Goal: Contribute content: Contribute content

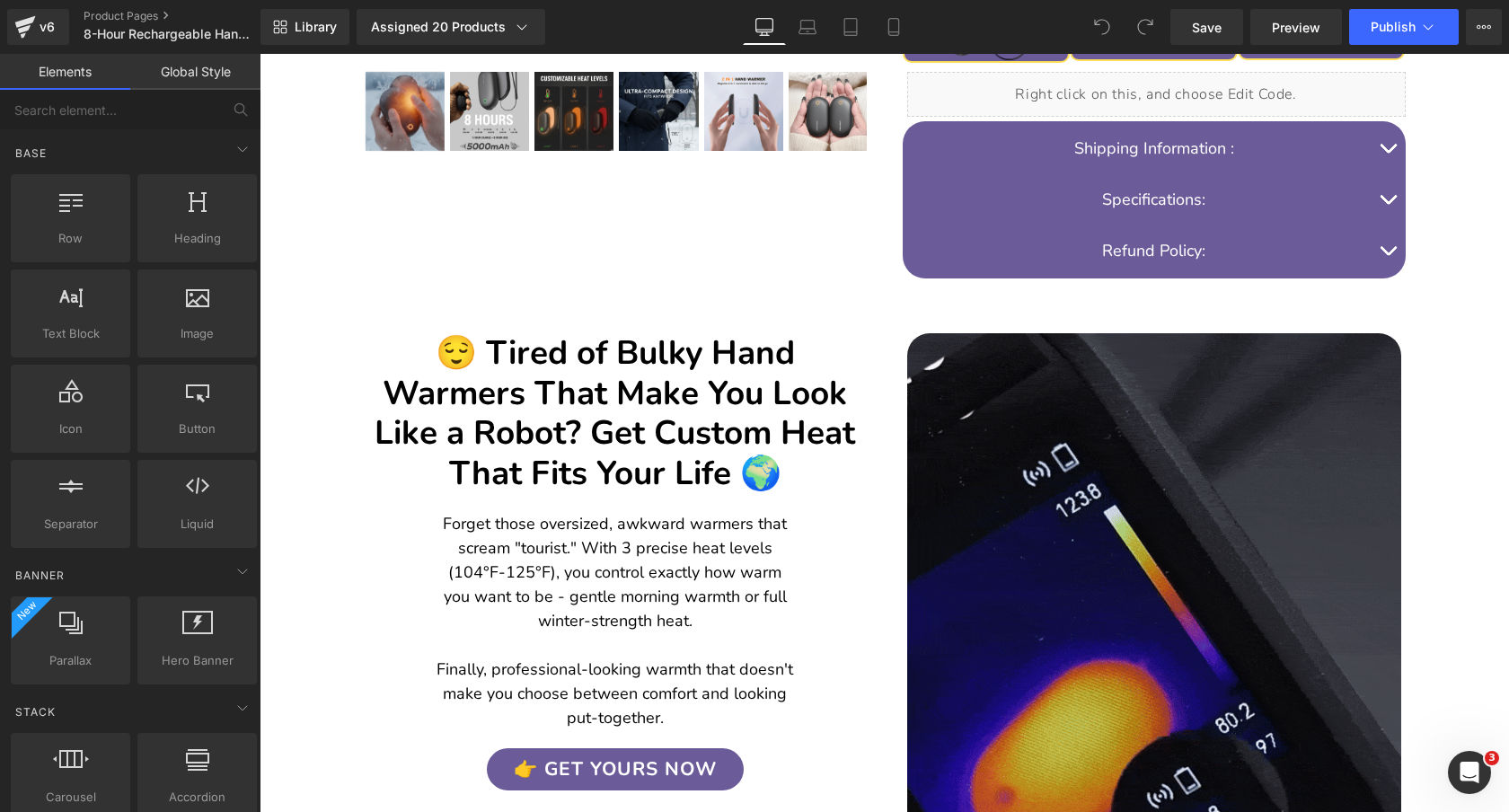
scroll to position [852, 0]
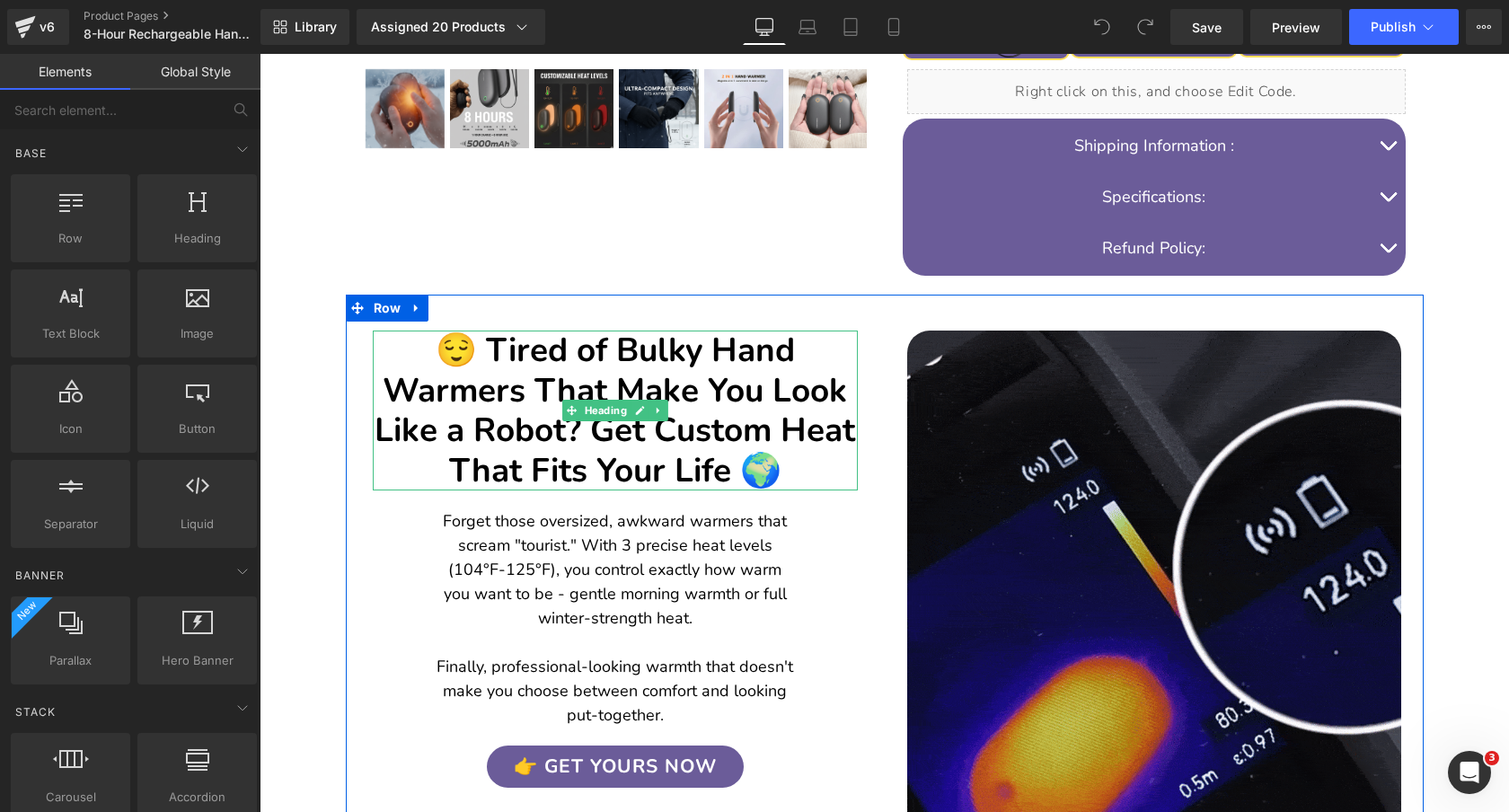
click at [733, 377] on h2 "😌 Tired of Bulky Hand Warmers That Make You Look Like a Robot? Get Custom Heat …" at bounding box center [616, 410] width 485 height 160
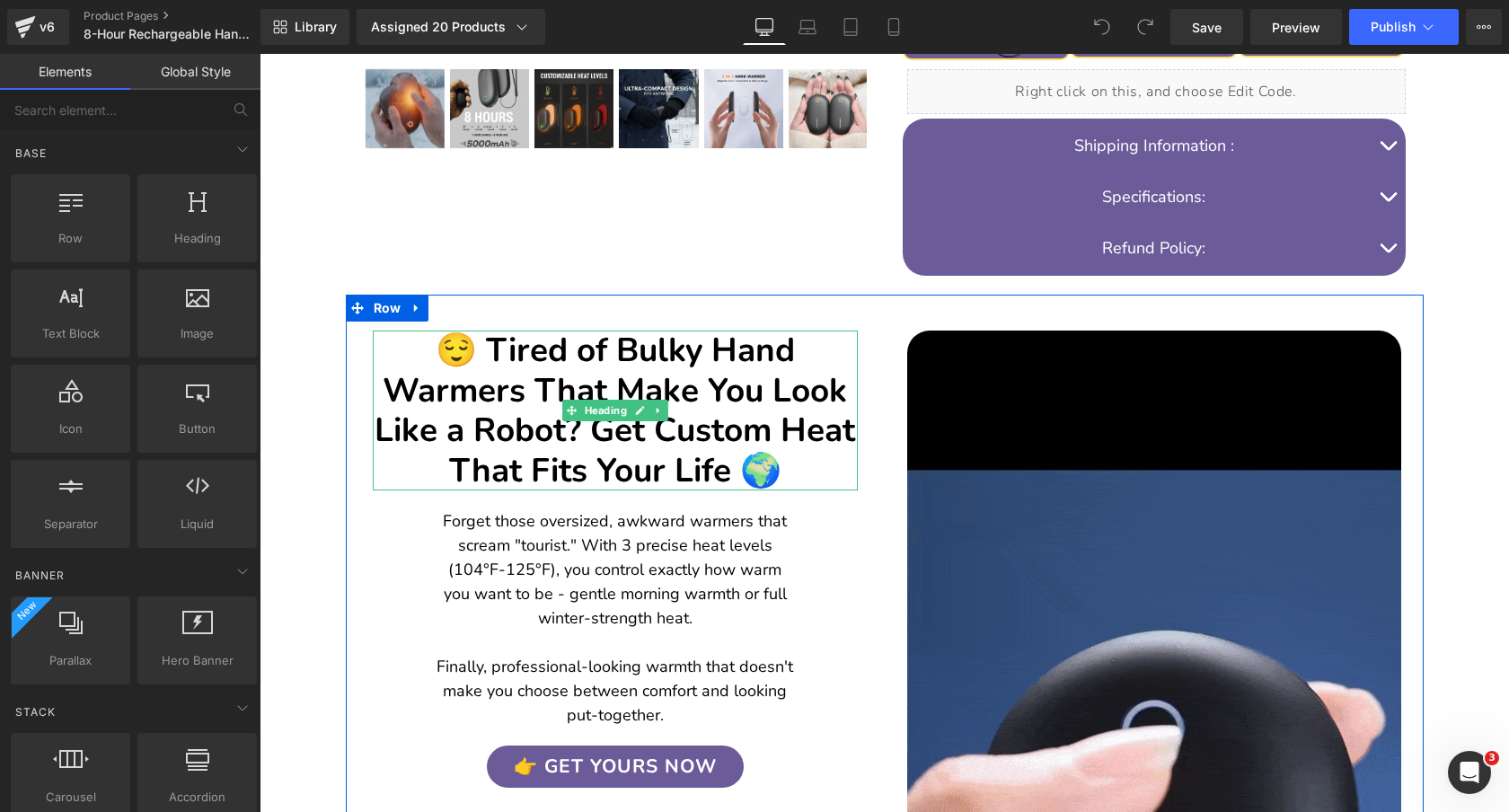
click at [733, 377] on h2 "😌 Tired of Bulky Hand Warmers That Make You Look Like a Robot? Get Custom Heat …" at bounding box center [616, 410] width 485 height 160
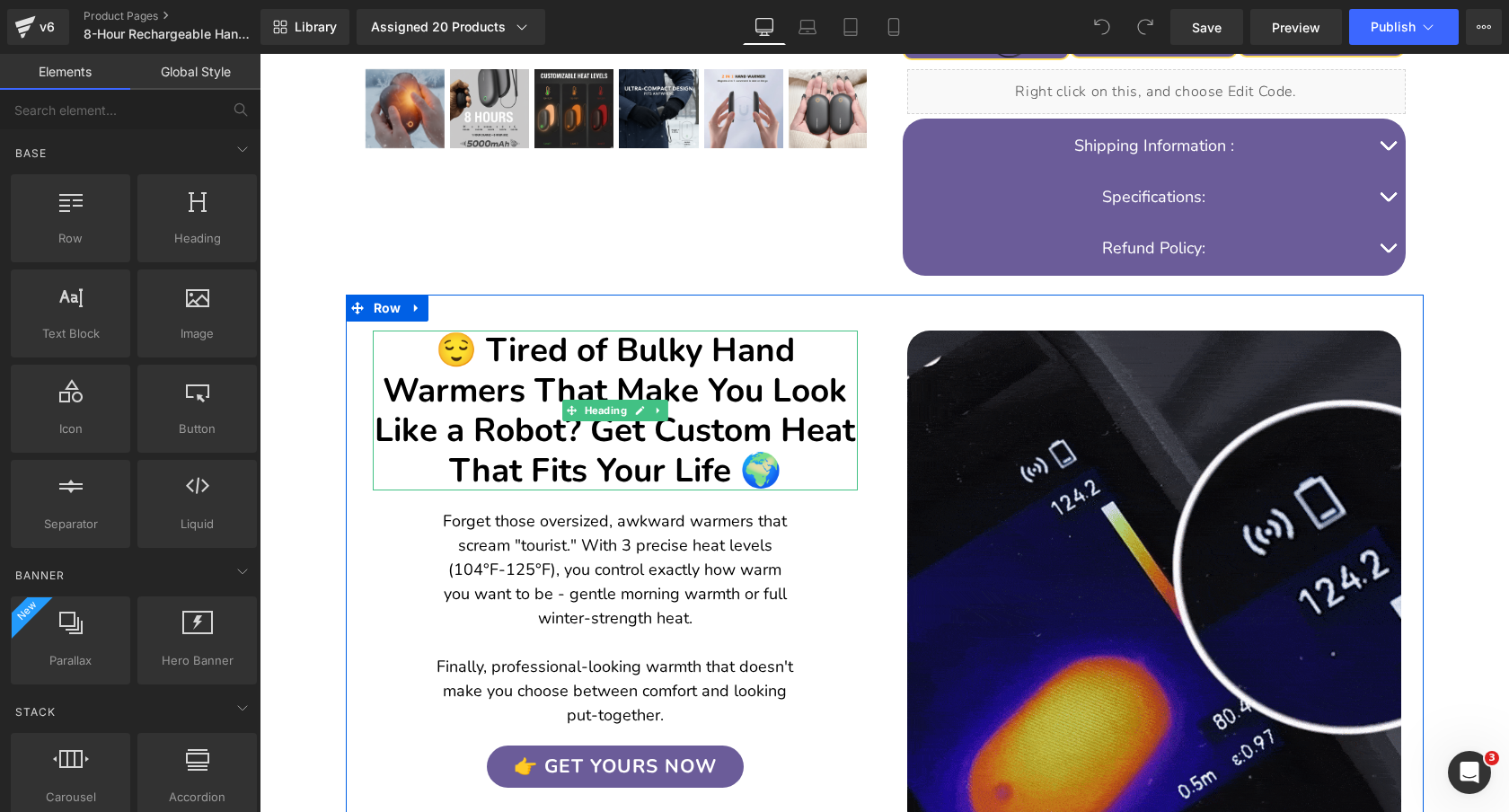
click at [733, 377] on h2 "😌 Tired of Bulky Hand Warmers That Make You Look Like a Robot? Get Custom Heat …" at bounding box center [616, 410] width 485 height 160
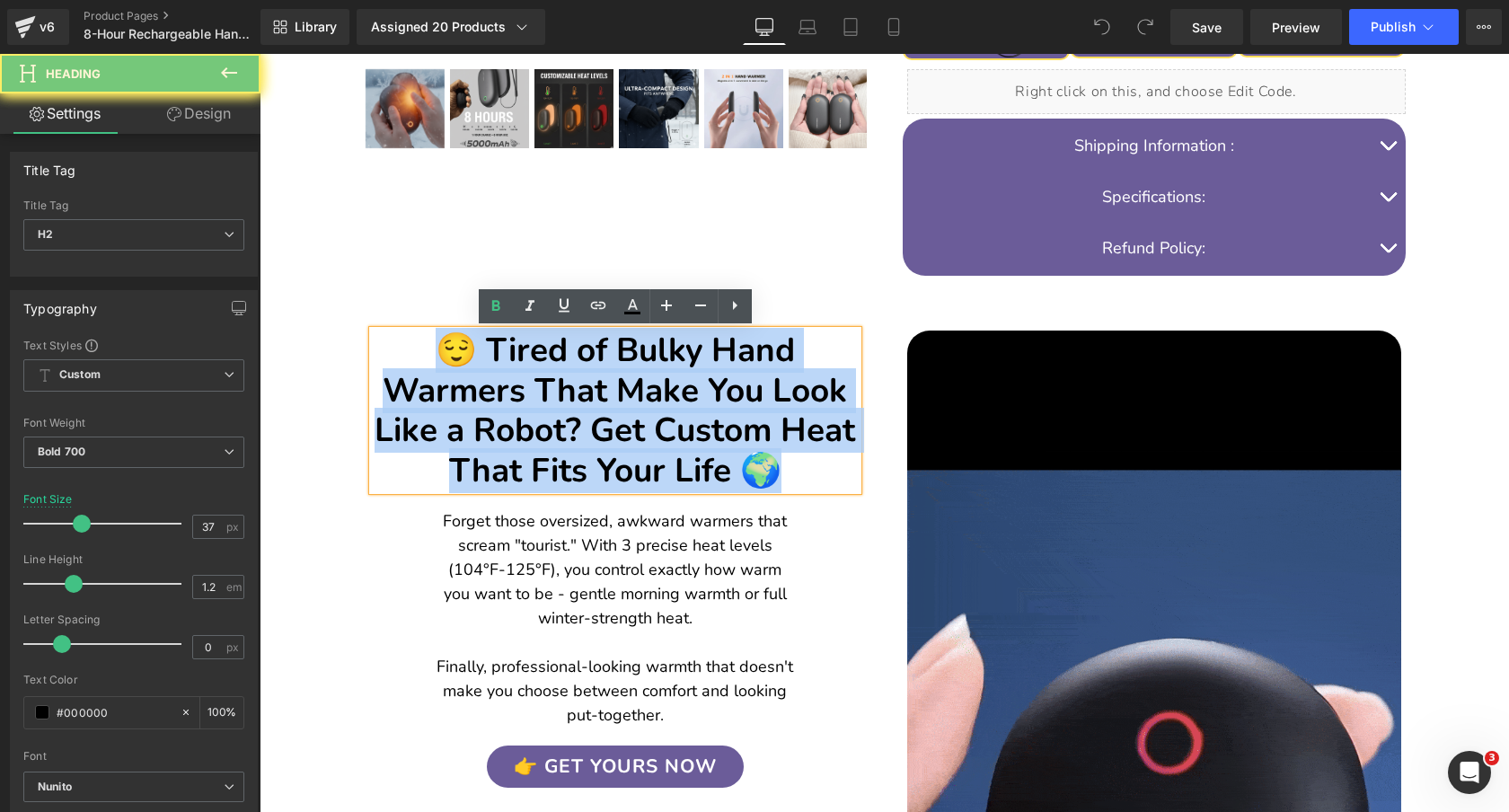
paste div "To enrich screen reader interactions, please activate Accessibility in Grammarl…"
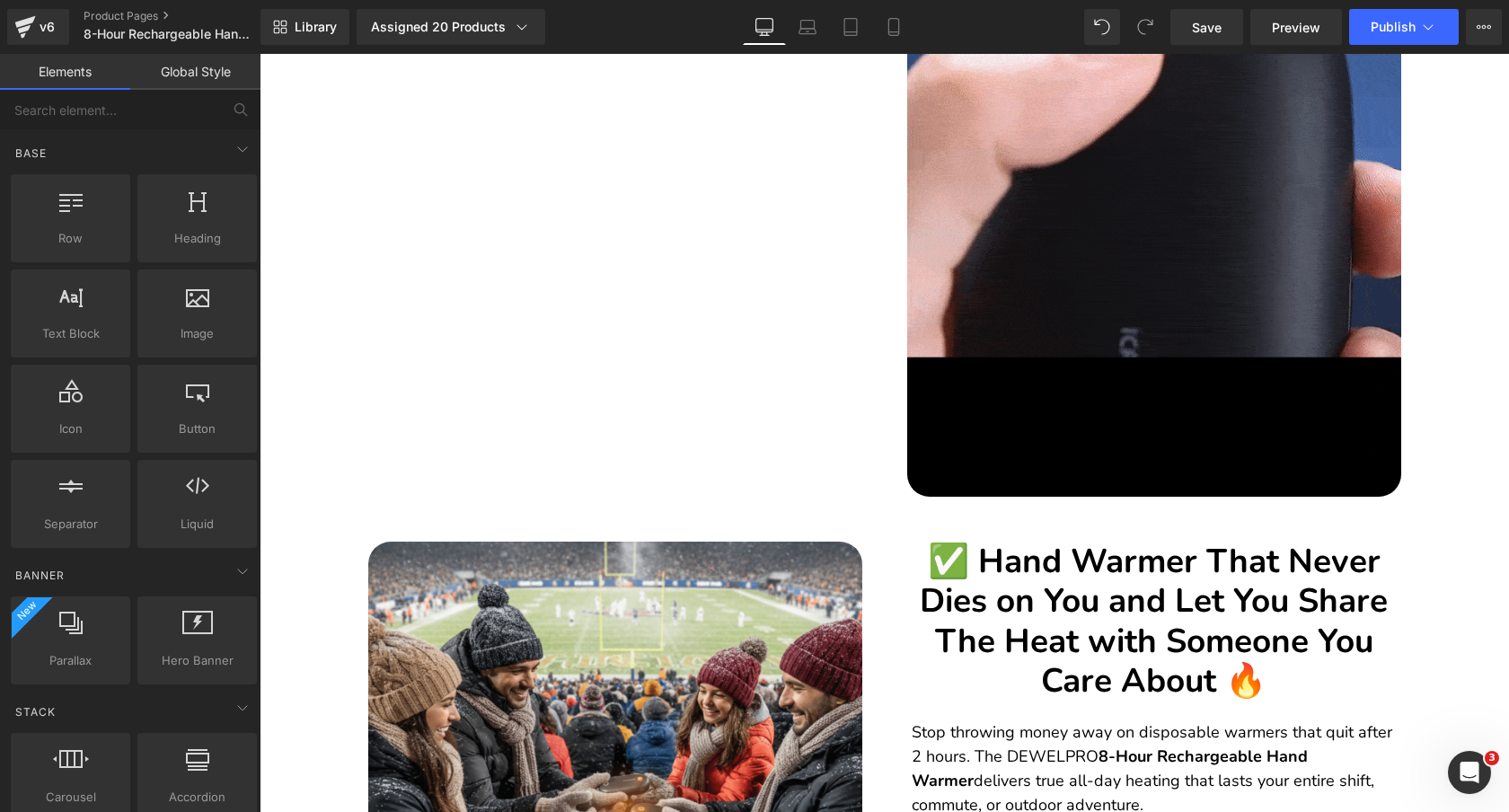
scroll to position [1595, 0]
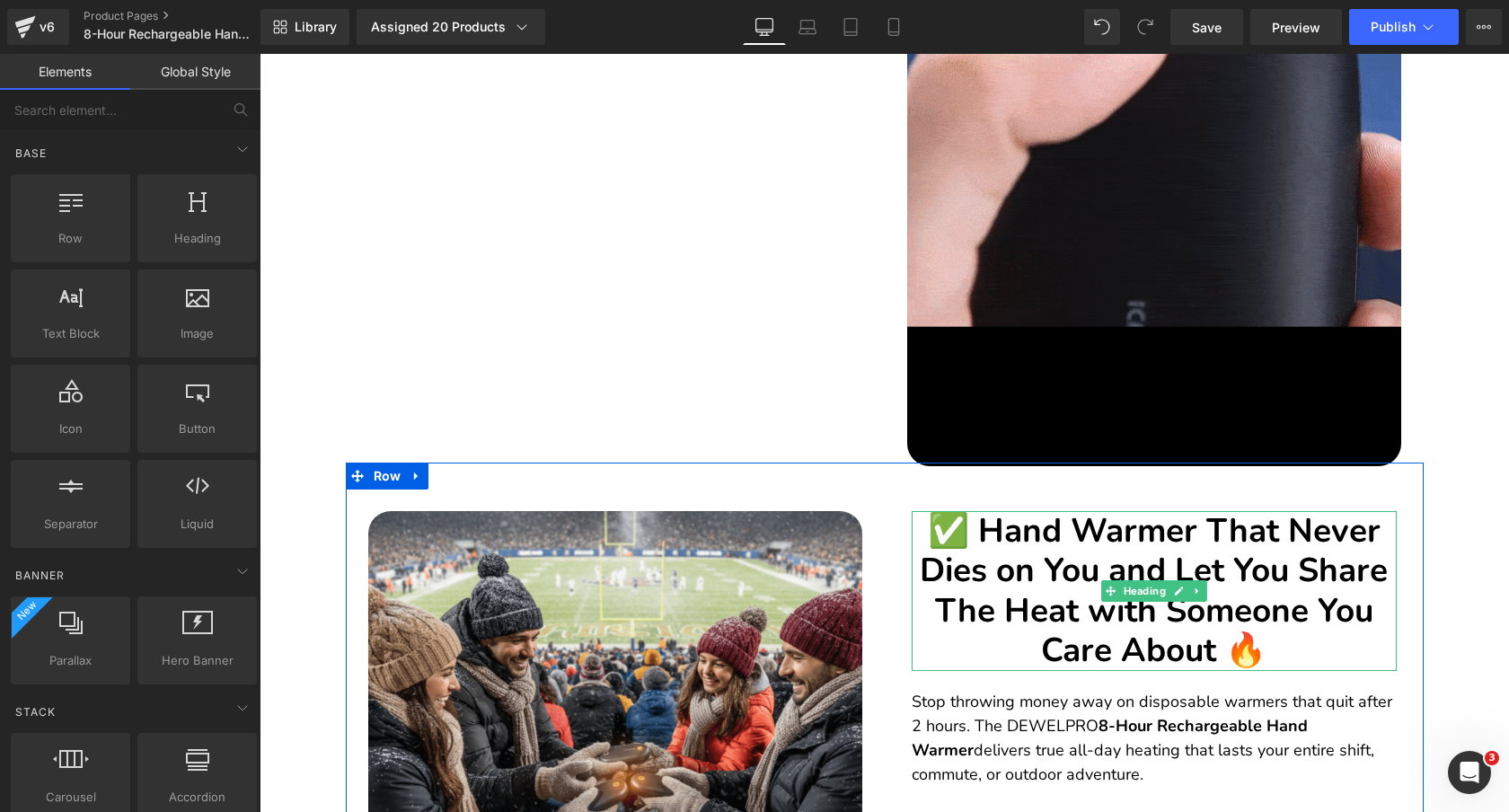
click at [1212, 549] on h2 "✅ Hand Warmer That Never Dies on You and Let You Share The Heat with Someone Yo…" at bounding box center [1154, 591] width 485 height 160
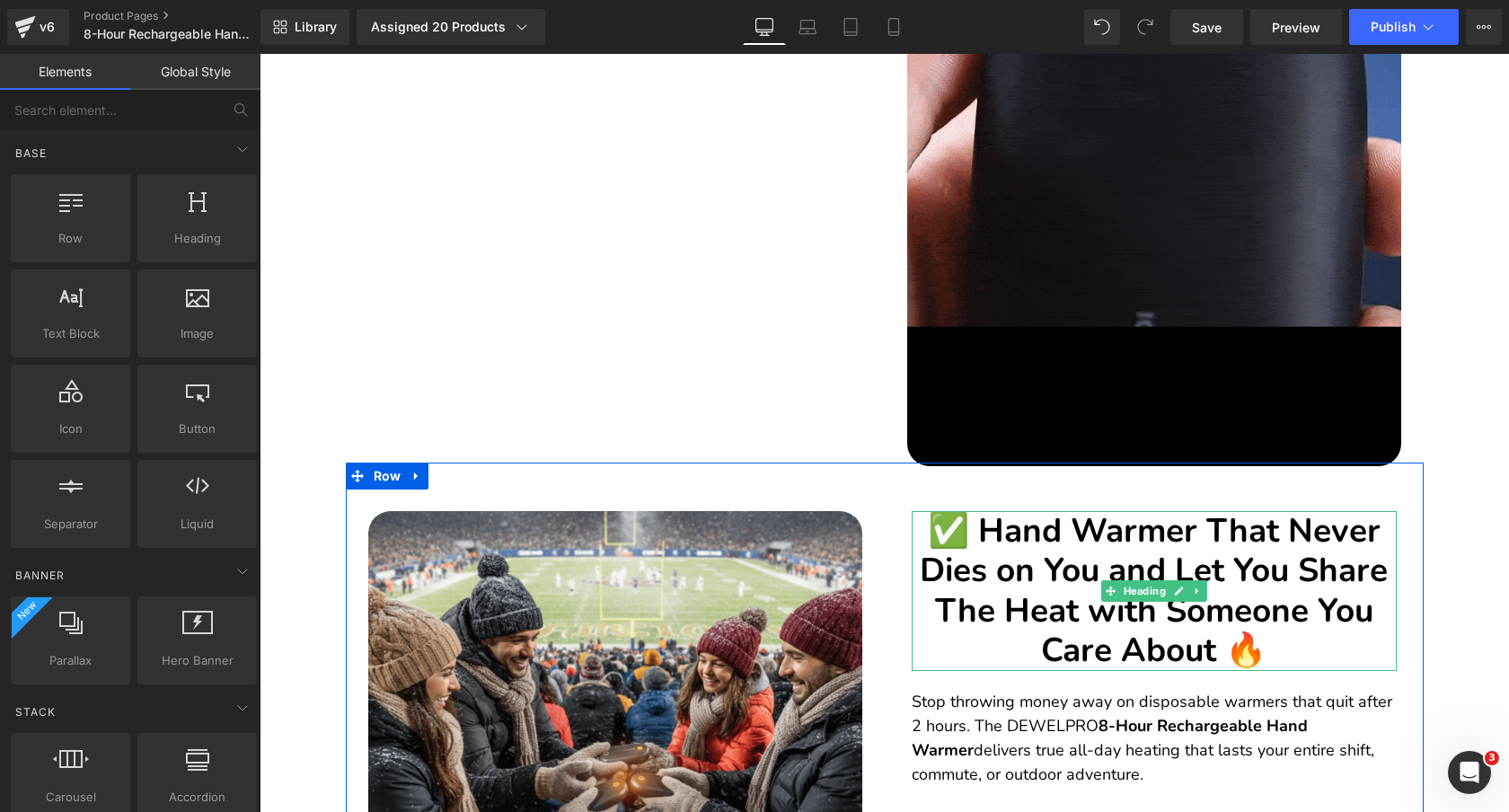
click at [1212, 549] on h2 "✅ Hand Warmer That Never Dies on You and Let You Share The Heat with Someone Yo…" at bounding box center [1154, 591] width 485 height 160
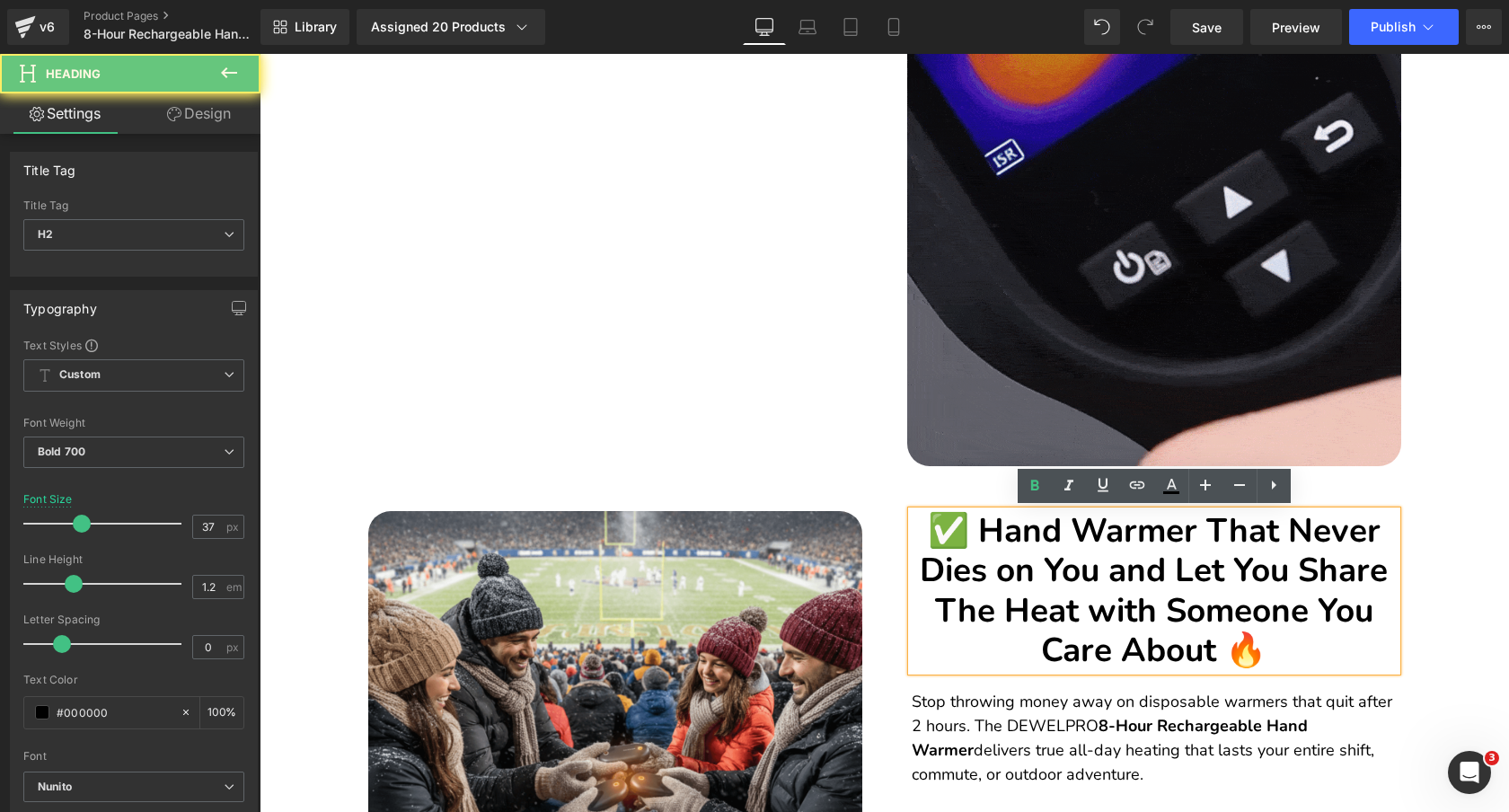
click at [1212, 549] on h2 "✅ Hand Warmer That Never Dies on You and Let You Share The Heat with Someone Yo…" at bounding box center [1154, 591] width 485 height 160
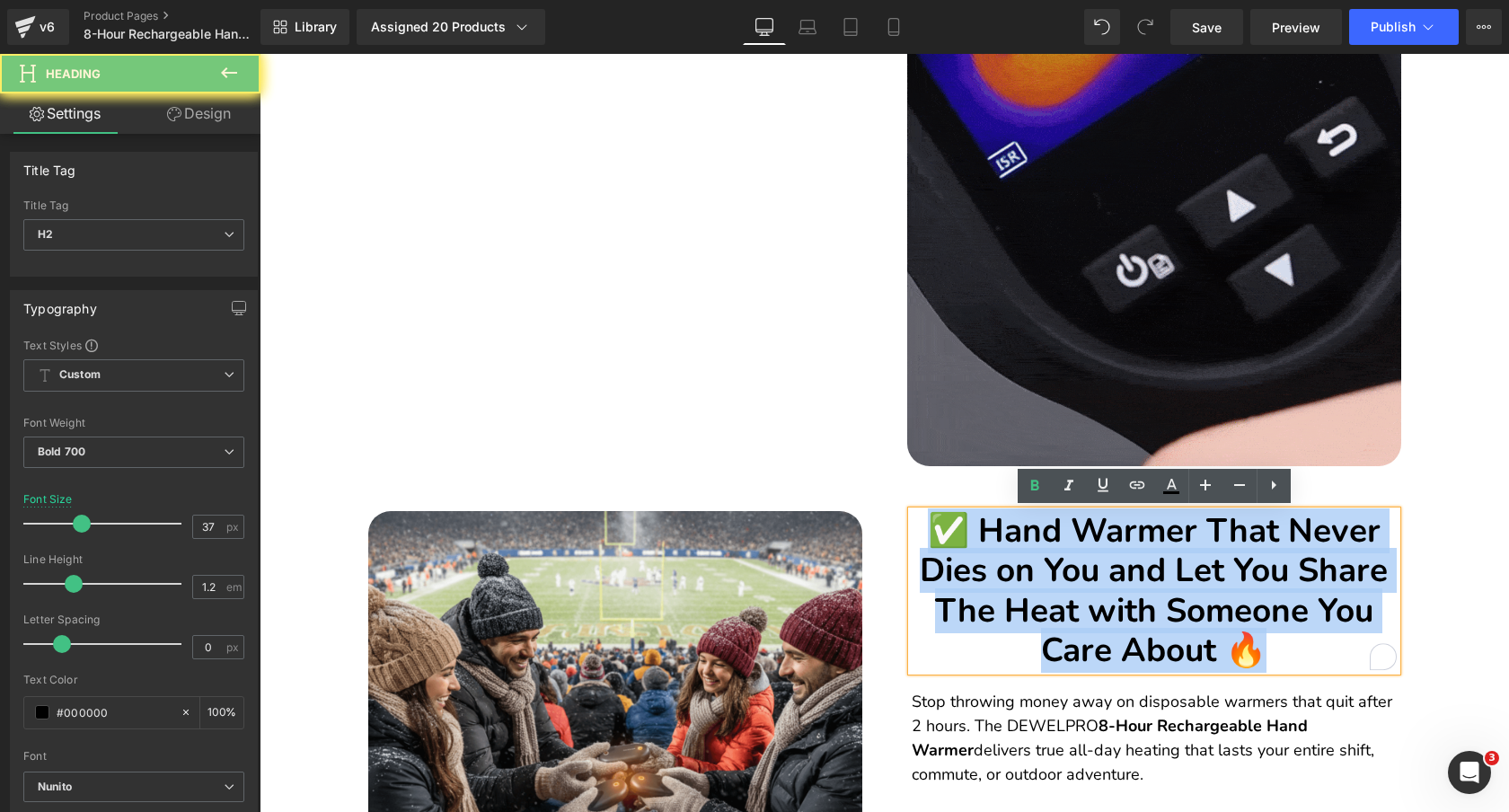
paste div "To enrich screen reader interactions, please activate Accessibility in Grammarl…"
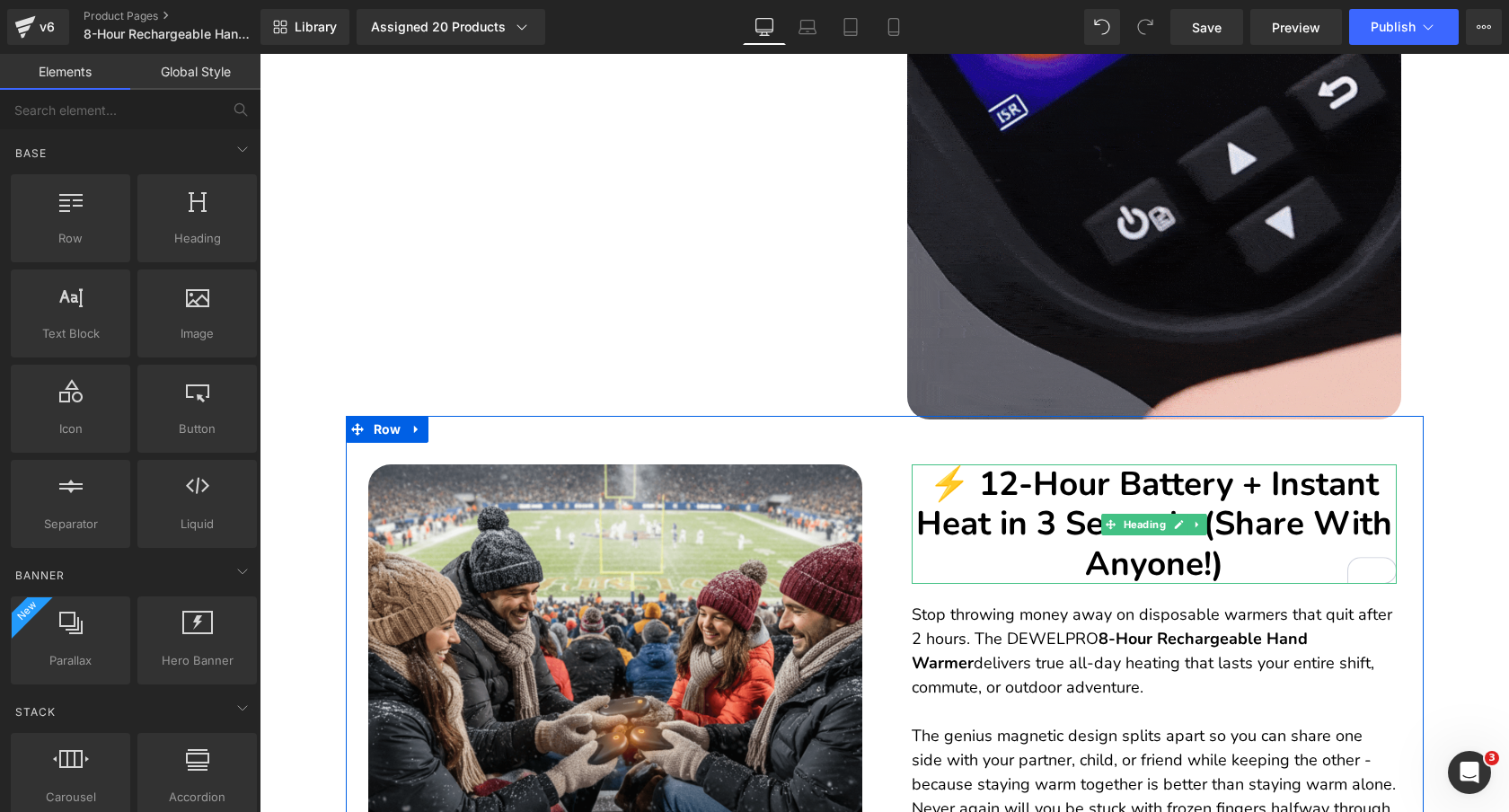
scroll to position [1648, 0]
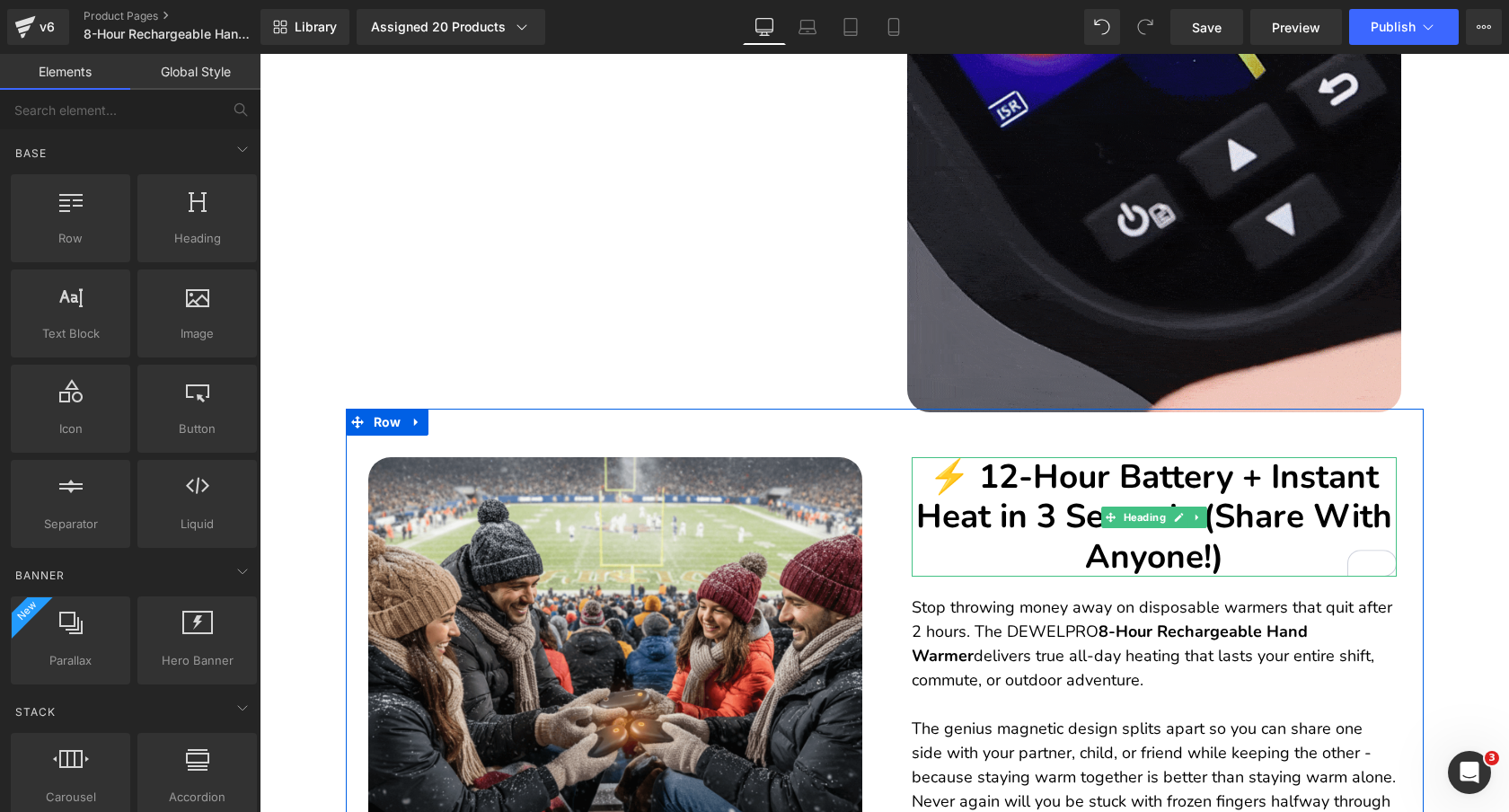
click at [1262, 559] on h2 "⚡ 12-Hour Battery + Instant Heat in 3 Seconds (Share With Anyone!)" at bounding box center [1154, 516] width 485 height 120
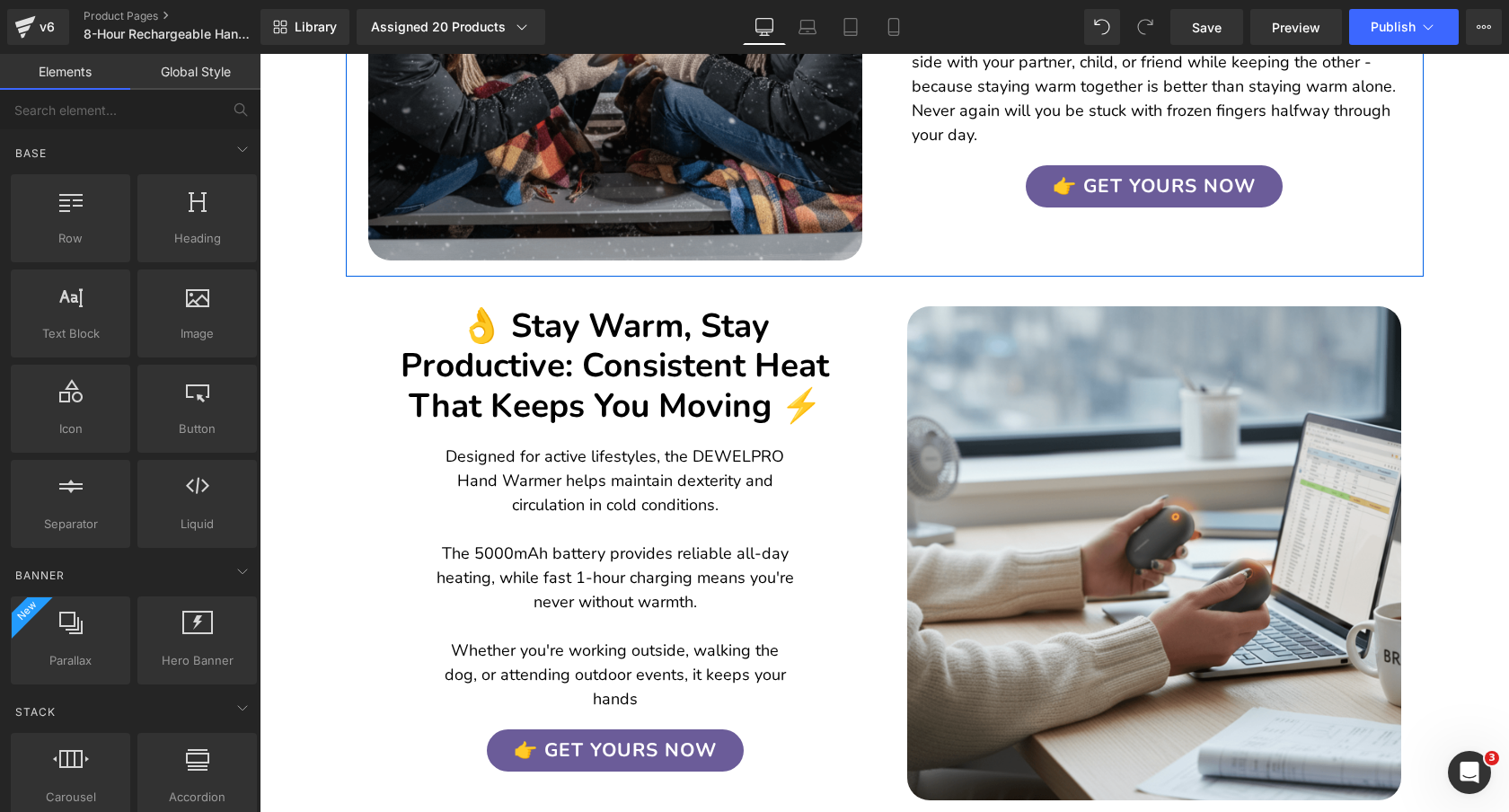
scroll to position [2366, 0]
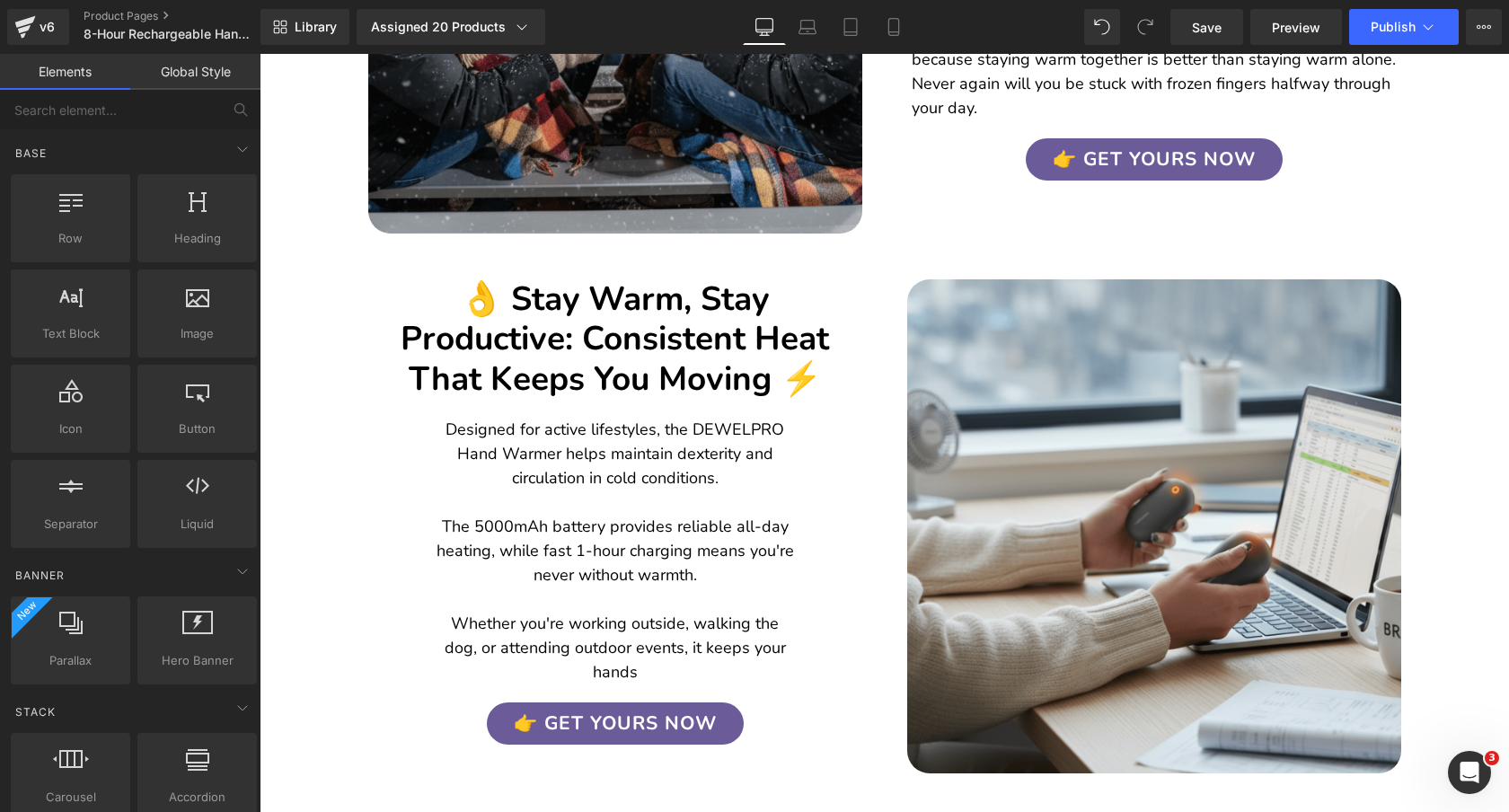
click at [788, 323] on h2 "👌 Stay Warm, Stay Productive: Consistent Heat That Keeps You Moving ⚡" at bounding box center [616, 339] width 485 height 120
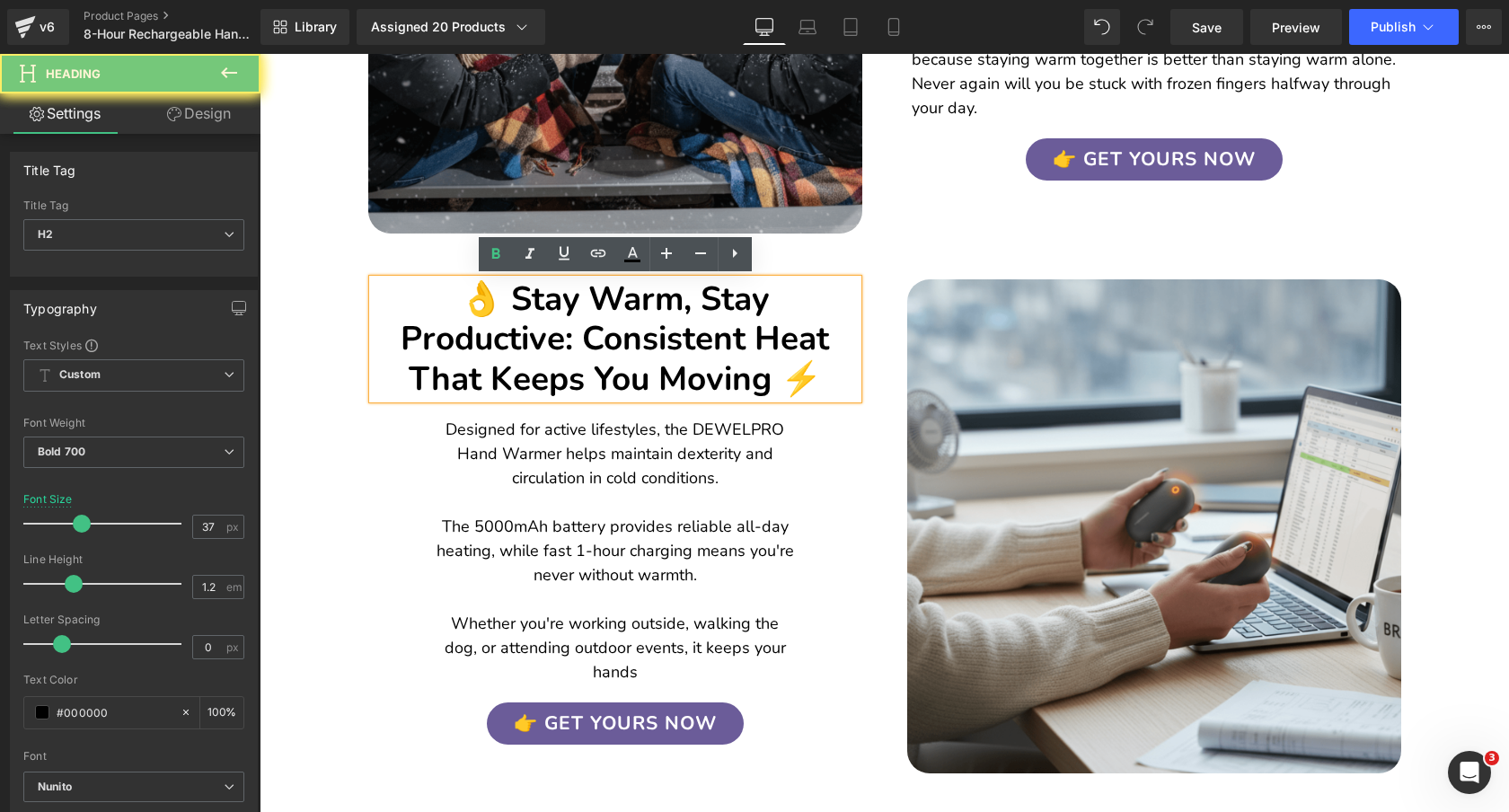
click at [788, 323] on h2 "👌 Stay Warm, Stay Productive: Consistent Heat That Keeps You Moving ⚡" at bounding box center [616, 339] width 485 height 120
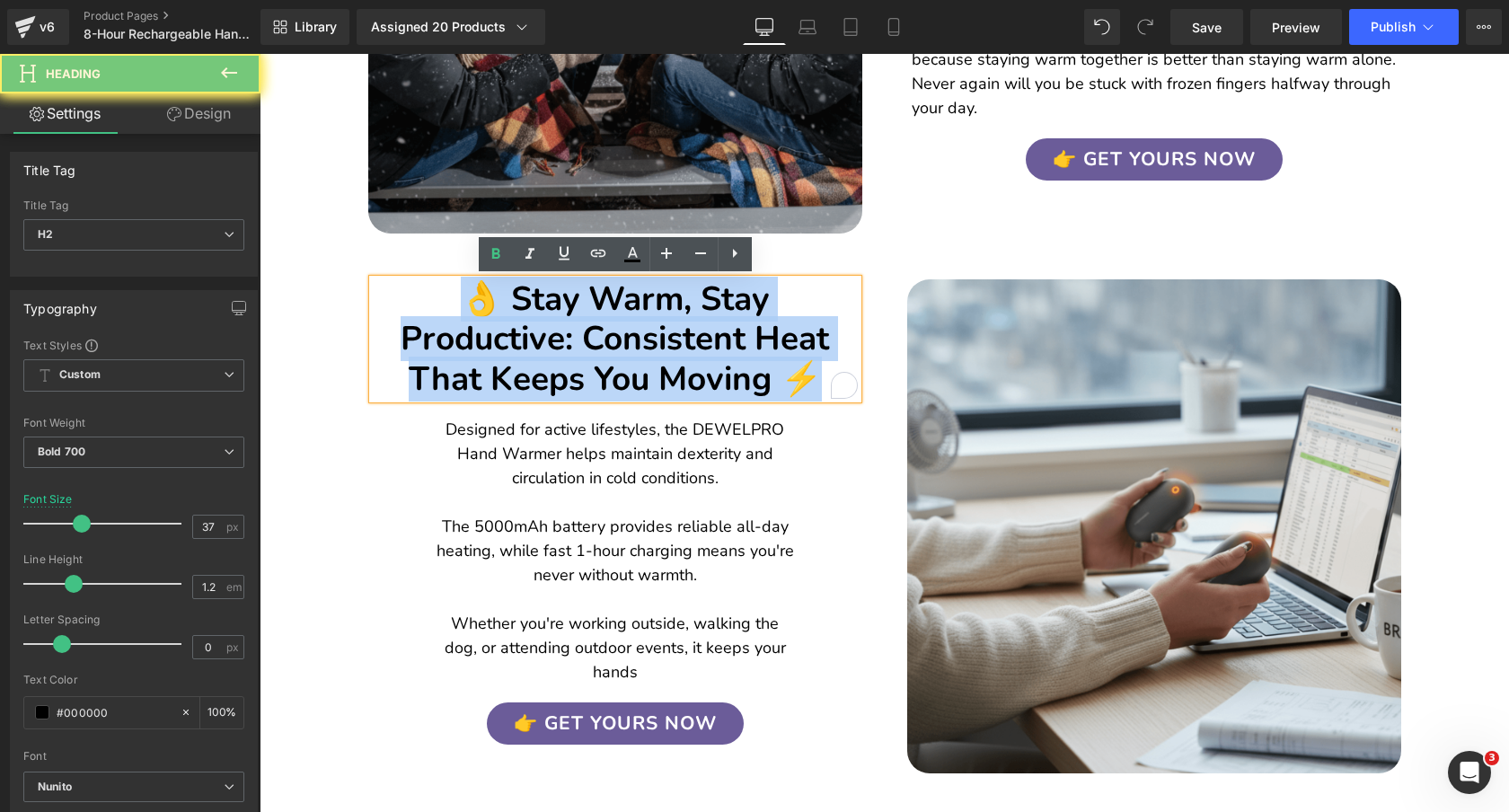
paste div "To enrich screen reader interactions, please activate Accessibility in Grammarl…"
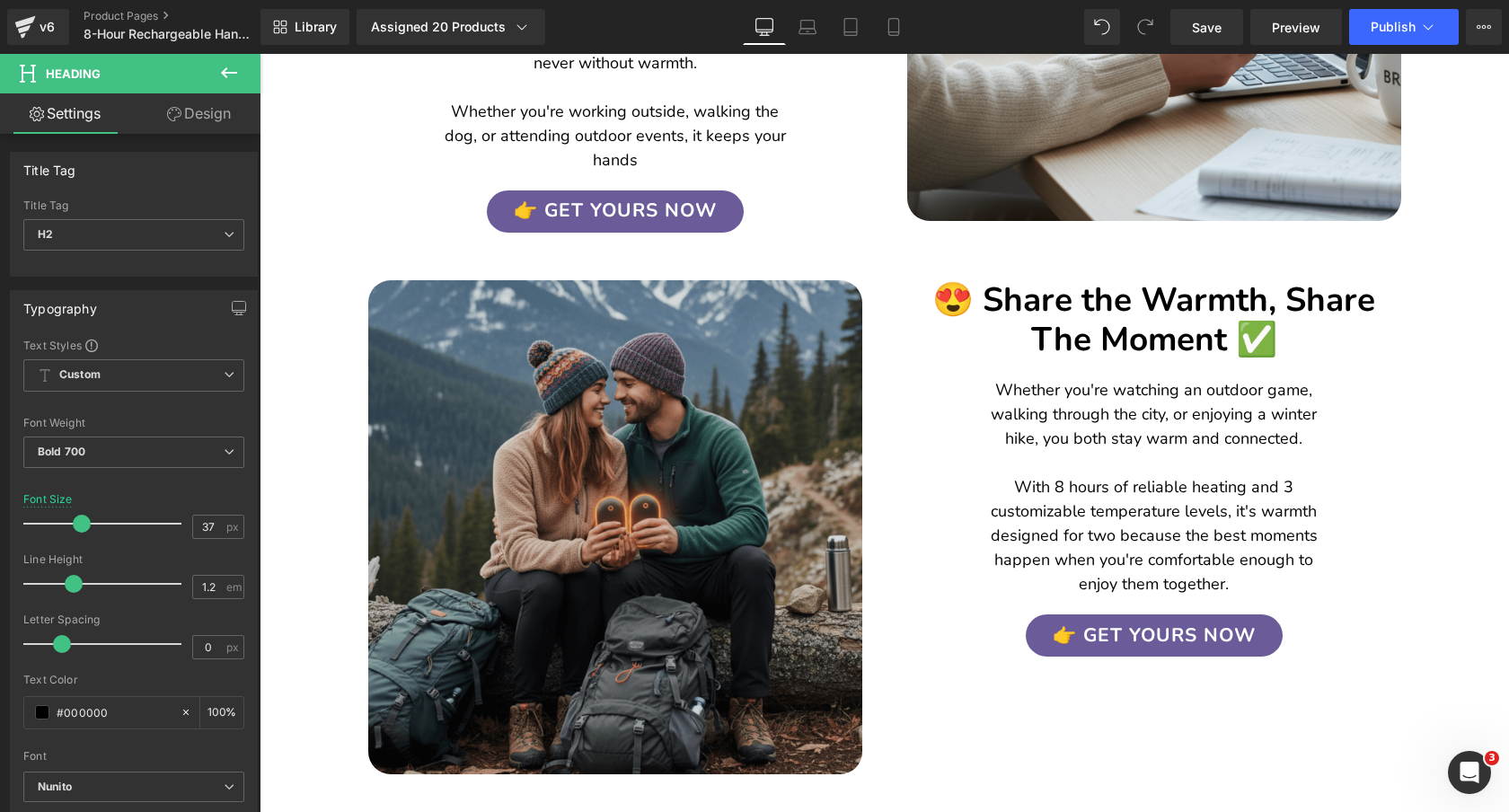
scroll to position [2965, 0]
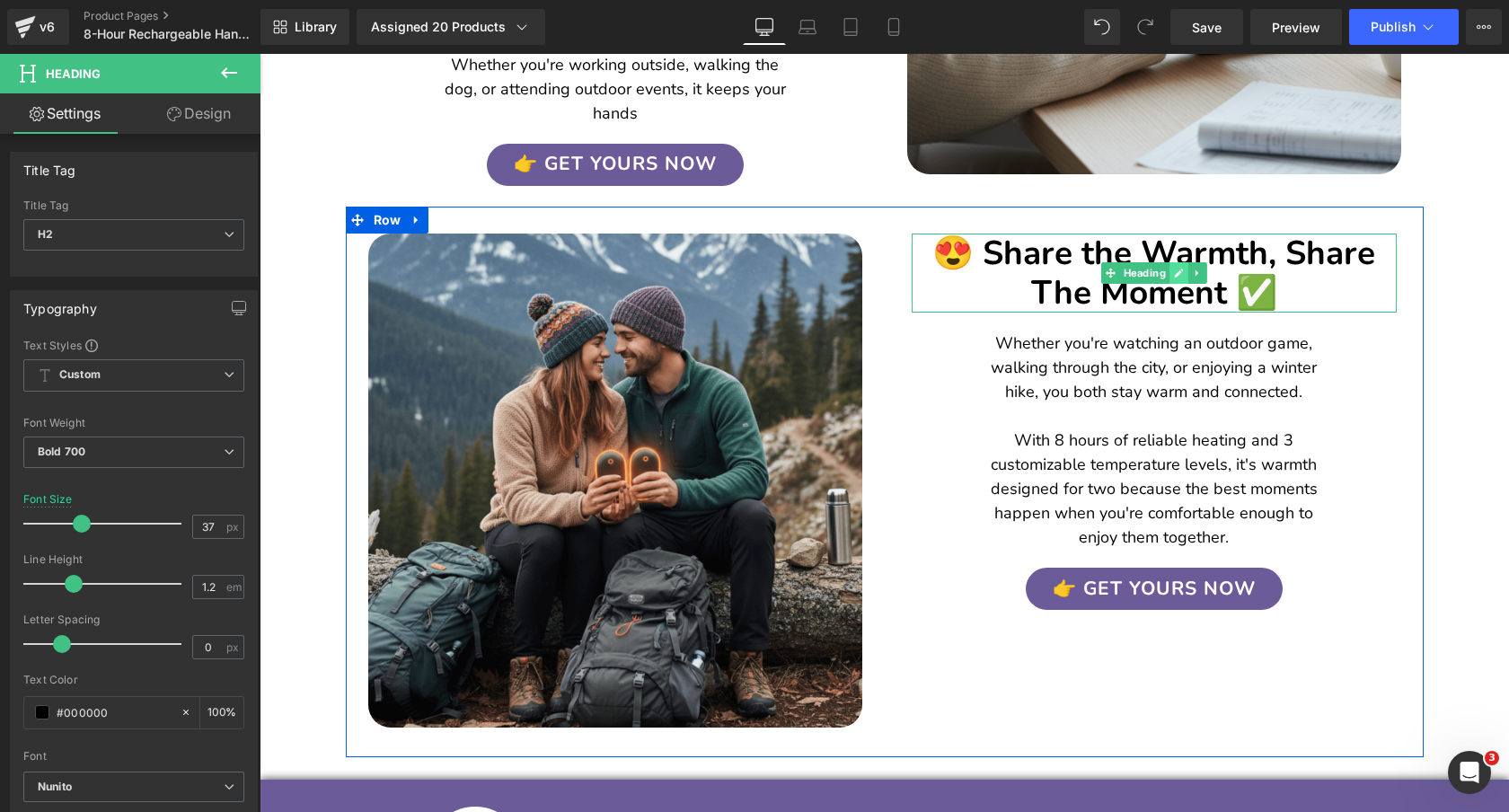
click at [1170, 262] on link at bounding box center [1179, 273] width 19 height 21
click at [1170, 250] on h2 "😍 Share the Warmth, Share The Moment ✅" at bounding box center [1154, 274] width 485 height 80
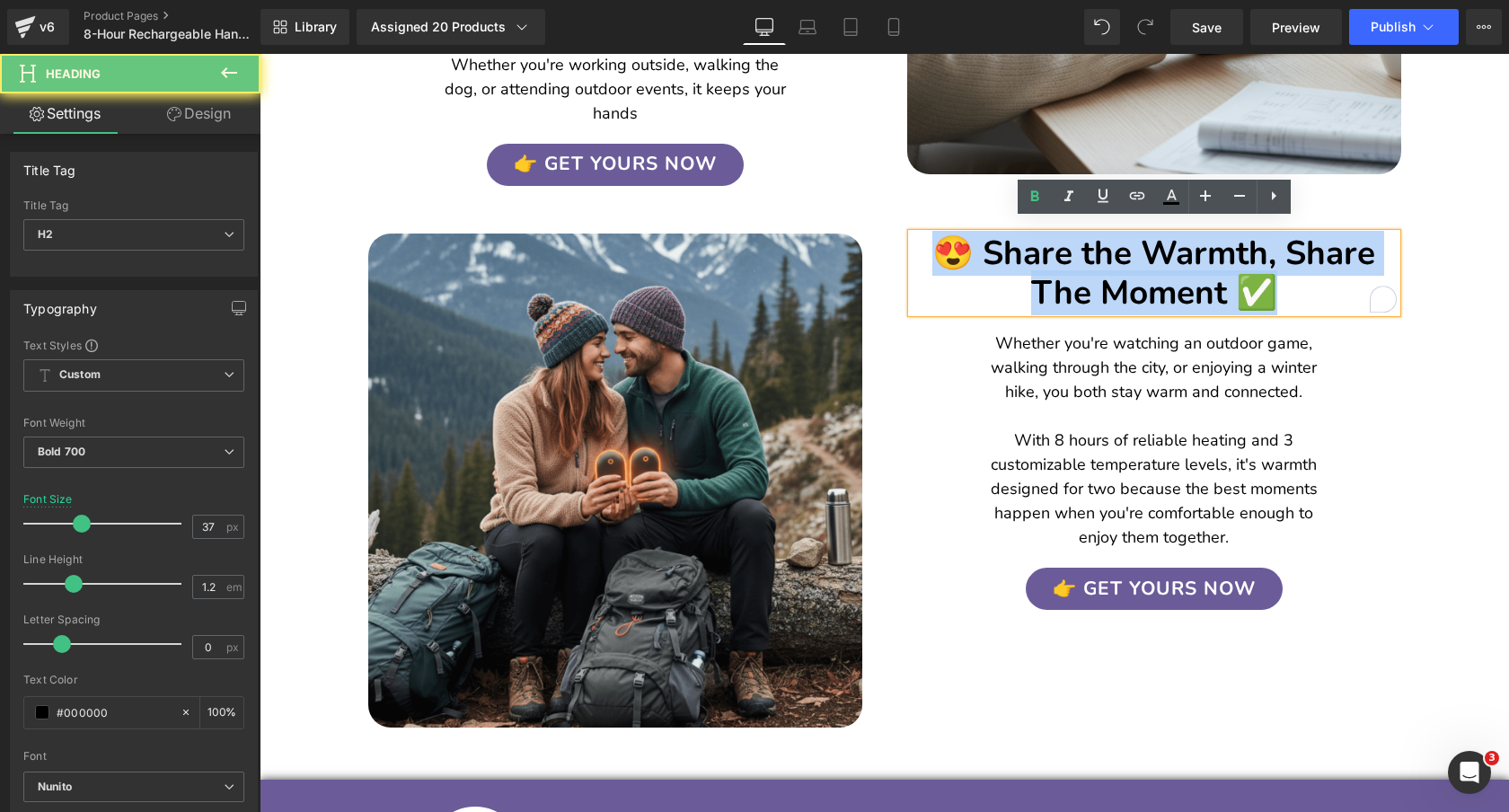
paste div "To enrich screen reader interactions, please activate Accessibility in Grammarl…"
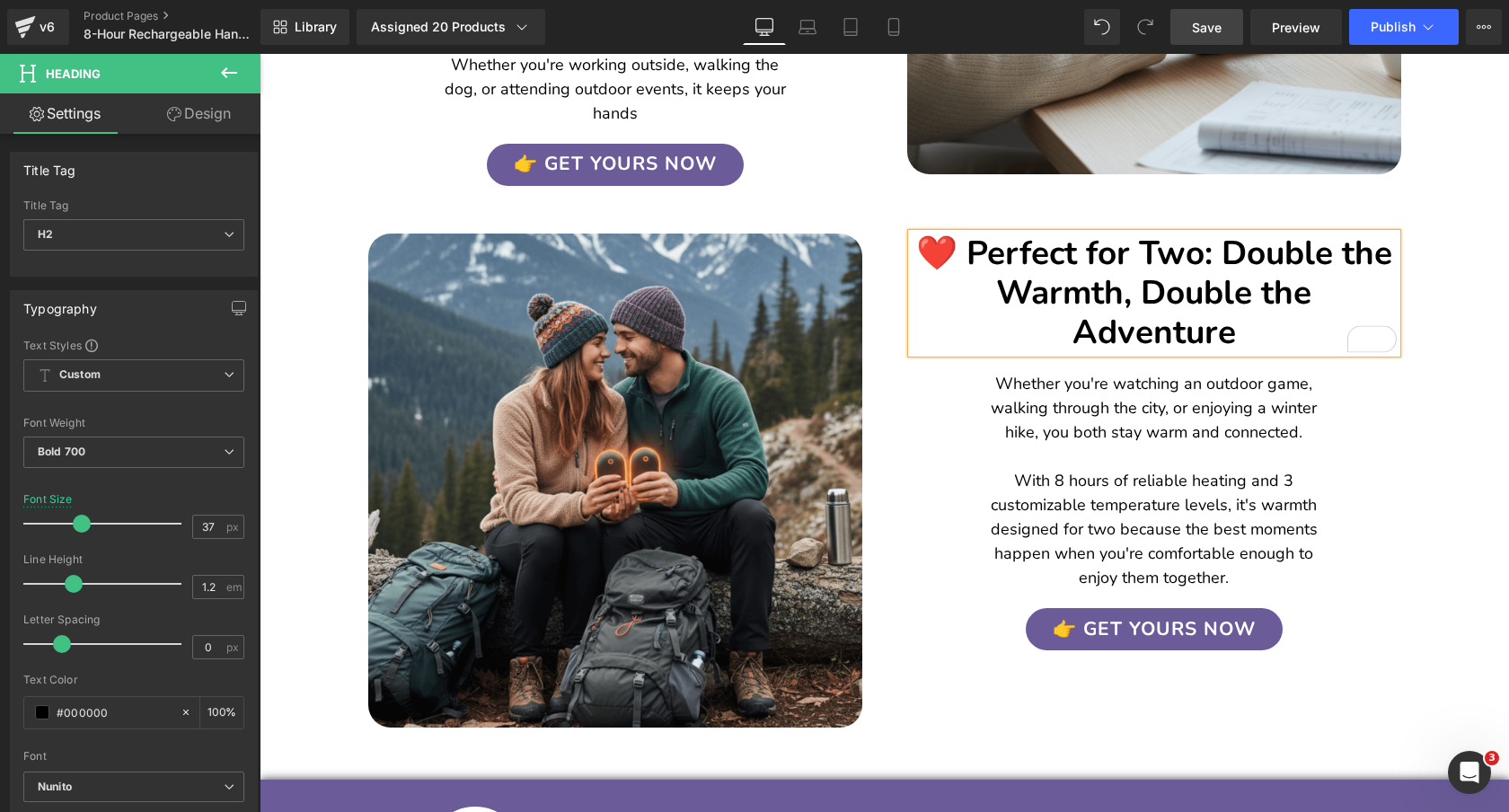
click at [1208, 30] on span "Save" at bounding box center [1207, 26] width 29 height 18
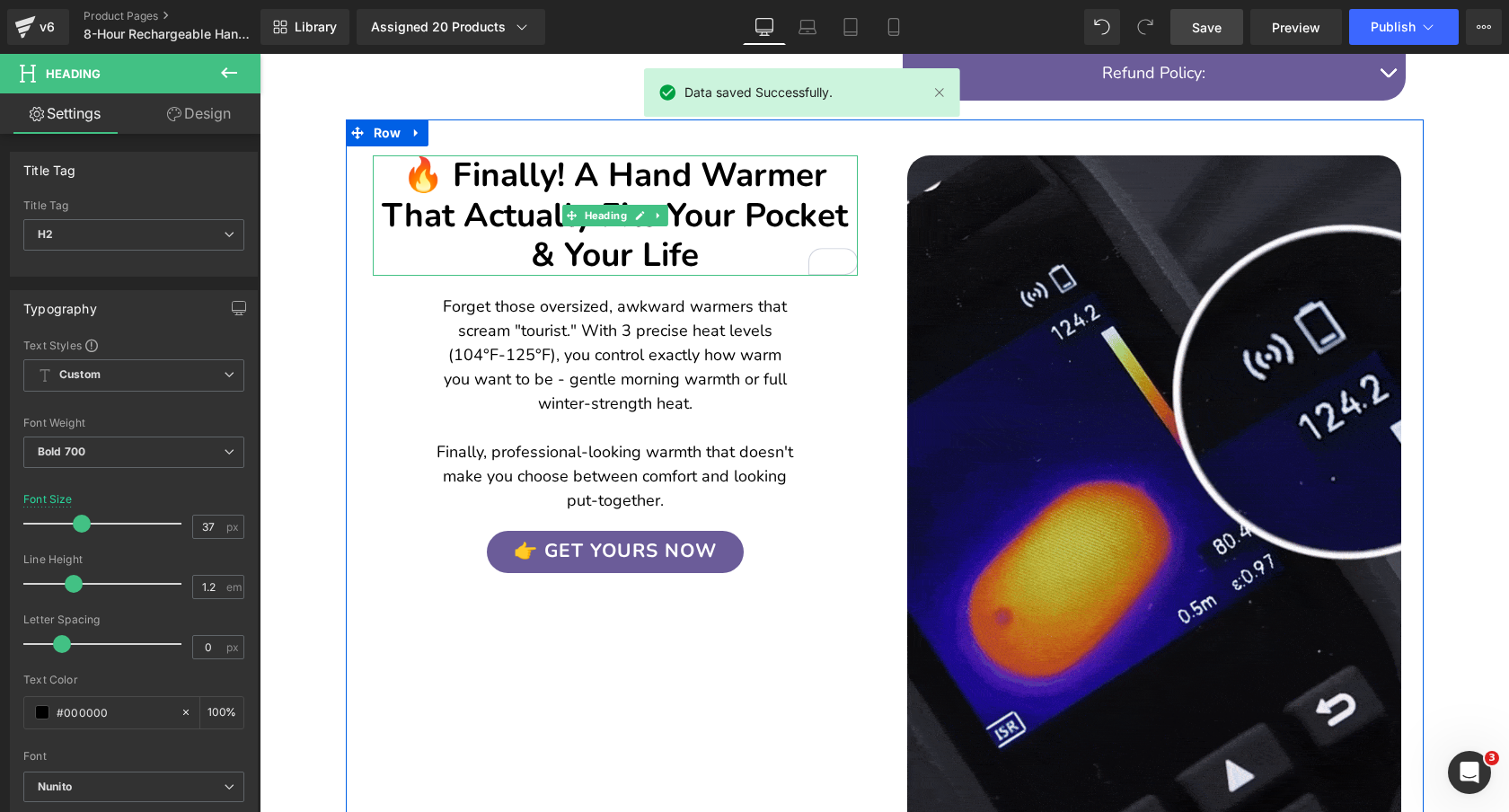
scroll to position [1026, 0]
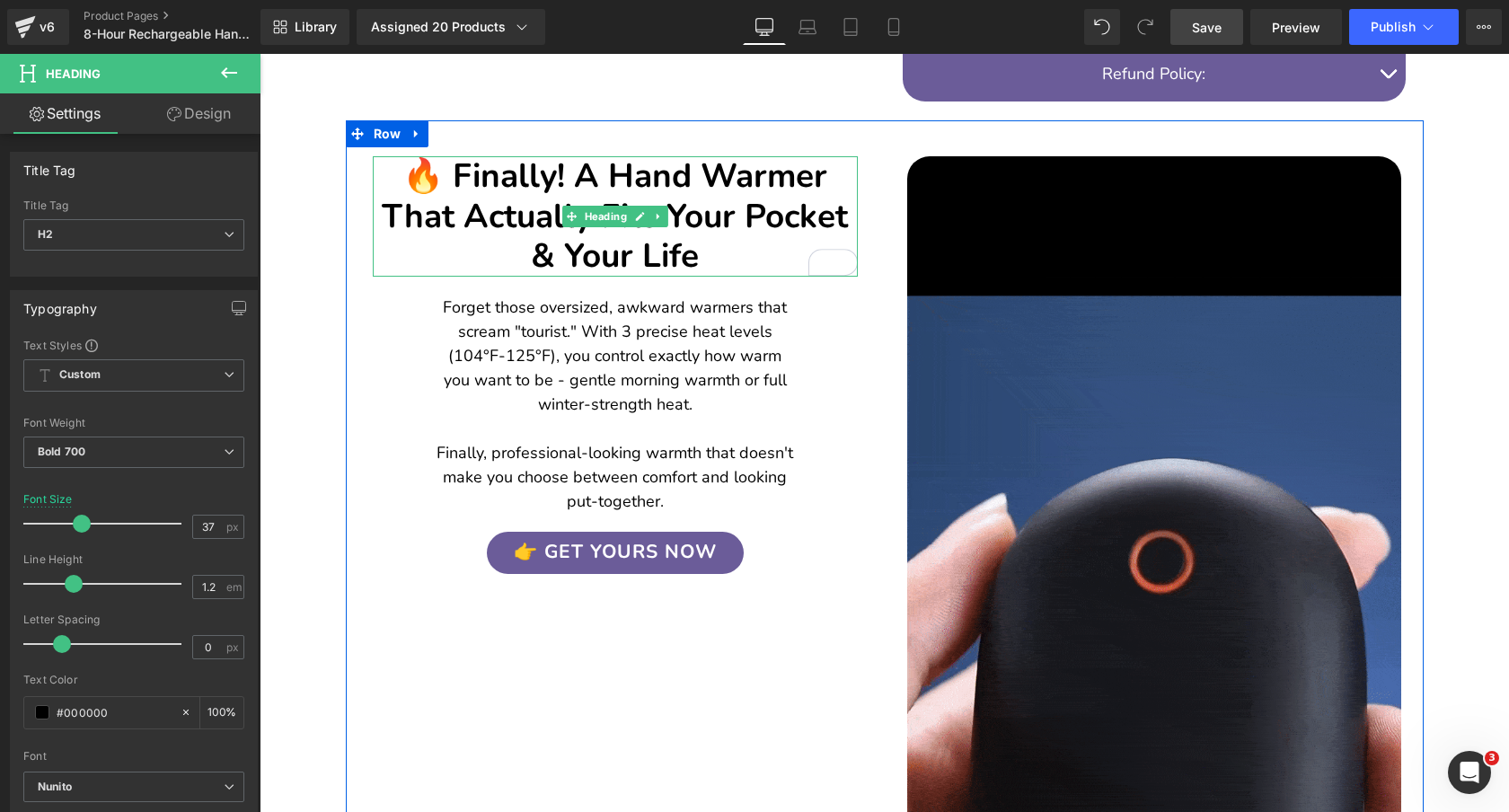
click at [753, 195] on h2 "🔥 Finally! A Hand Warmer That Actually Fits Your Pocket & Your Life" at bounding box center [616, 215] width 485 height 120
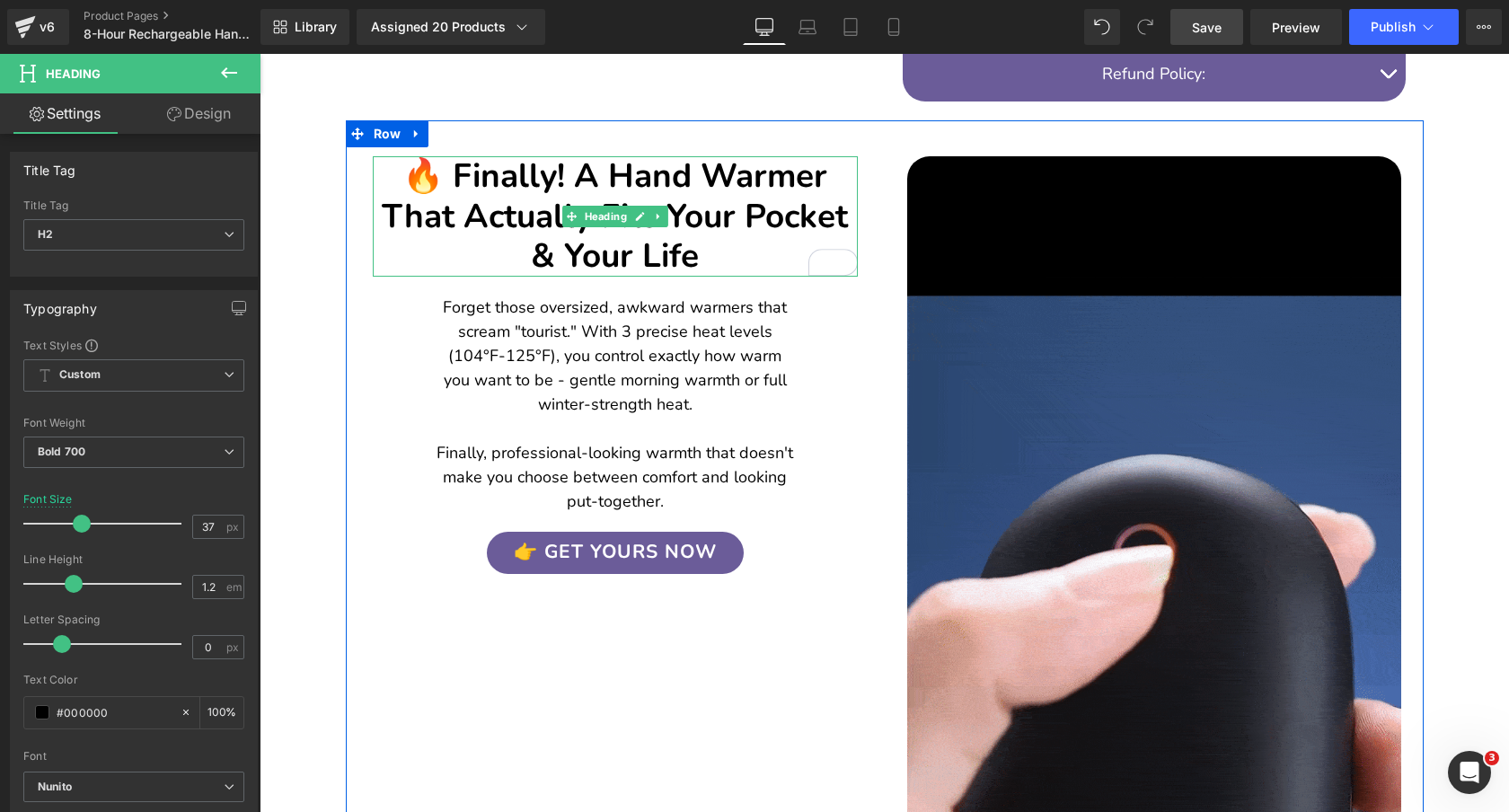
click at [753, 195] on h2 "🔥 Finally! A Hand Warmer That Actually Fits Your Pocket & Your Life" at bounding box center [616, 215] width 485 height 120
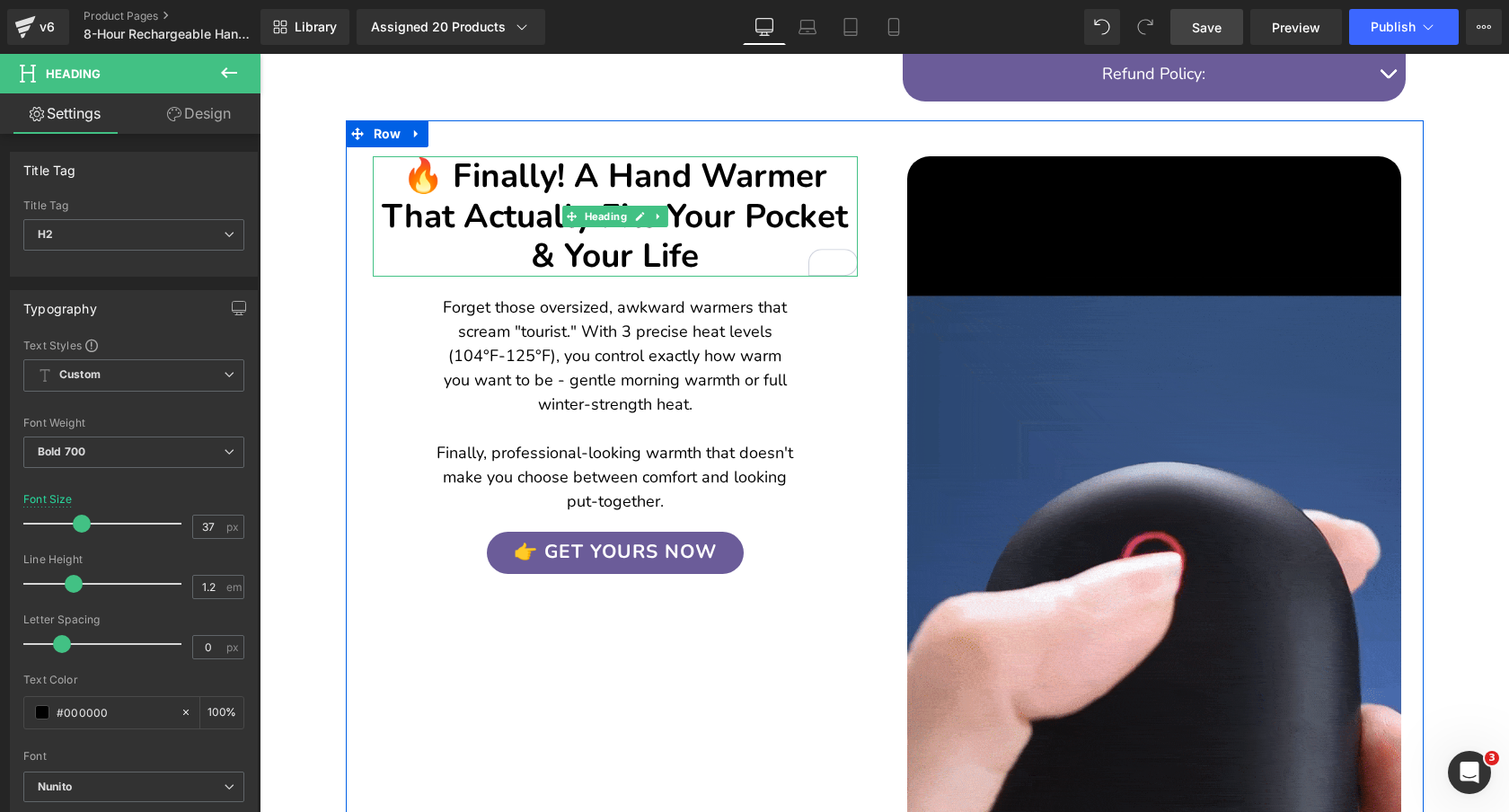
click at [753, 195] on h2 "🔥 Finally! A Hand Warmer That Actually Fits Your Pocket & Your Life" at bounding box center [616, 215] width 485 height 120
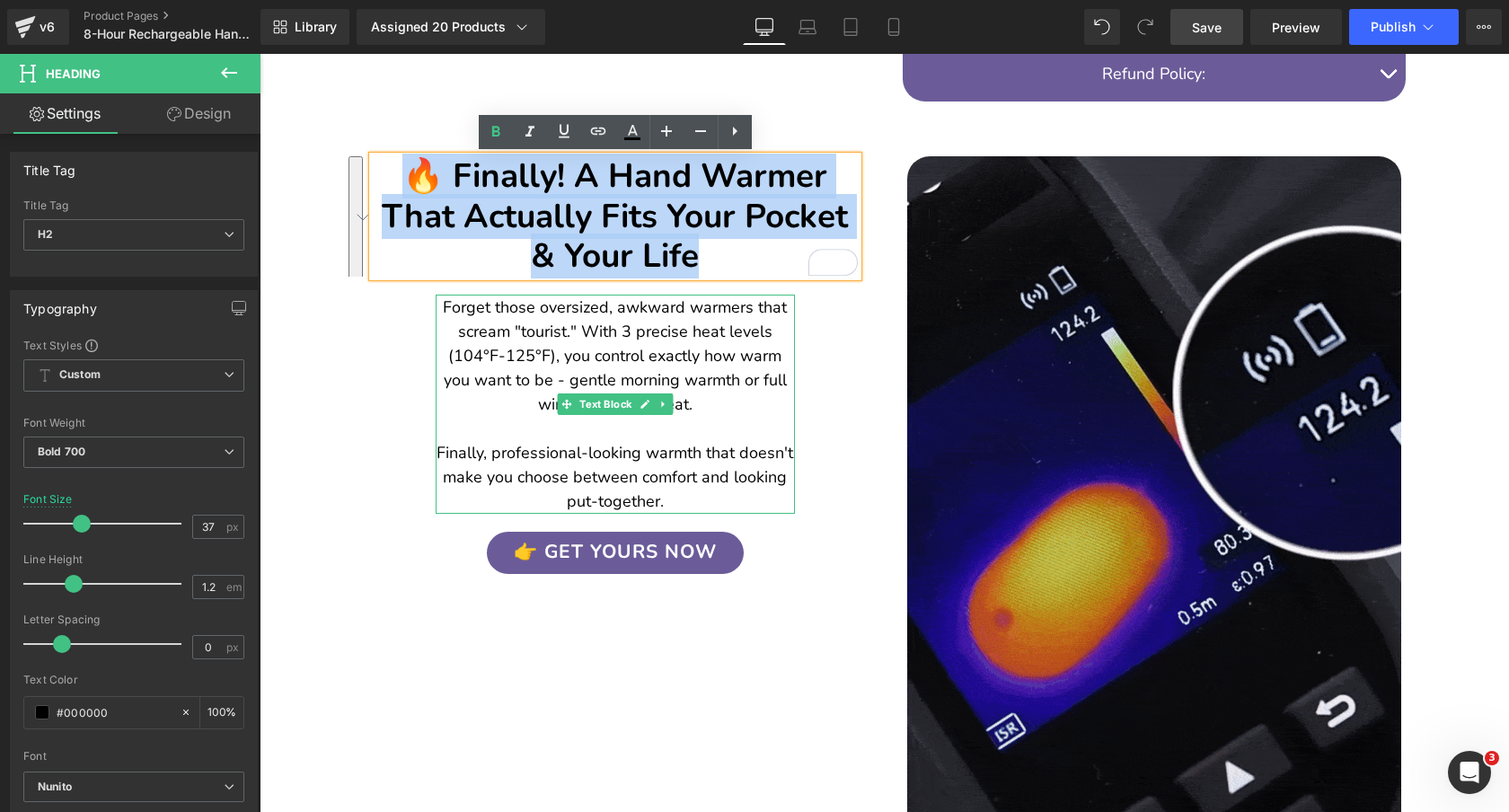
click at [737, 343] on p "Forget those oversized, awkward warmers that scream "tourist." With 3 precise h…" at bounding box center [615, 404] width 359 height 218
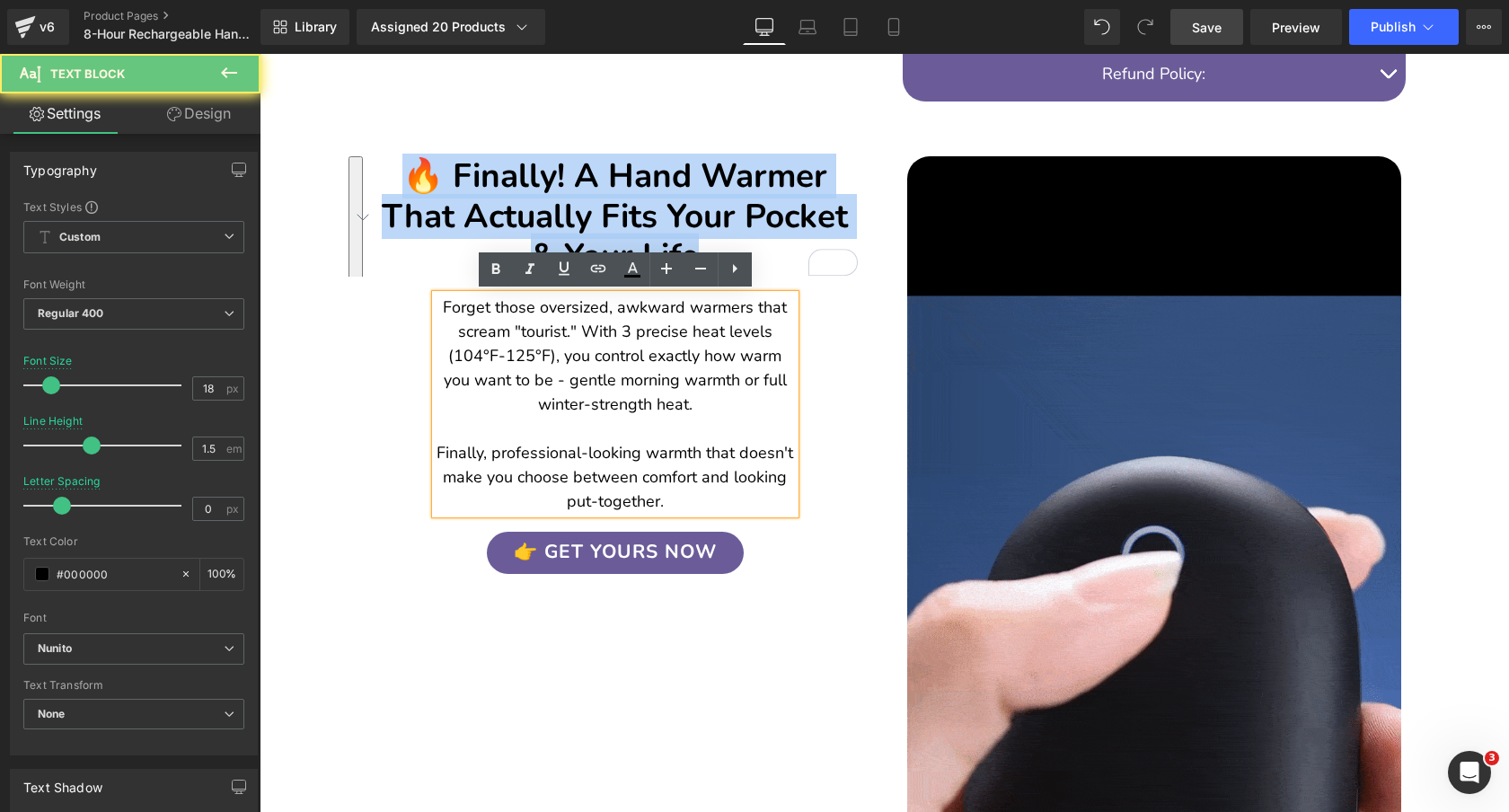
click at [737, 343] on p "Forget those oversized, awkward warmers that scream "tourist." With 3 precise h…" at bounding box center [615, 404] width 359 height 218
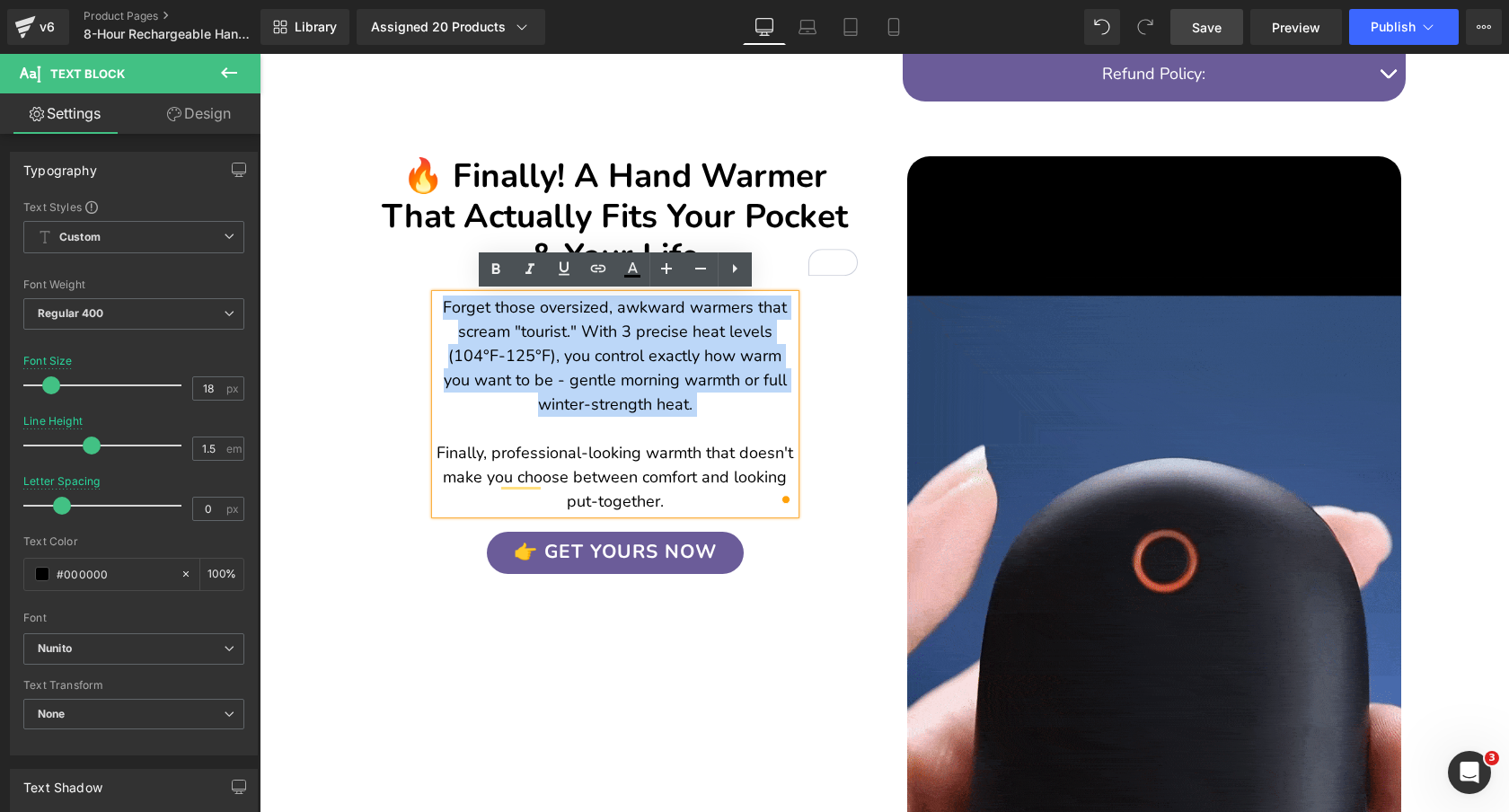
click at [375, 397] on div "🔥 Finally! A Hand Warmer That Actually Fits Your Pocket & Your Life Heading Ima…" at bounding box center [615, 347] width 539 height 453
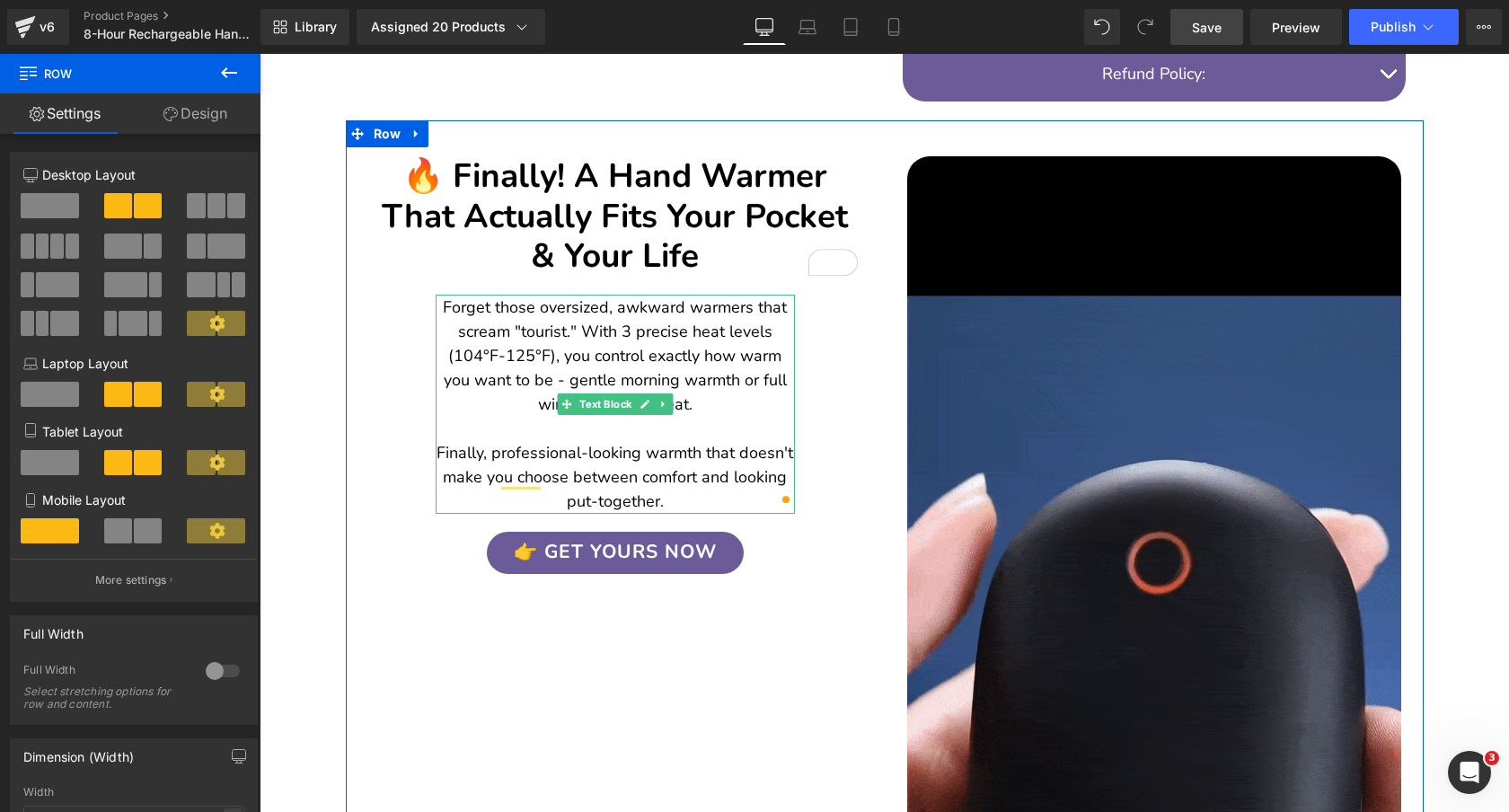
click at [503, 429] on p "Forget those oversized, awkward warmers that scream "tourist." With 3 precise h…" at bounding box center [615, 404] width 359 height 218
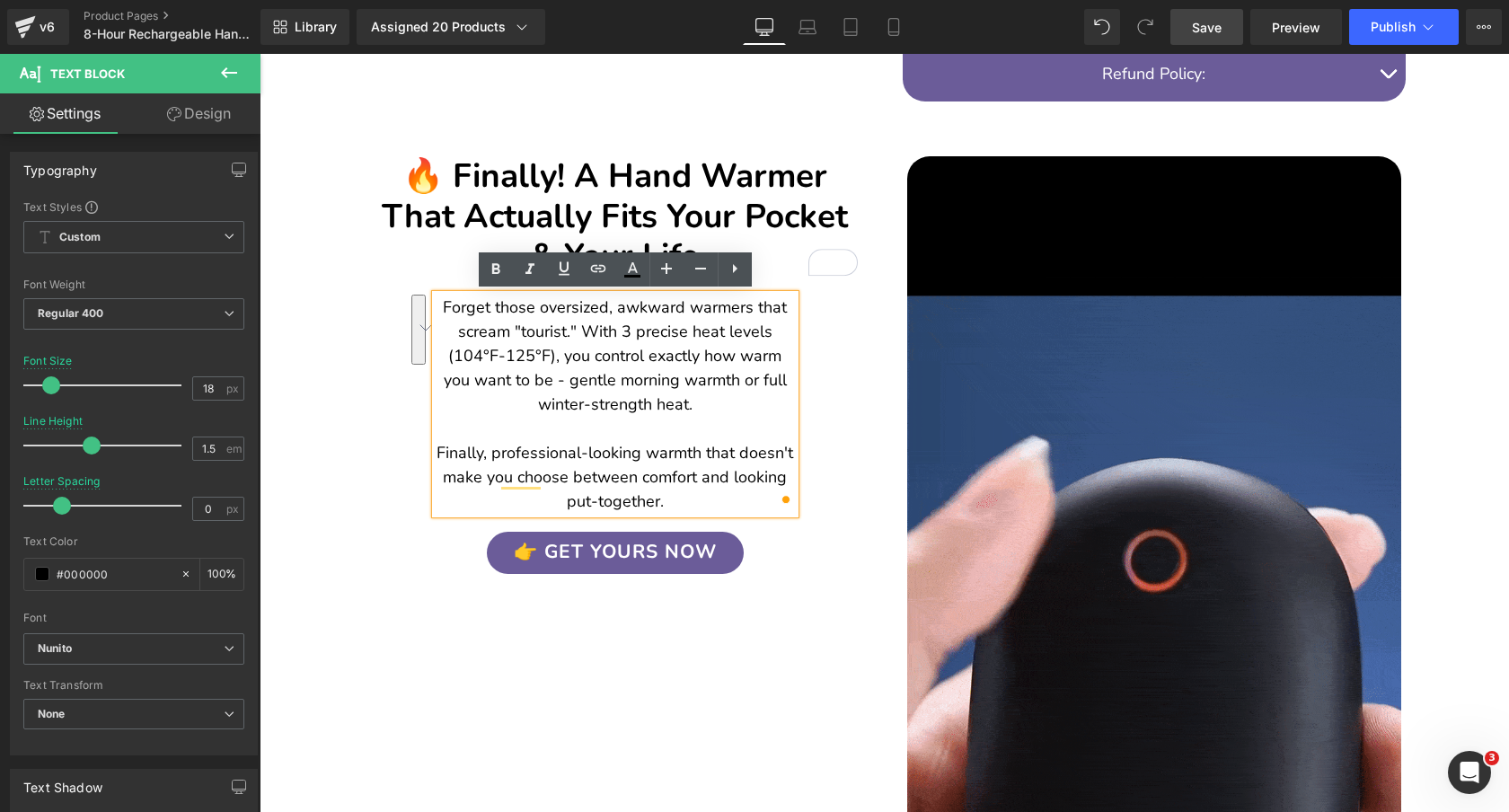
drag, startPoint x: 709, startPoint y: 496, endPoint x: 471, endPoint y: 452, distance: 242.0
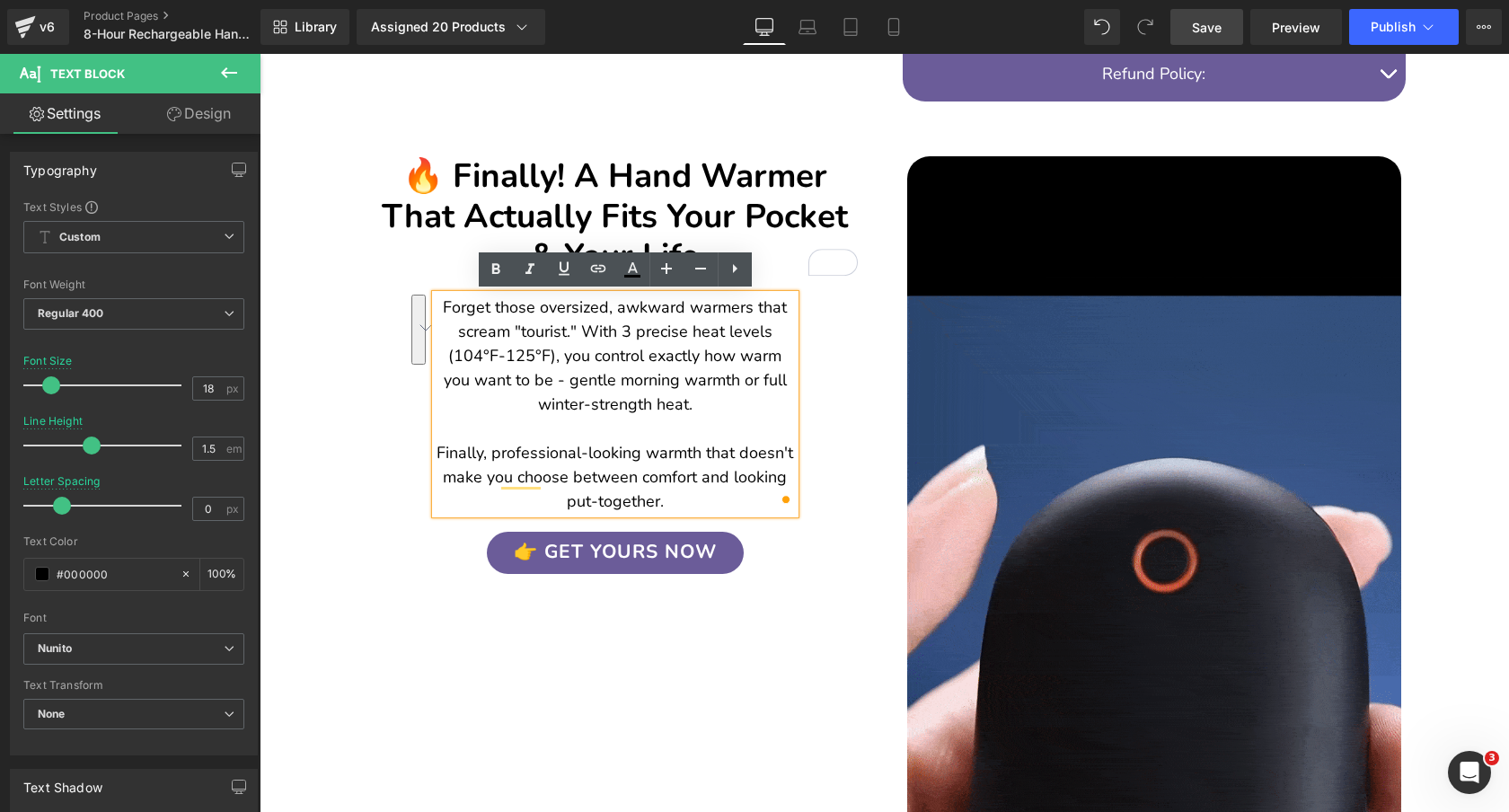
click at [471, 452] on p "Forget those oversized, awkward warmers that scream "tourist." With 3 precise h…" at bounding box center [615, 404] width 359 height 218
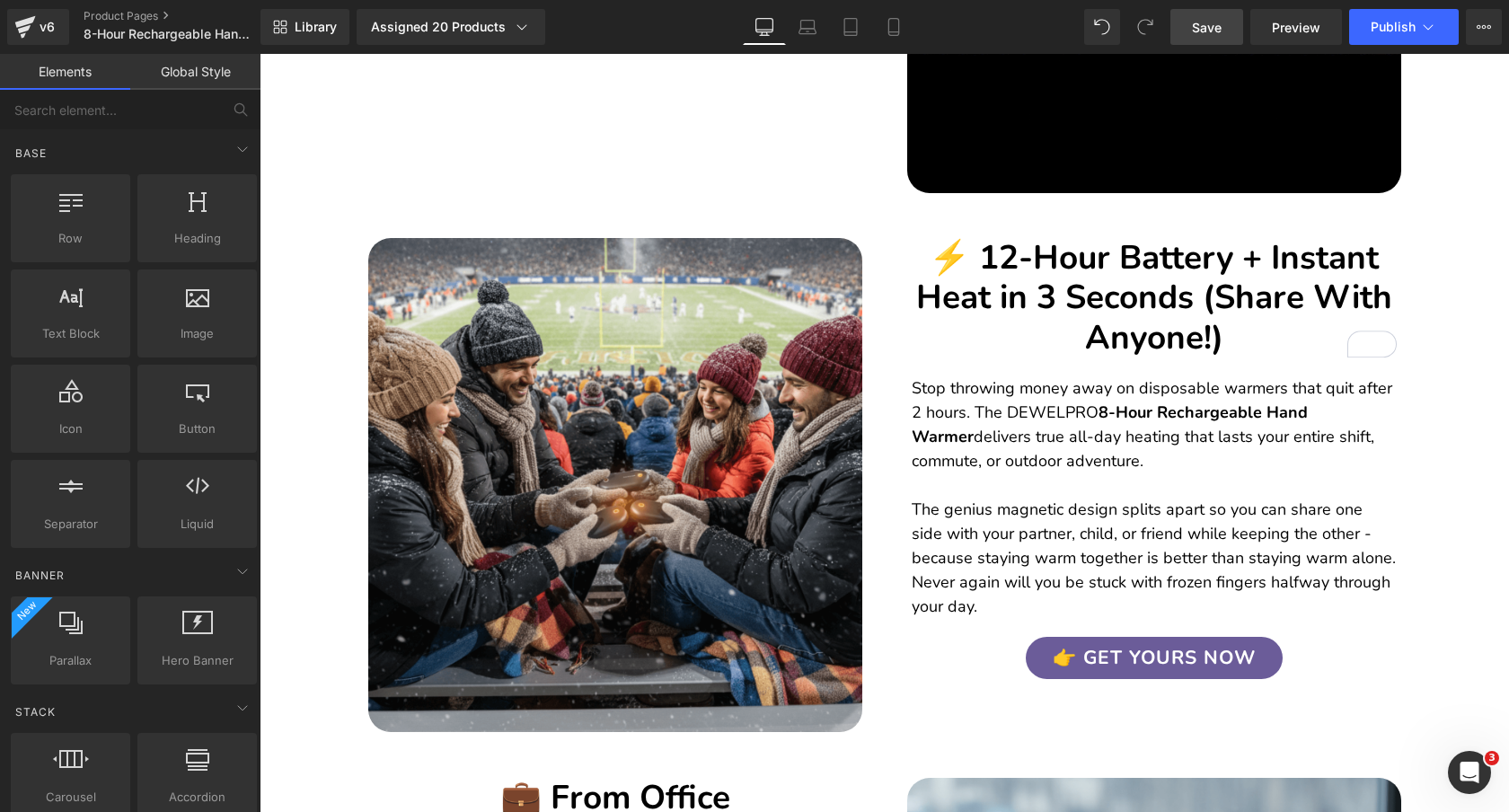
scroll to position [1901, 0]
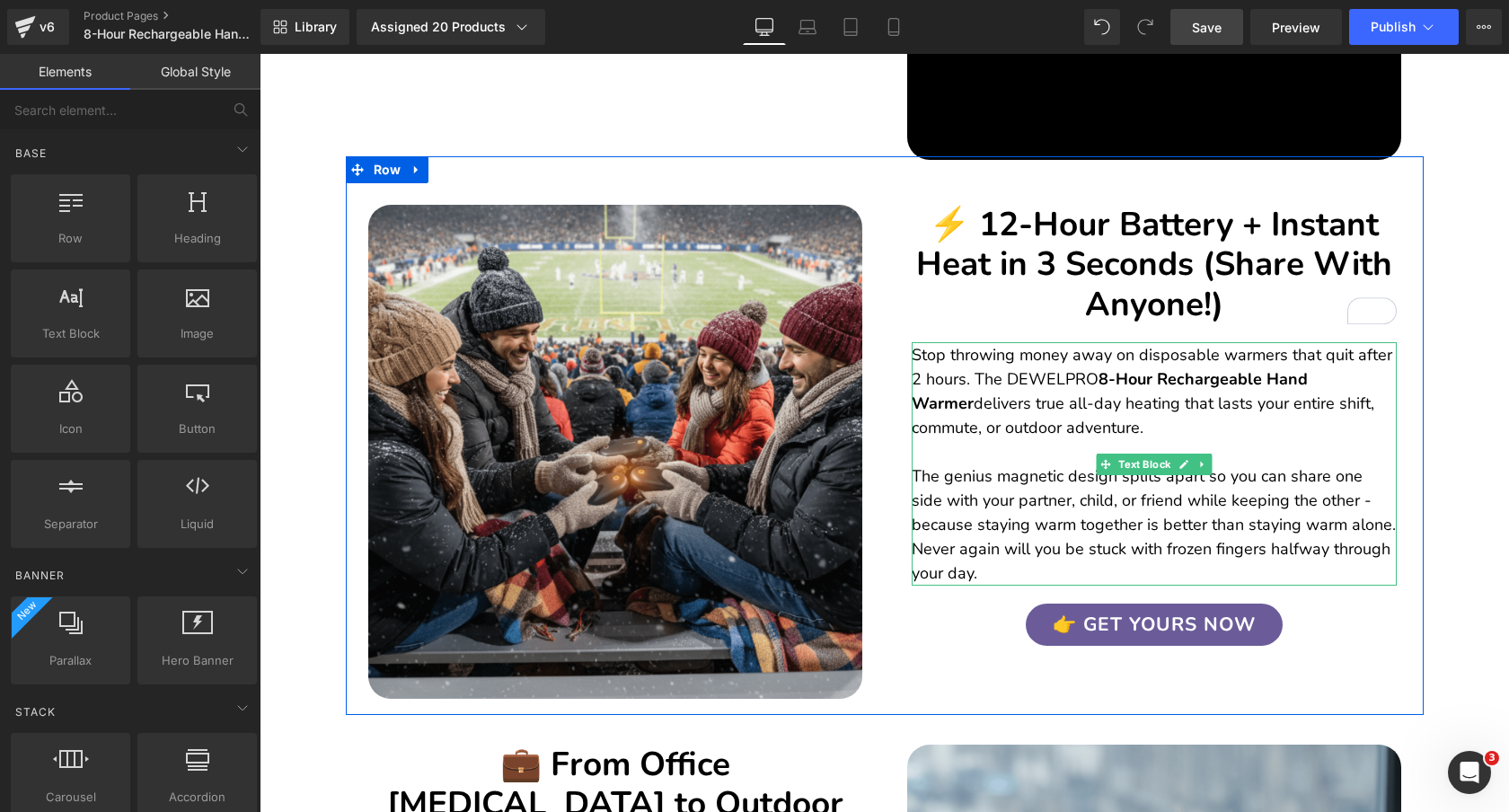
click at [971, 422] on p "Stop throwing money away on disposable warmers that quit after 2 hours. The DEW…" at bounding box center [1154, 463] width 485 height 242
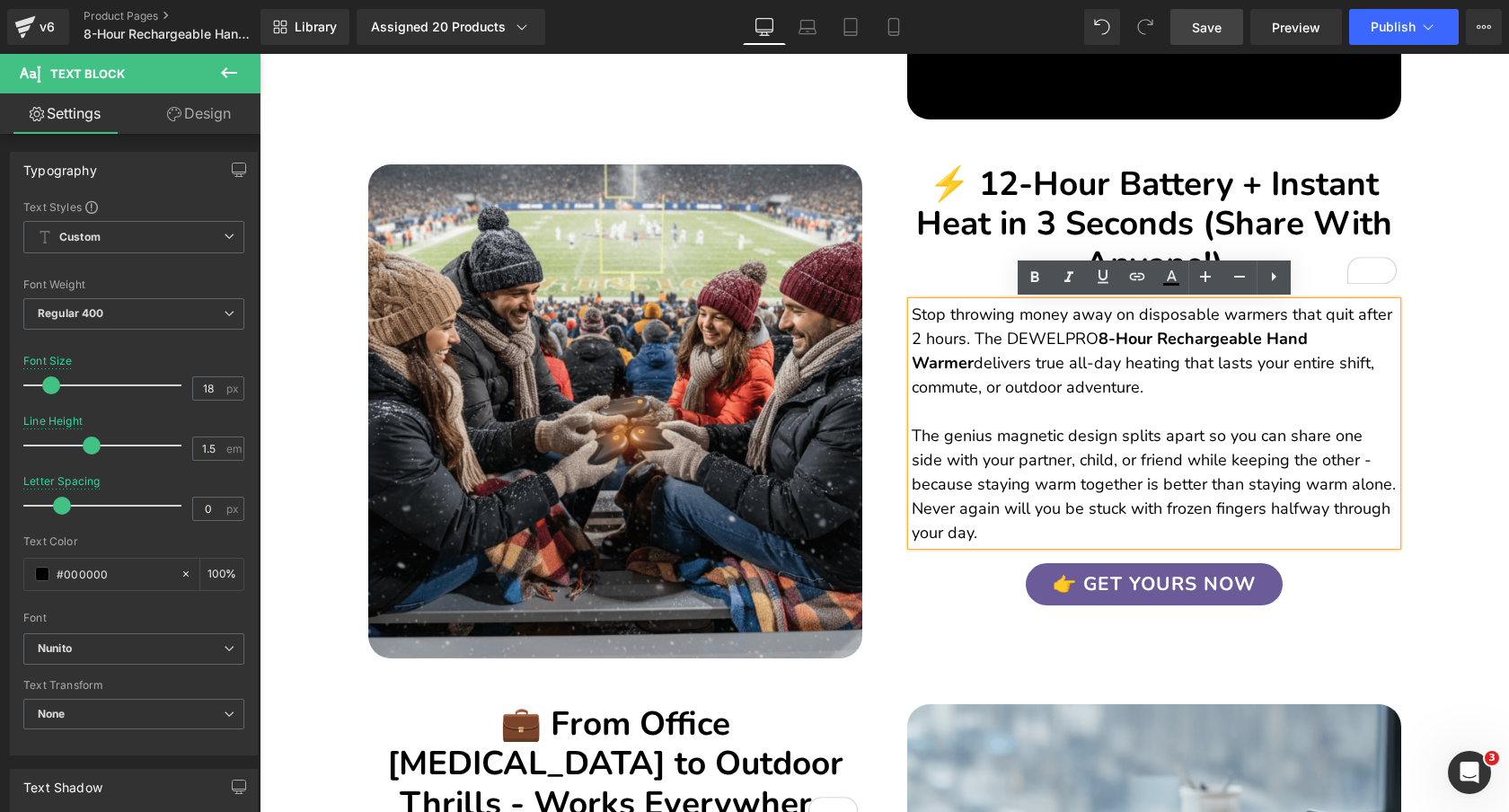
scroll to position [1949, 0]
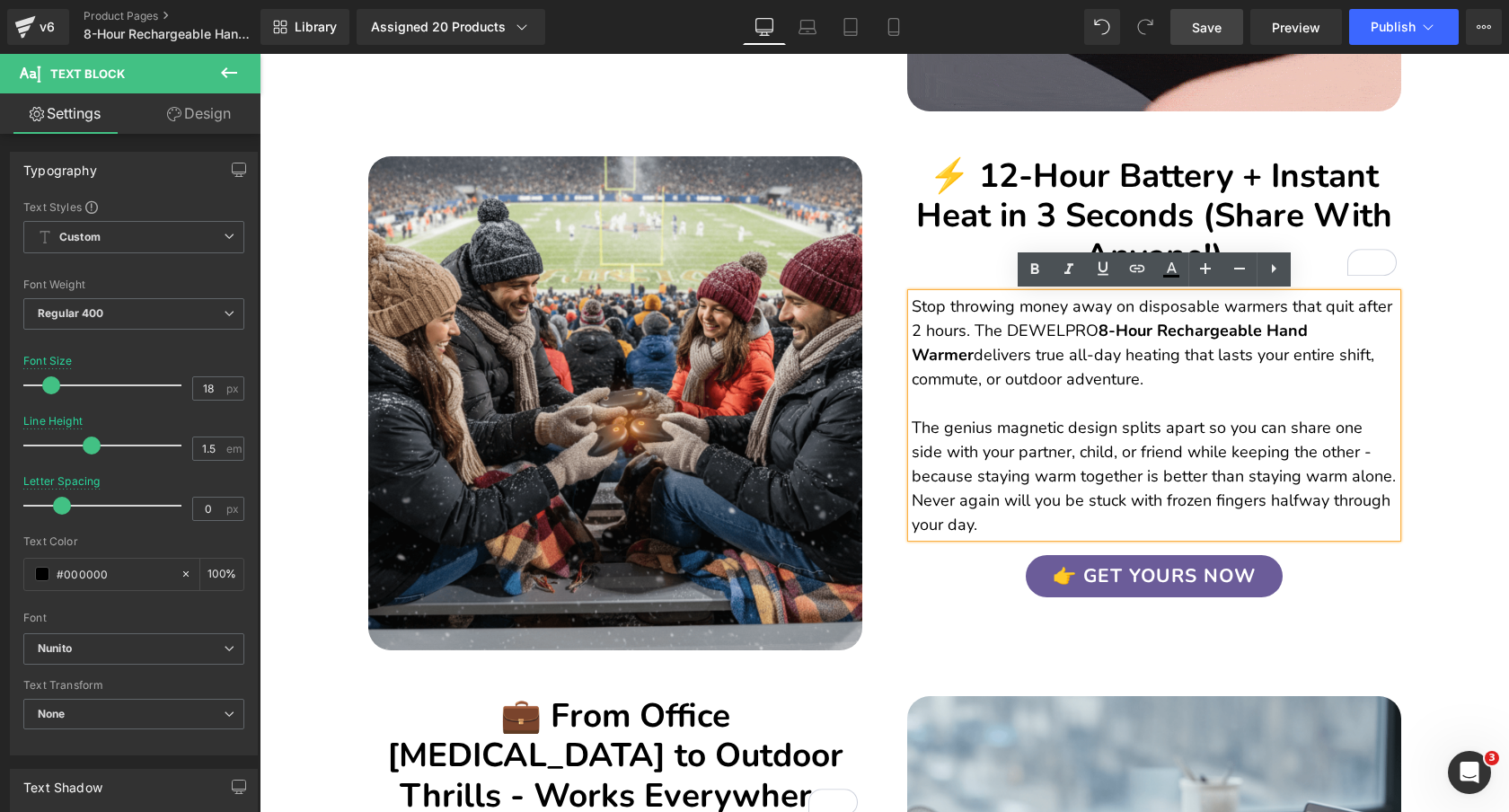
click at [994, 189] on h2 "⚡ 12-Hour Battery + Instant Heat in 3 Seconds (Share With Anyone!)" at bounding box center [1154, 215] width 485 height 120
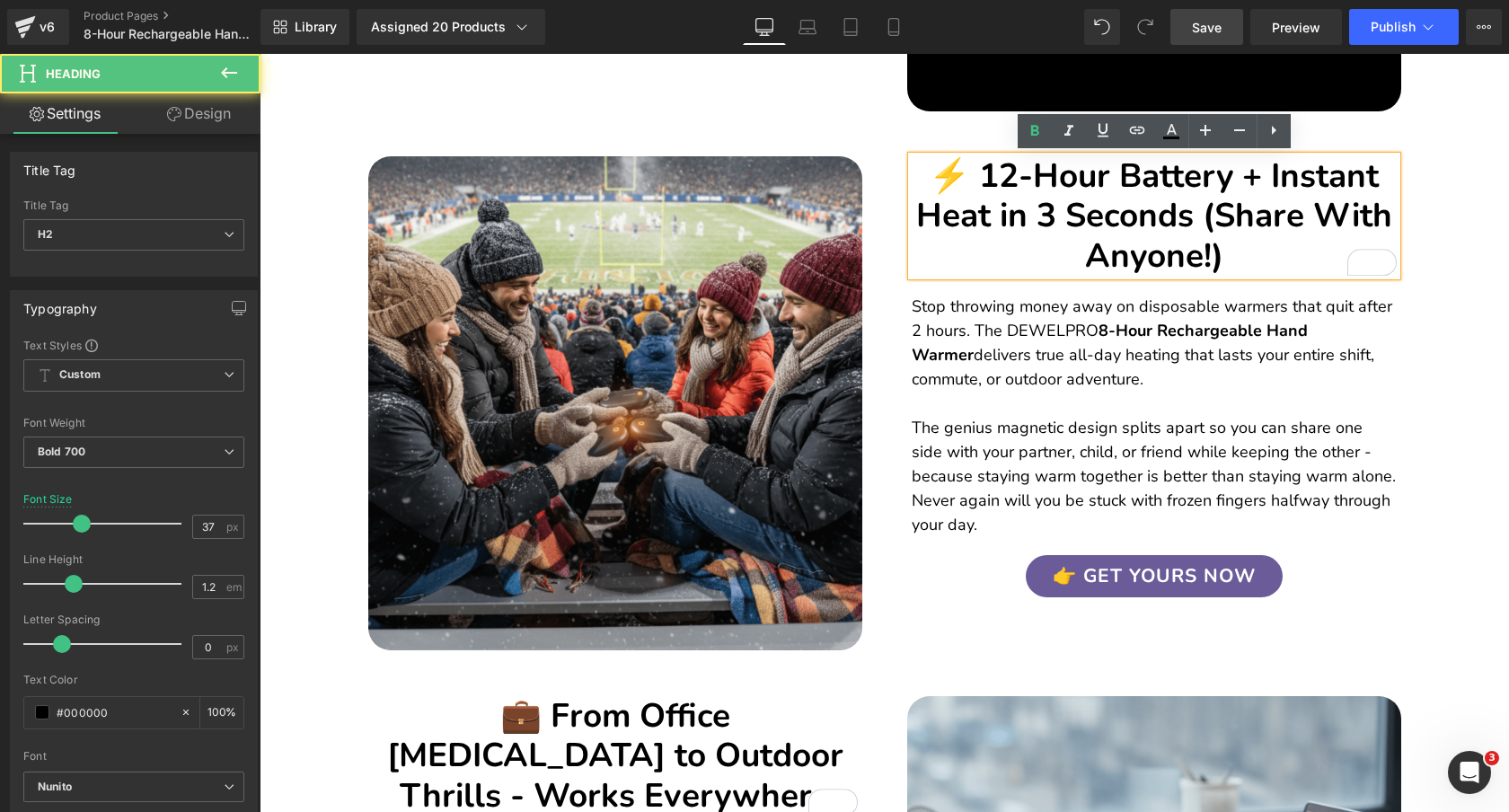
click at [1000, 179] on h2 "⚡ 12-Hour Battery + Instant Heat in 3 Seconds (Share With Anyone!)" at bounding box center [1154, 215] width 485 height 120
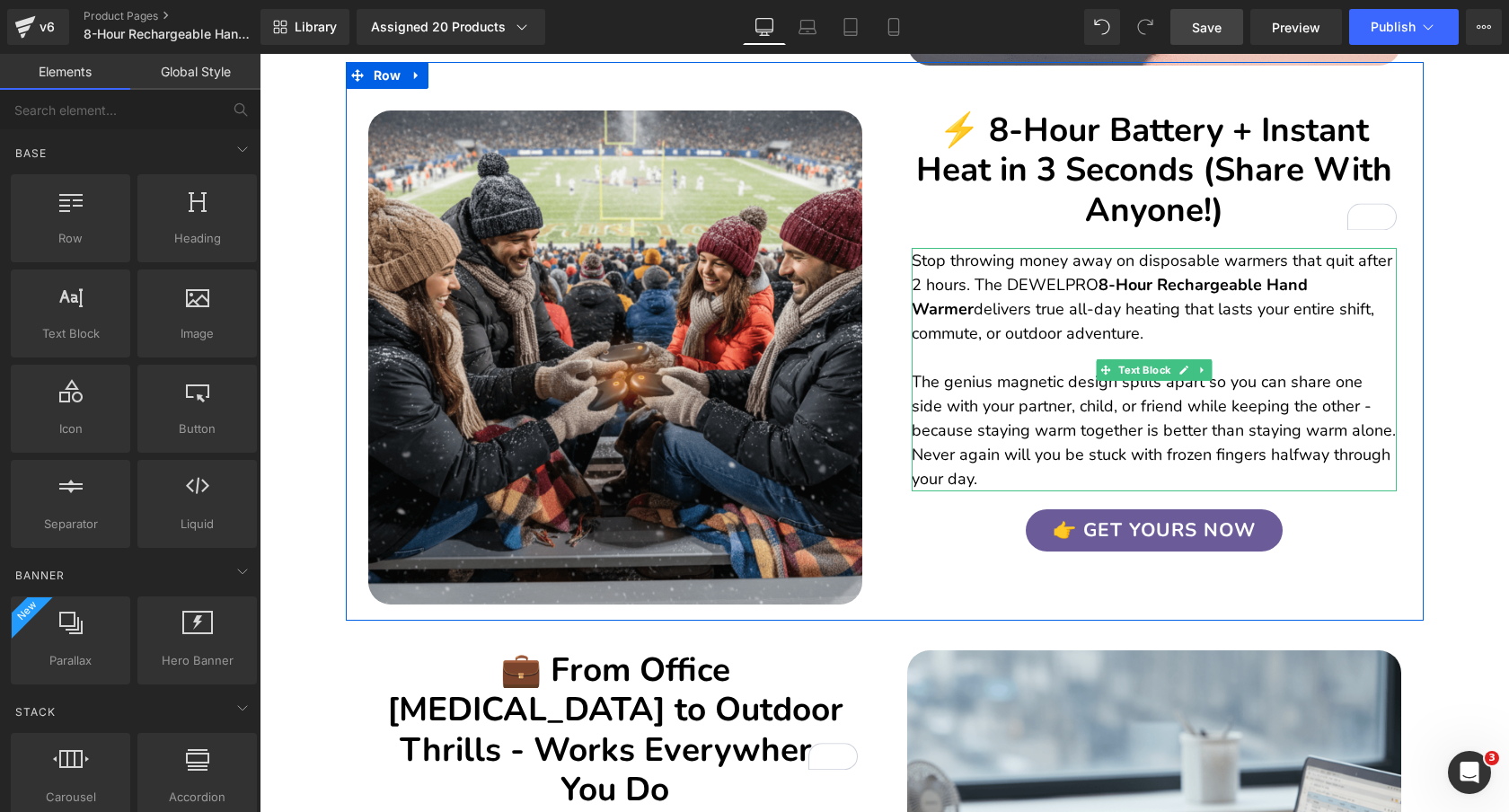
scroll to position [1997, 0]
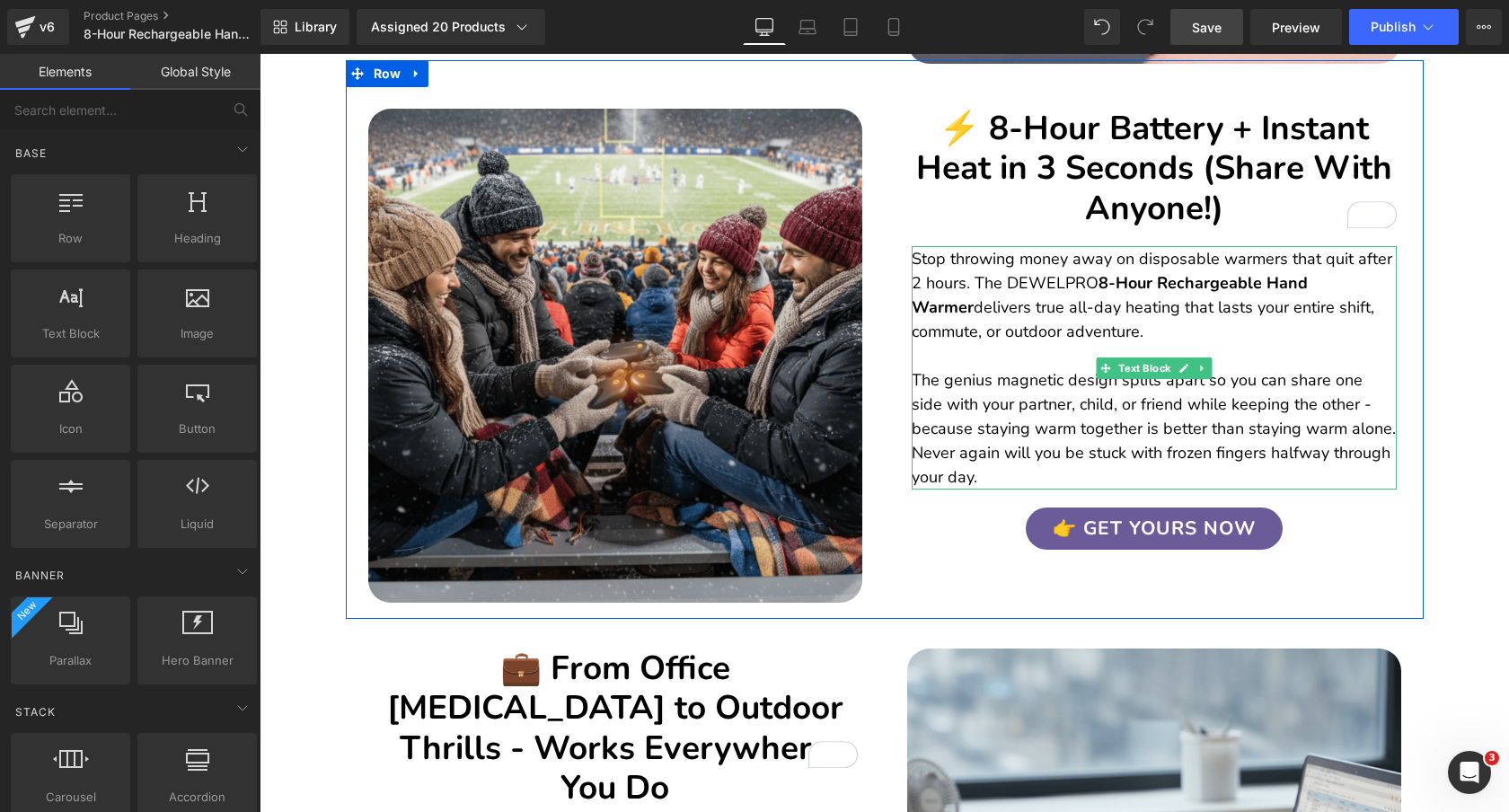
click at [997, 297] on p "Stop throwing money away on disposable warmers that quit after 2 hours. The DEW…" at bounding box center [1154, 368] width 485 height 242
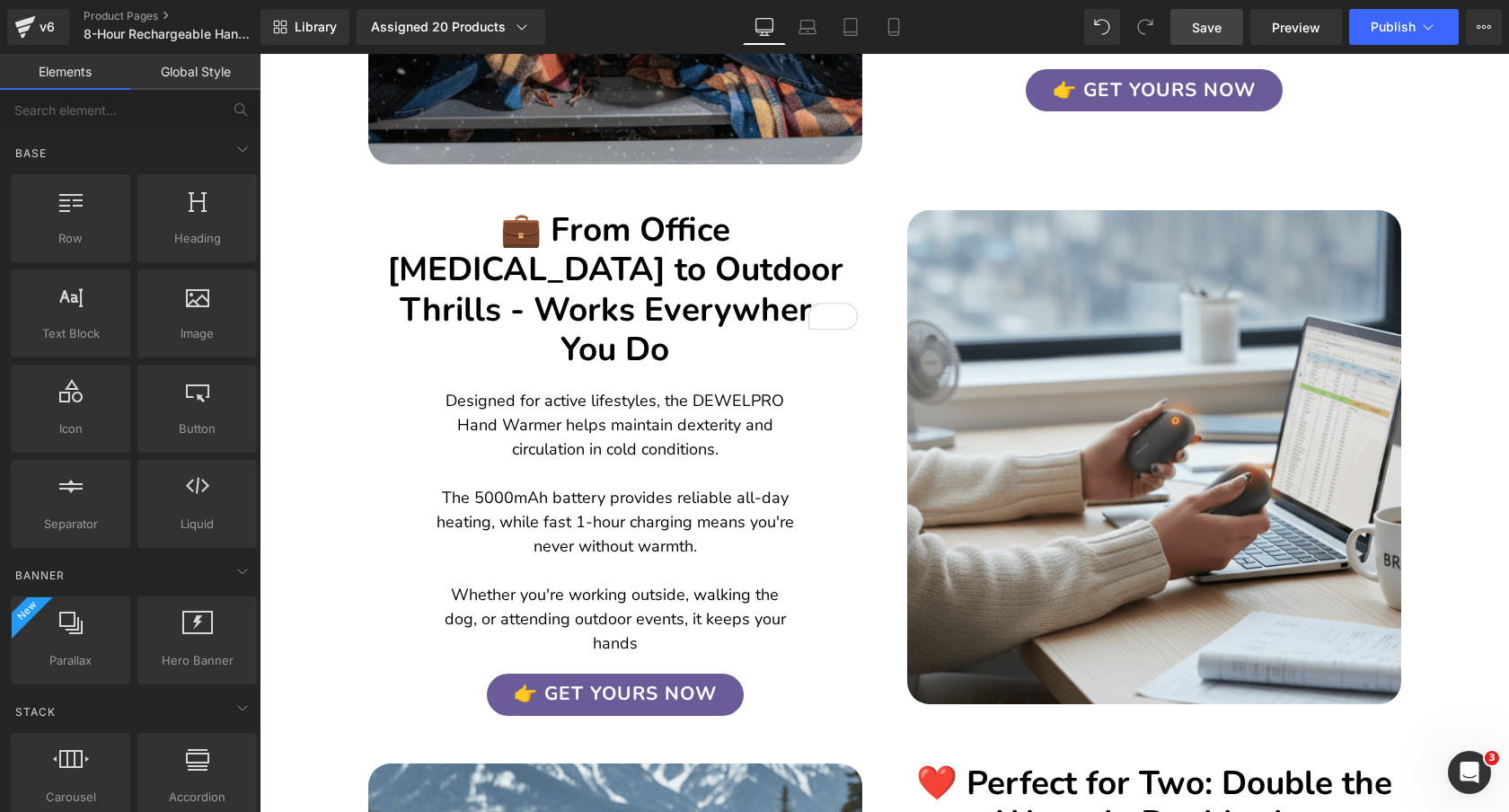
scroll to position [2434, 0]
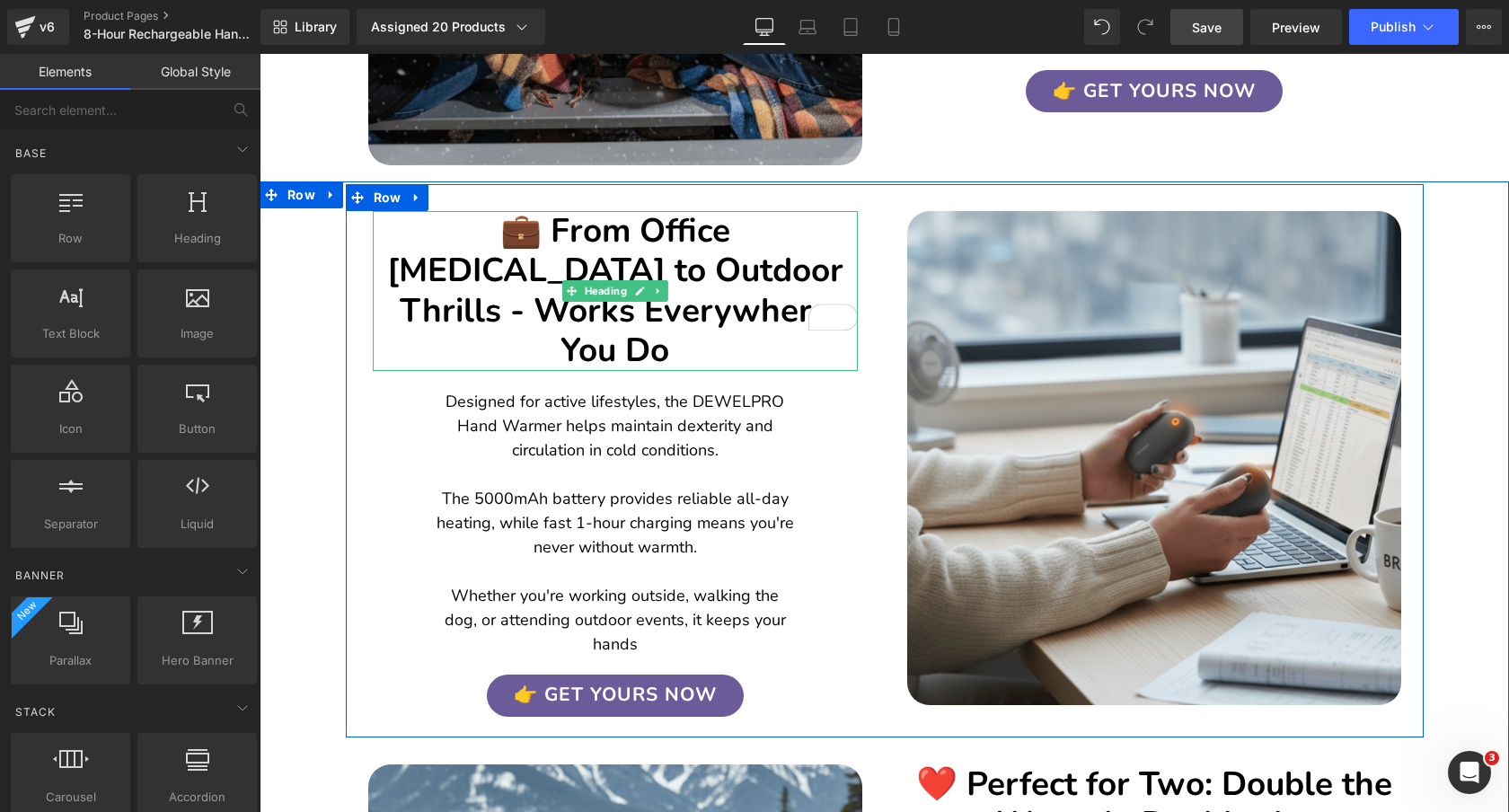
click at [775, 249] on h2 "💼 From Office [MEDICAL_DATA] to Outdoor Thrills - Works Everywhere You Do" at bounding box center [616, 291] width 485 height 160
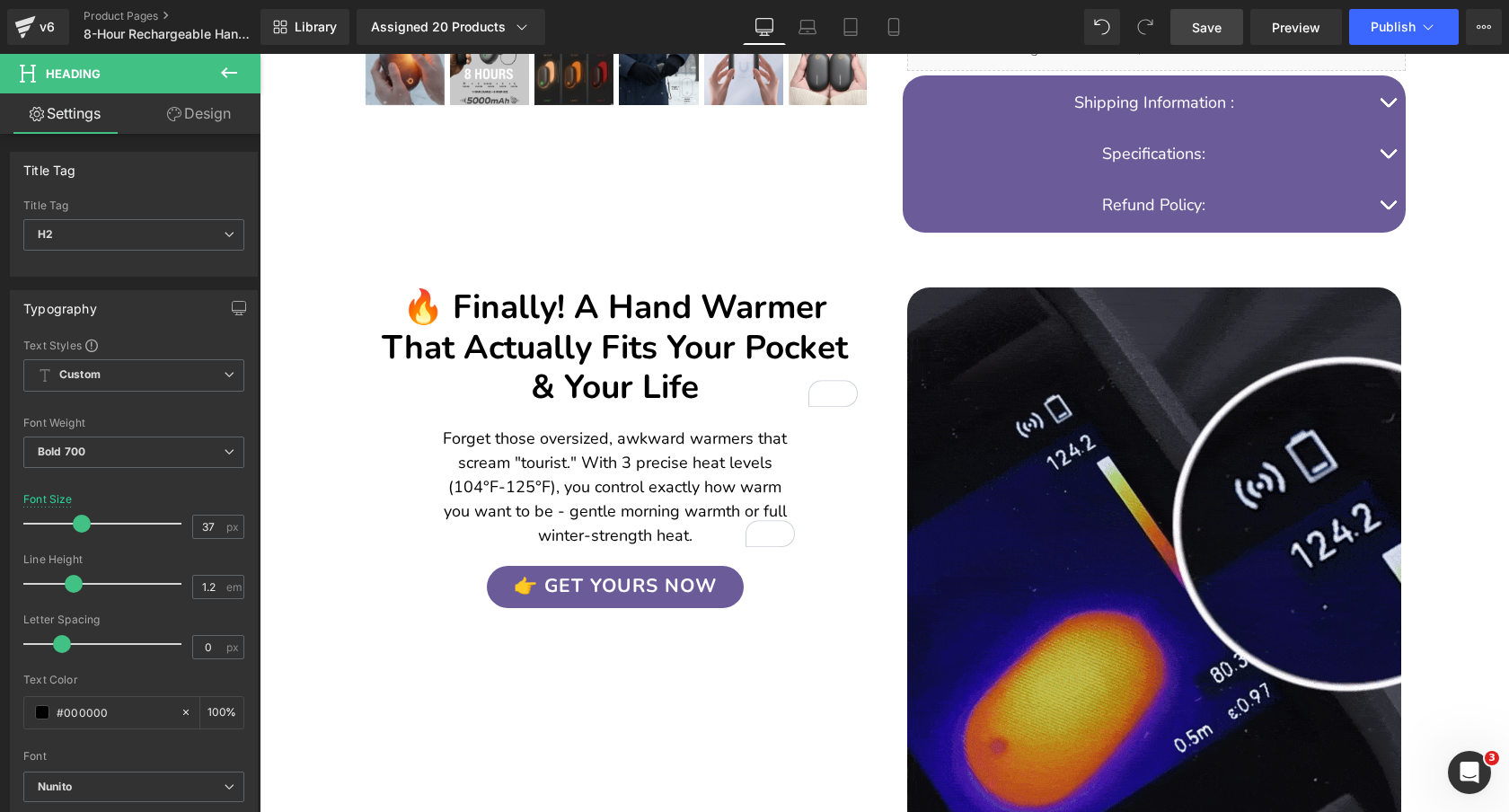
scroll to position [893, 0]
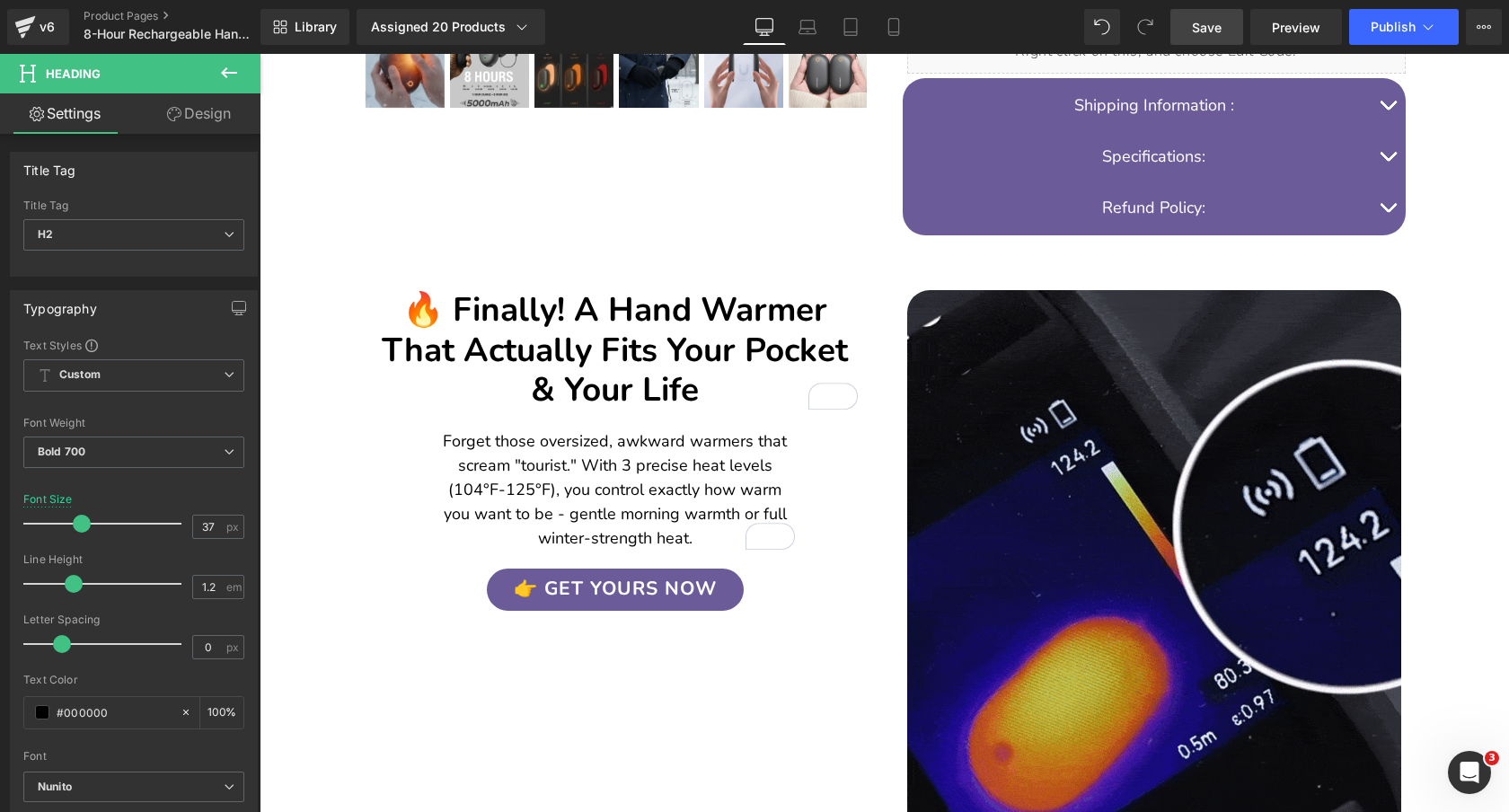
click at [767, 345] on h2 "🔥 Finally! A Hand Warmer That Actually Fits Your Pocket & Your Life" at bounding box center [616, 350] width 485 height 120
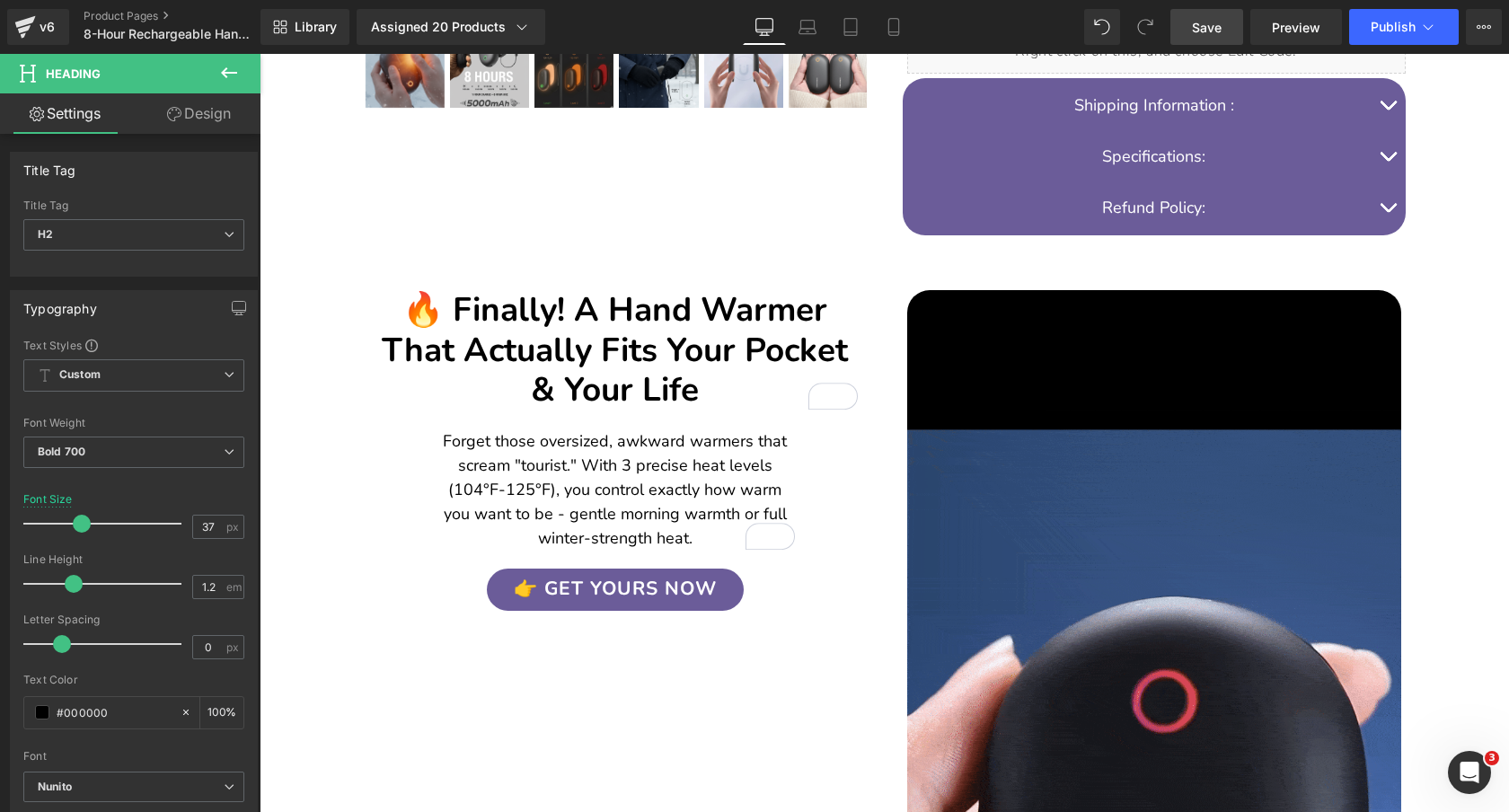
click at [767, 345] on h2 "🔥 Finally! A Hand Warmer That Actually Fits Your Pocket & Your Life" at bounding box center [616, 350] width 485 height 120
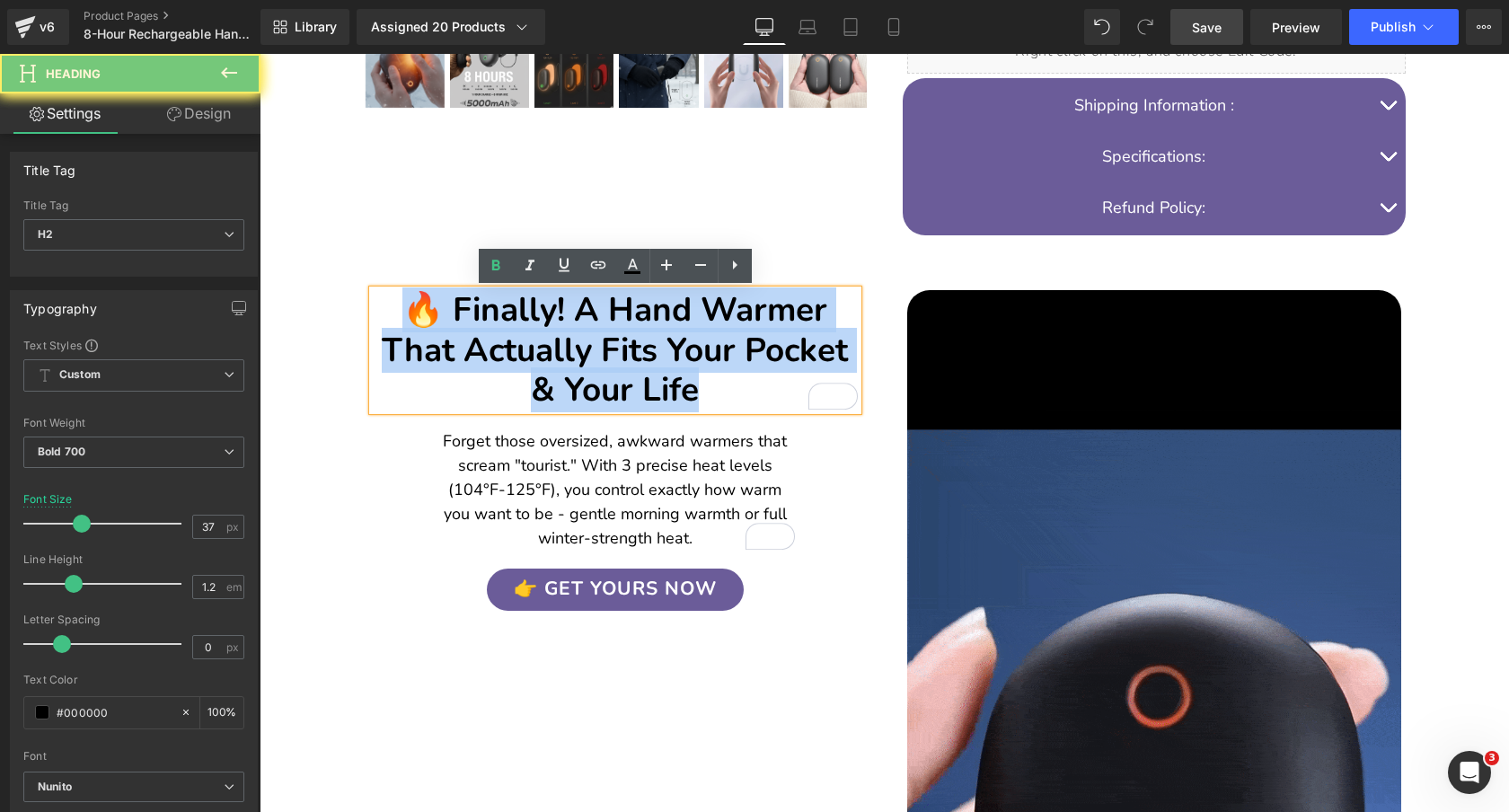
click at [767, 345] on h2 "🔥 Finally! A Hand Warmer That Actually Fits Your Pocket & Your Life" at bounding box center [616, 350] width 485 height 120
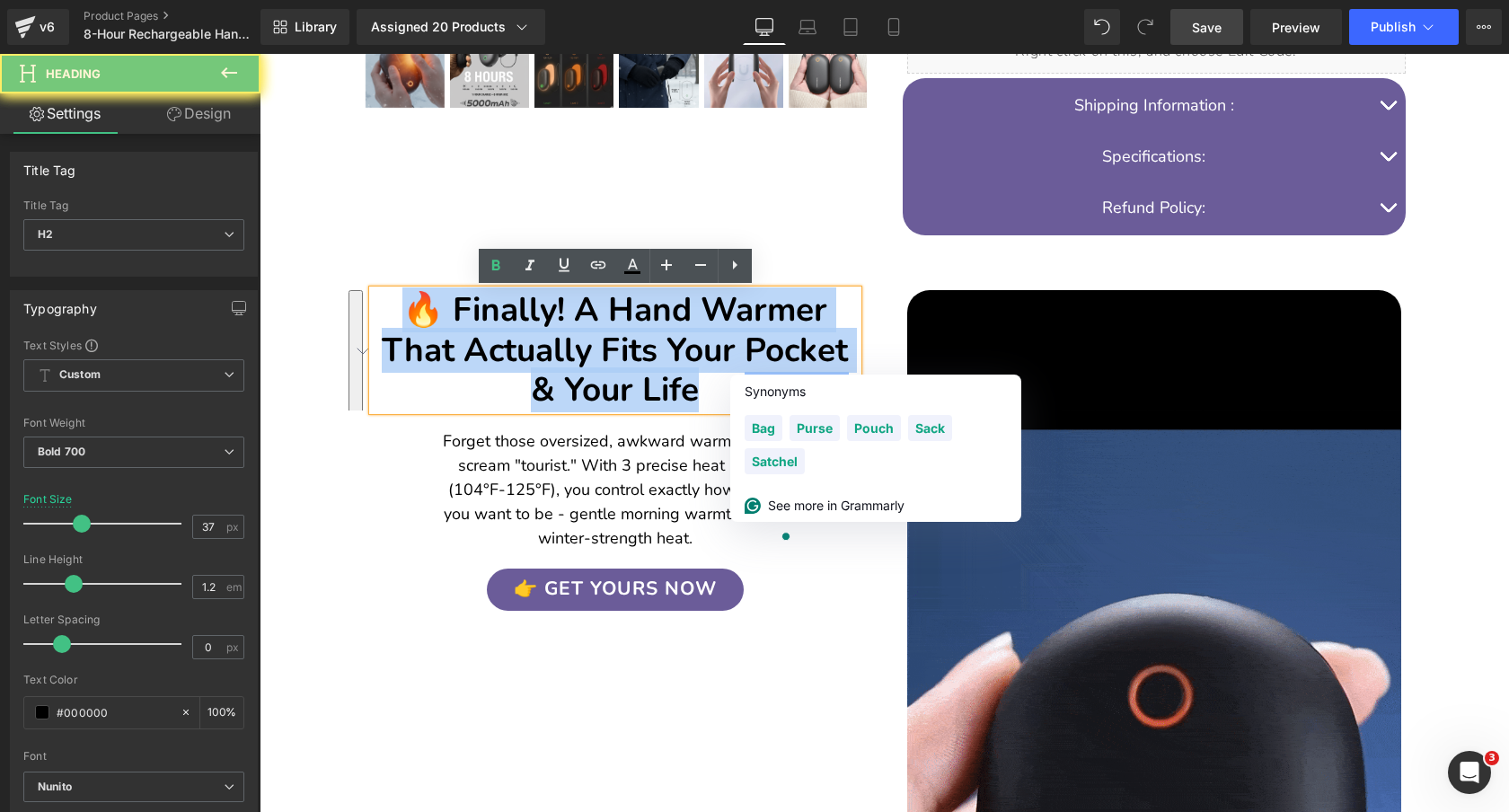
copy h2 "🔥 Finally! A Hand Warmer That Actually Fits Your Pocket & Your Life"
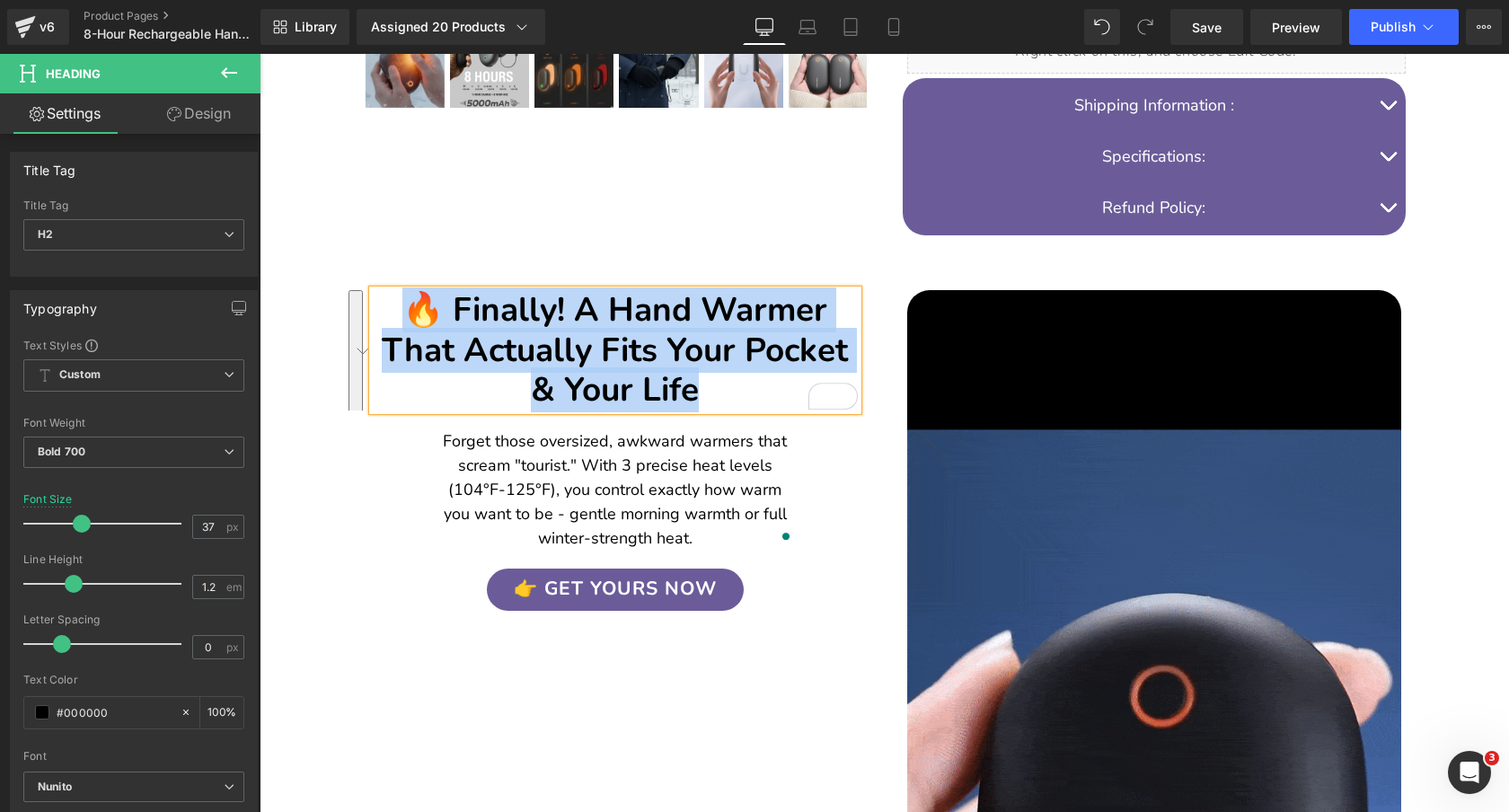
scroll to position [893, 0]
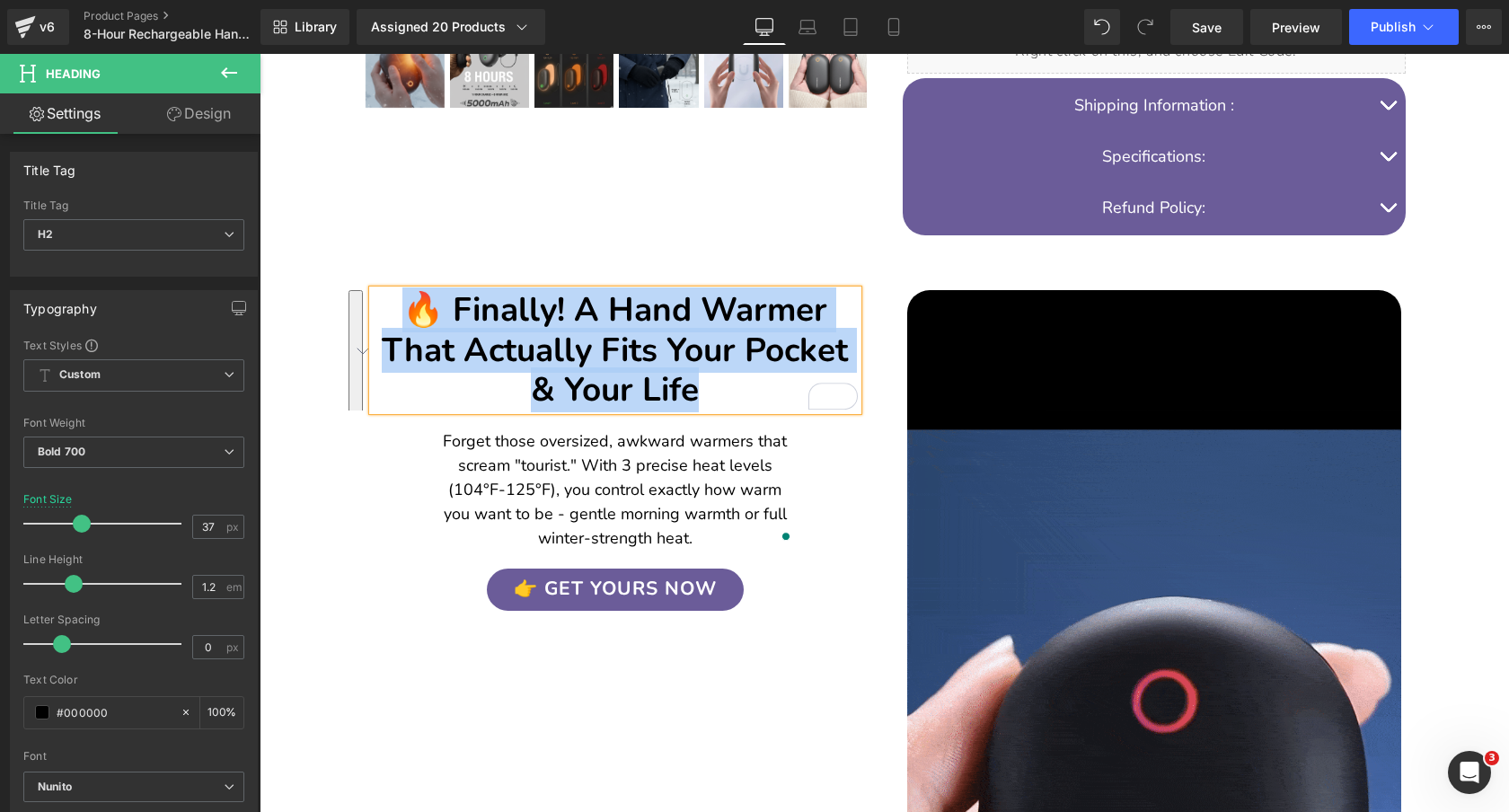
click at [687, 452] on p "Forget those oversized, awkward warmers that scream "tourist." With 3 precise h…" at bounding box center [615, 490] width 359 height 121
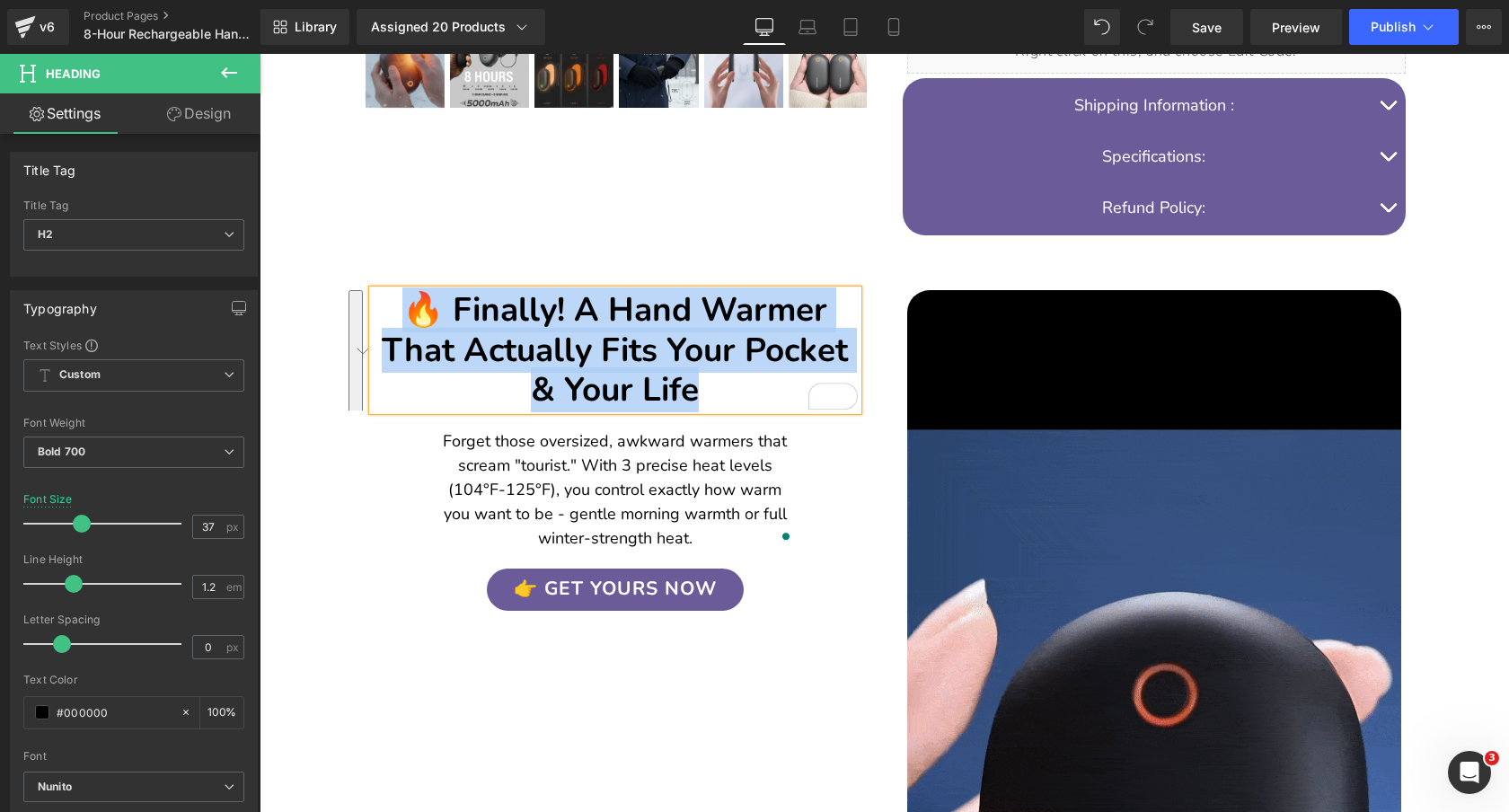
click at [687, 452] on p "Forget those oversized, awkward warmers that scream "tourist." With 3 precise h…" at bounding box center [615, 490] width 359 height 121
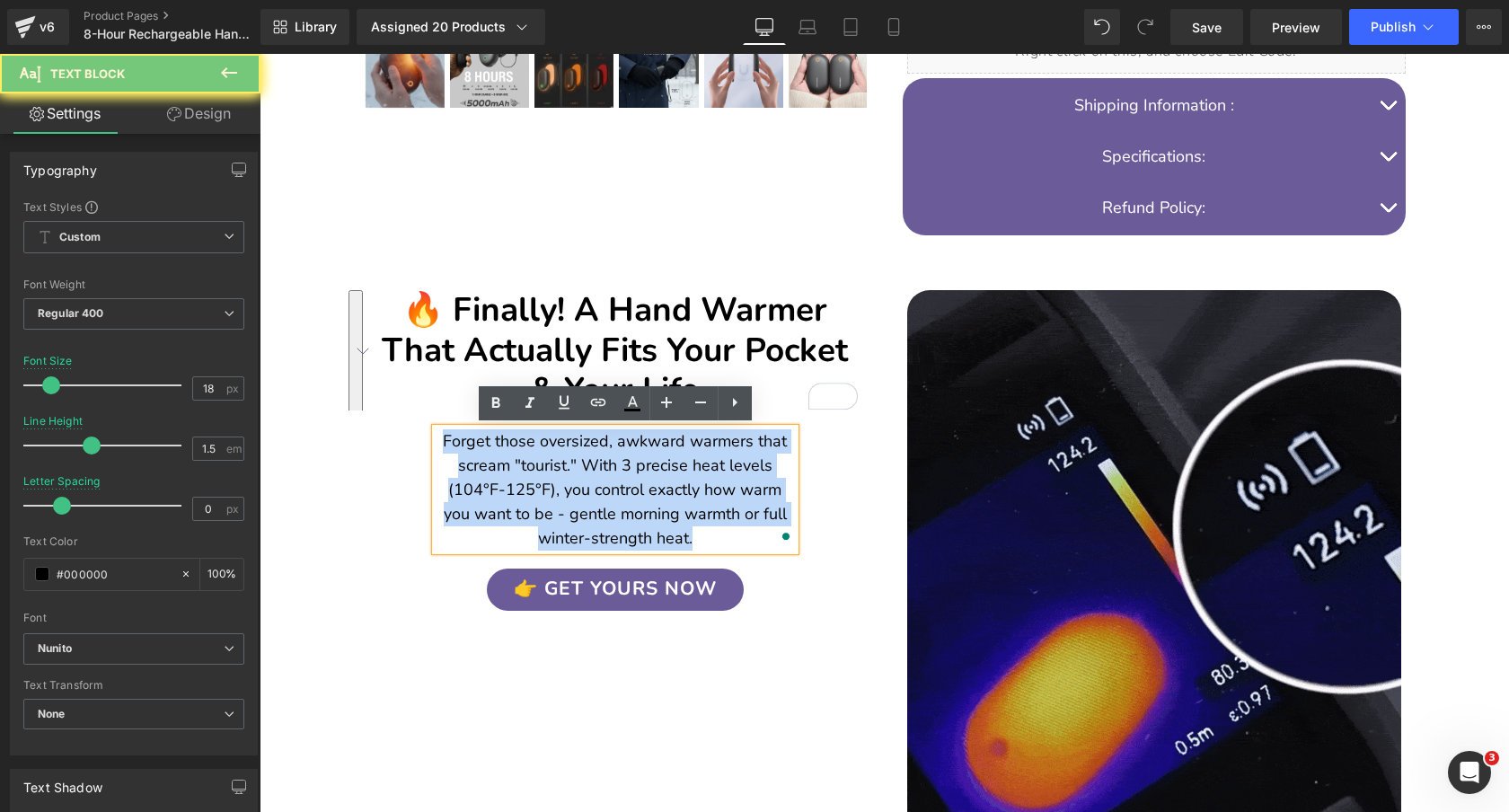
click at [687, 452] on p "Forget those oversized, awkward warmers that scream "tourist." With 3 precise h…" at bounding box center [615, 490] width 359 height 121
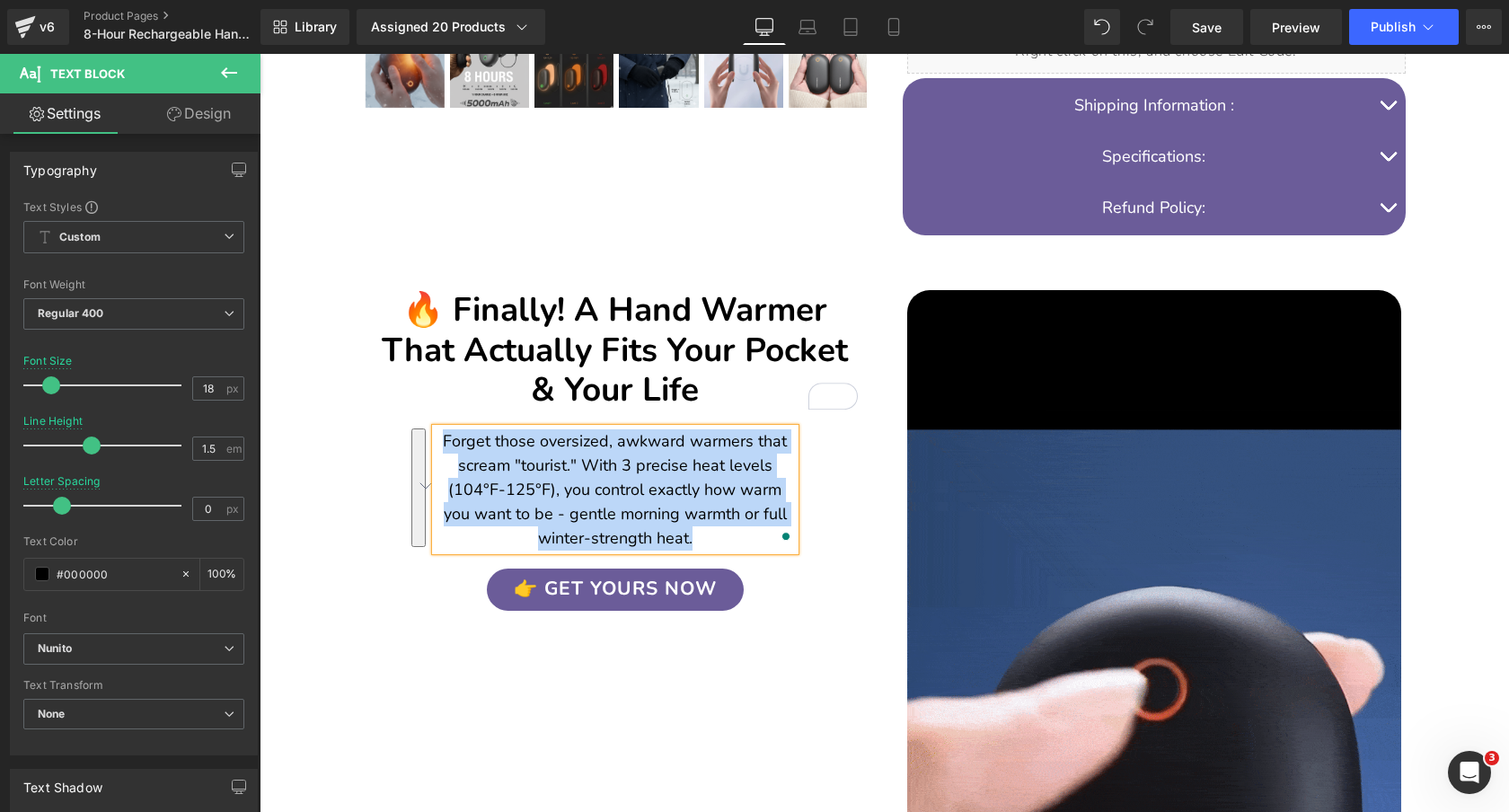
click at [666, 482] on p "Forget those oversized, awkward warmers that scream "tourist." With 3 precise h…" at bounding box center [615, 490] width 359 height 121
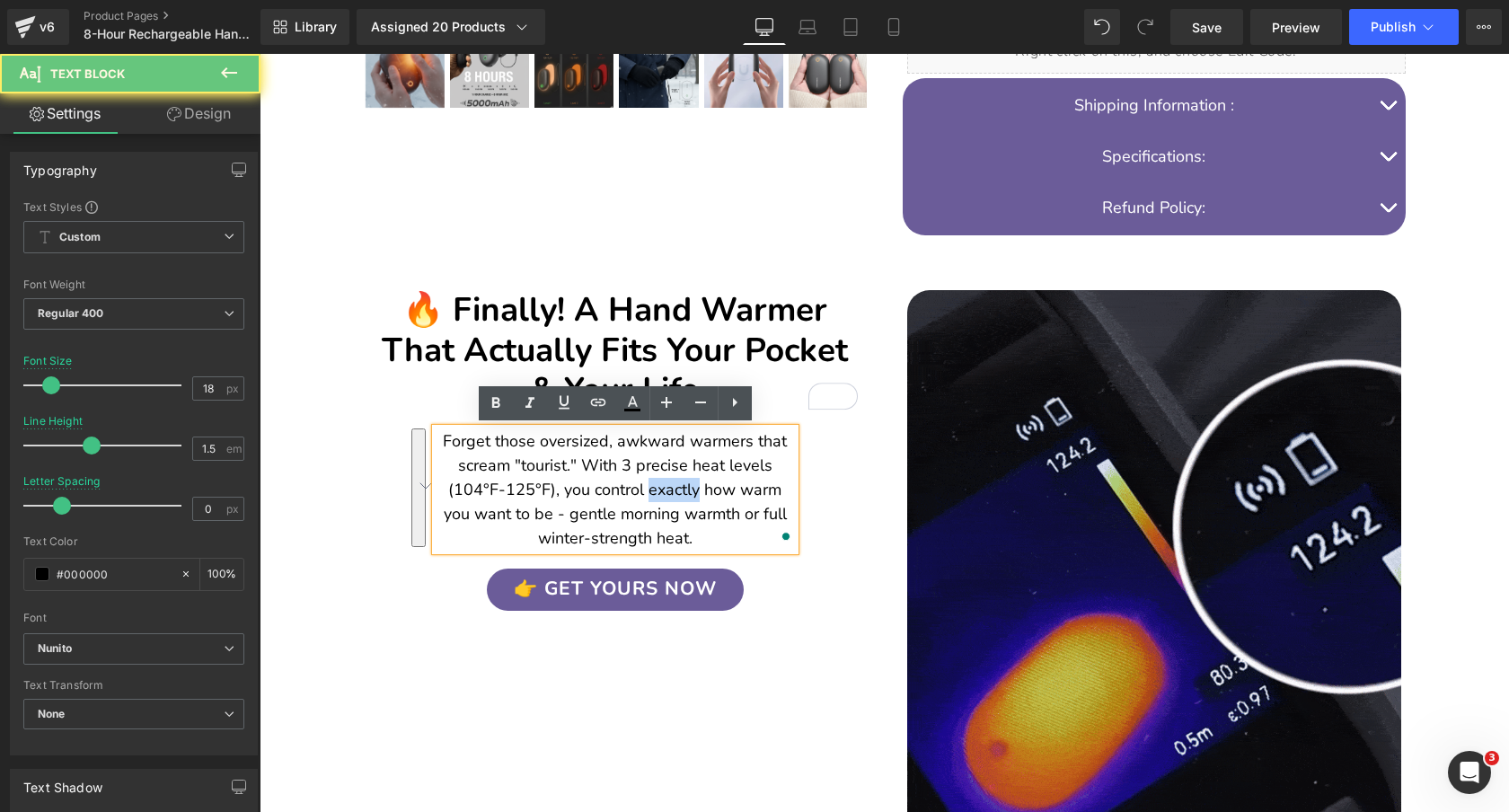
click at [666, 482] on p "Forget those oversized, awkward warmers that scream "tourist." With 3 precise h…" at bounding box center [615, 490] width 359 height 121
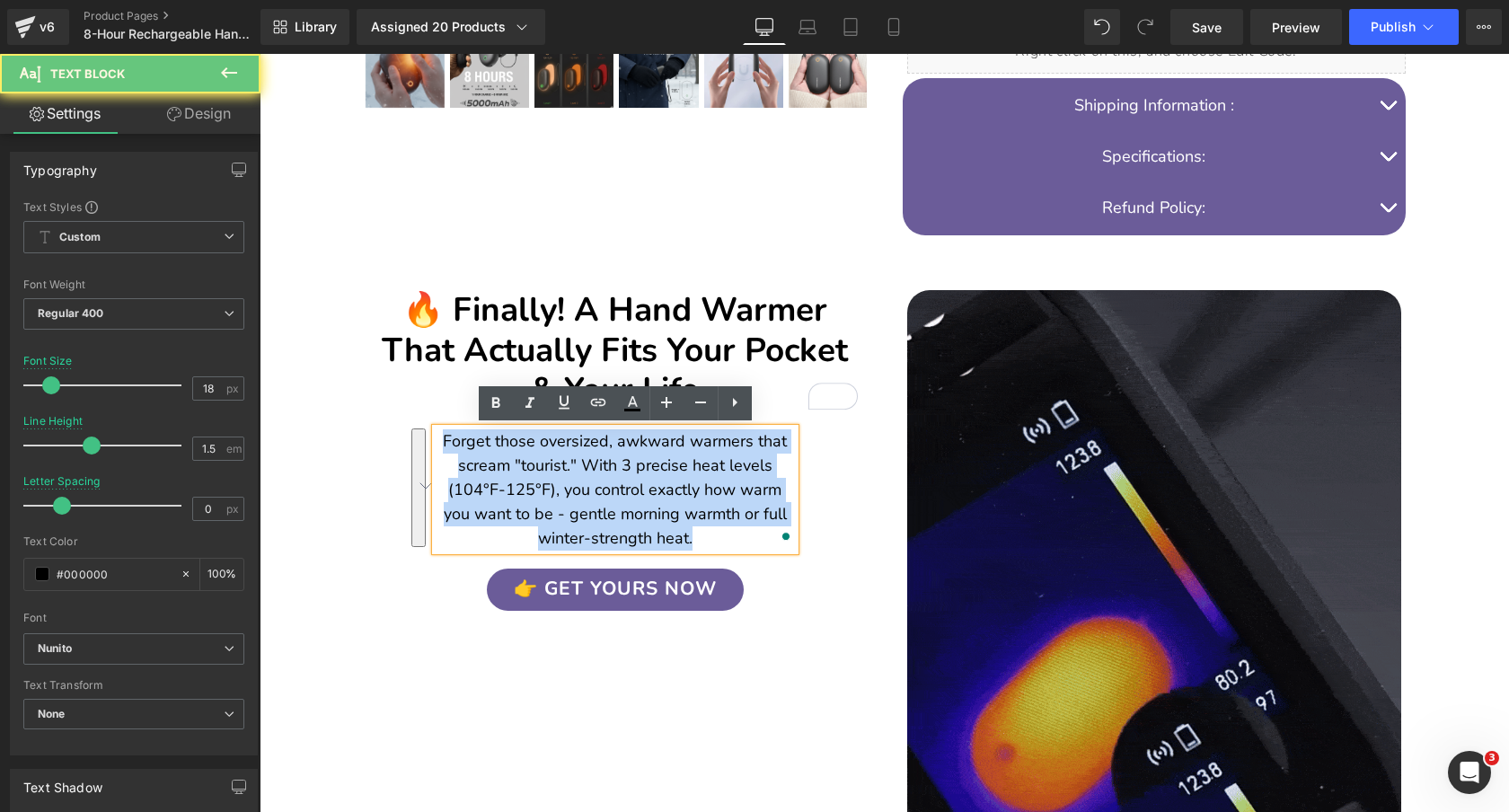
click at [666, 482] on p "Forget those oversized, awkward warmers that scream "tourist." With 3 precise h…" at bounding box center [615, 490] width 359 height 121
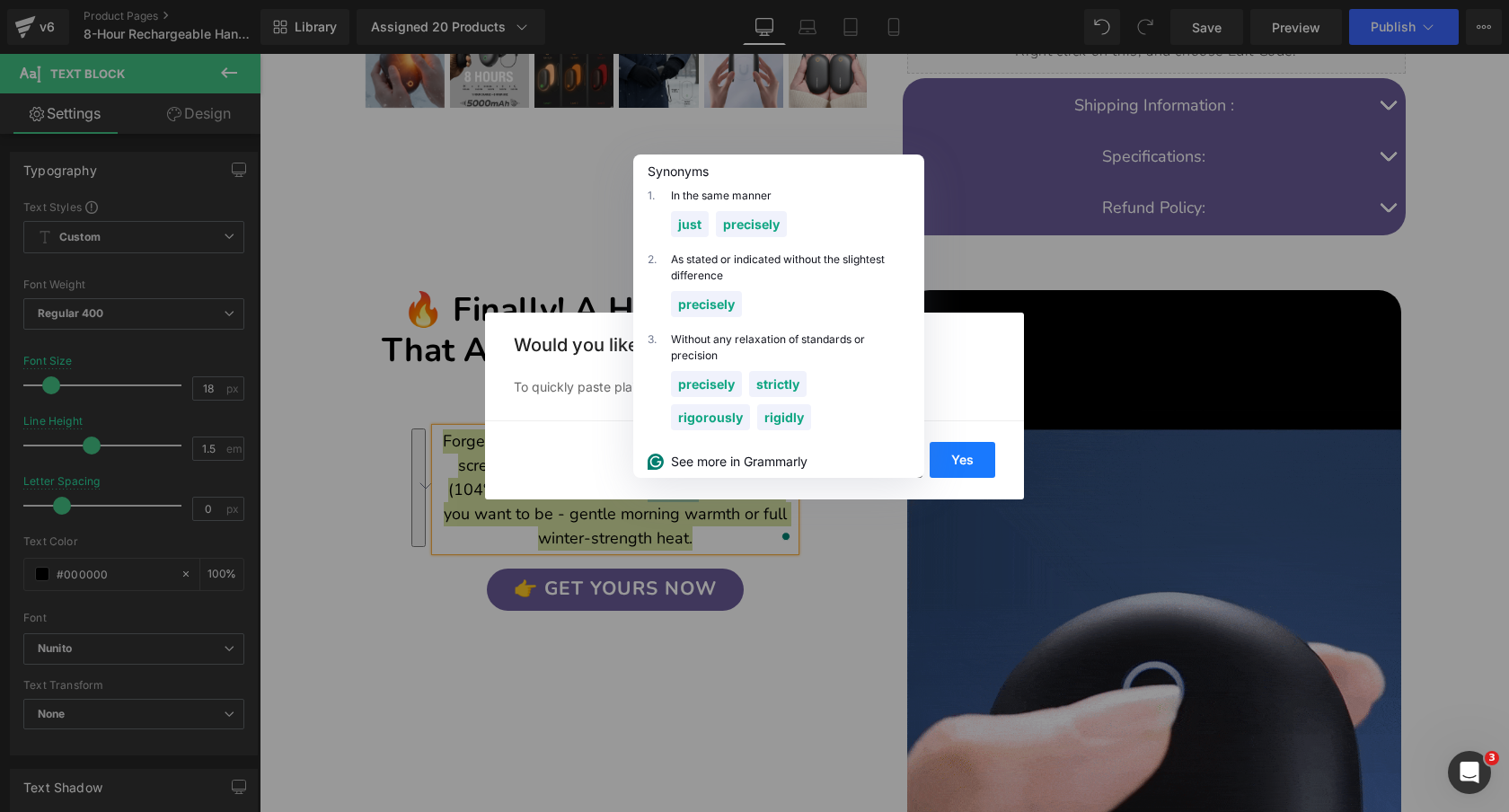
click at [975, 466] on button "Yes" at bounding box center [962, 460] width 65 height 36
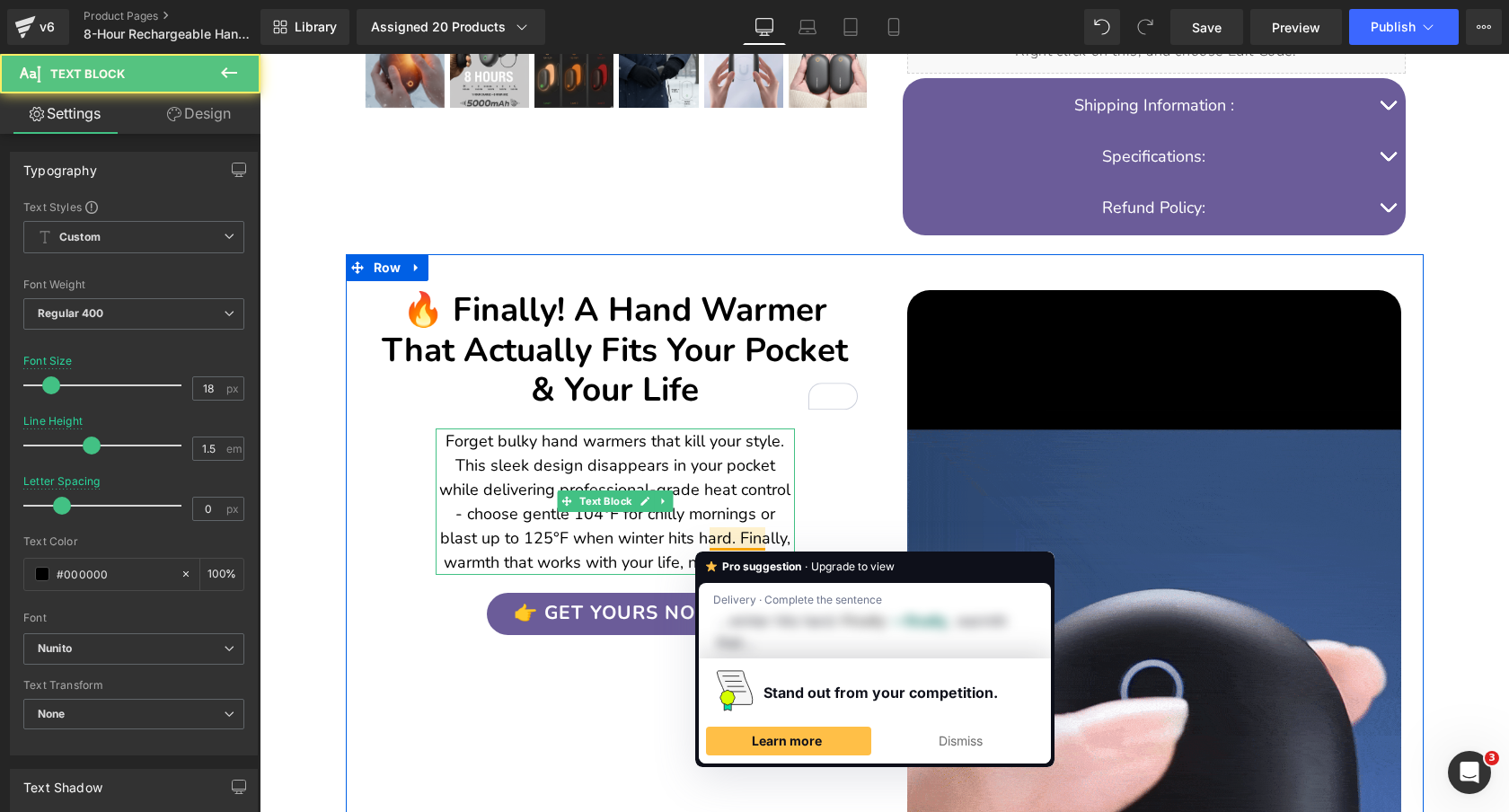
click at [722, 533] on span "Forget bulky hand warmers that kill your style. This sleek design disappears in…" at bounding box center [615, 501] width 352 height 143
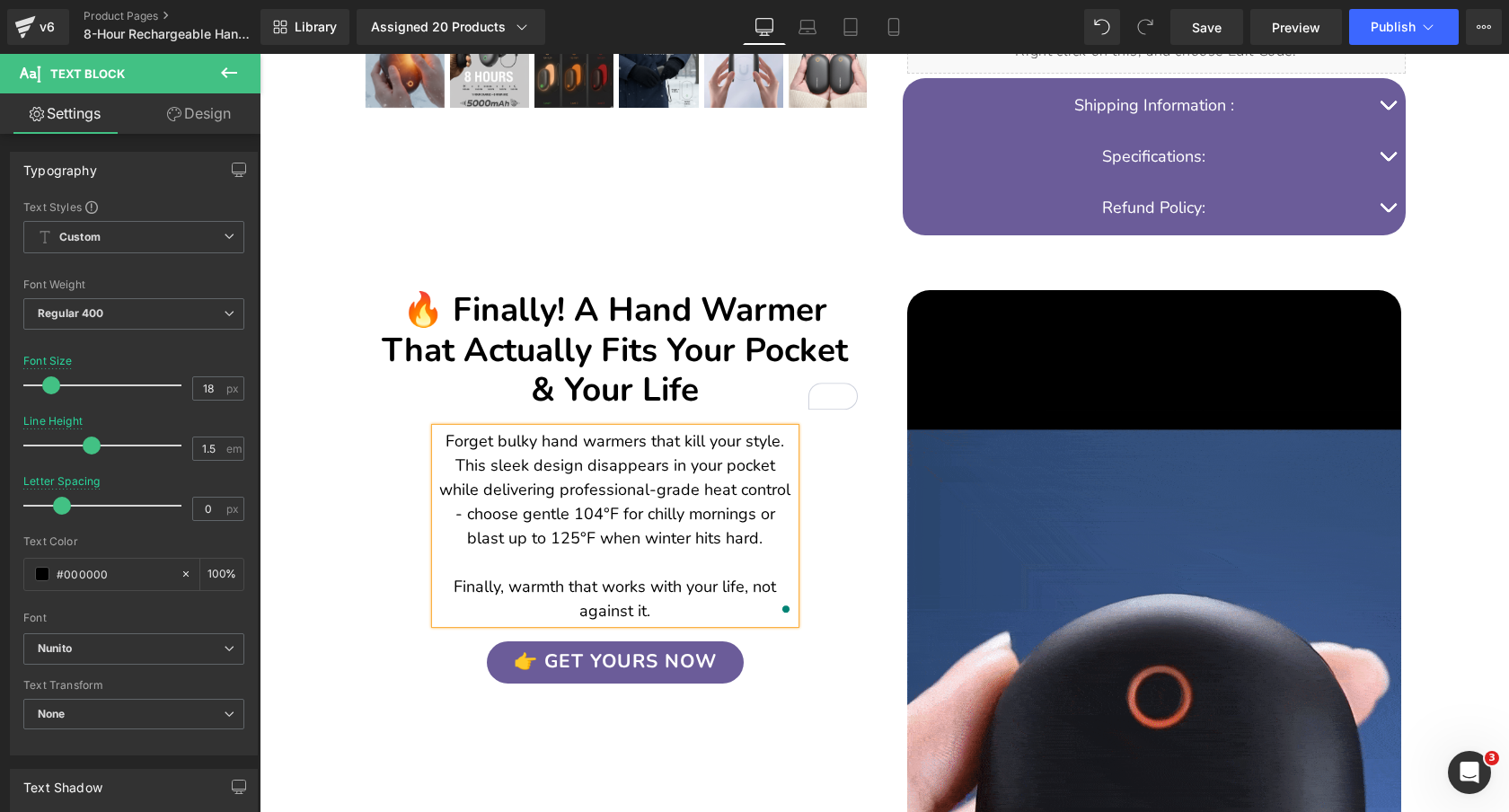
click at [392, 528] on div "🔥 Finally! A Hand Warmer That Actually Fits Your Pocket & Your Life Heading Ima…" at bounding box center [615, 468] width 539 height 428
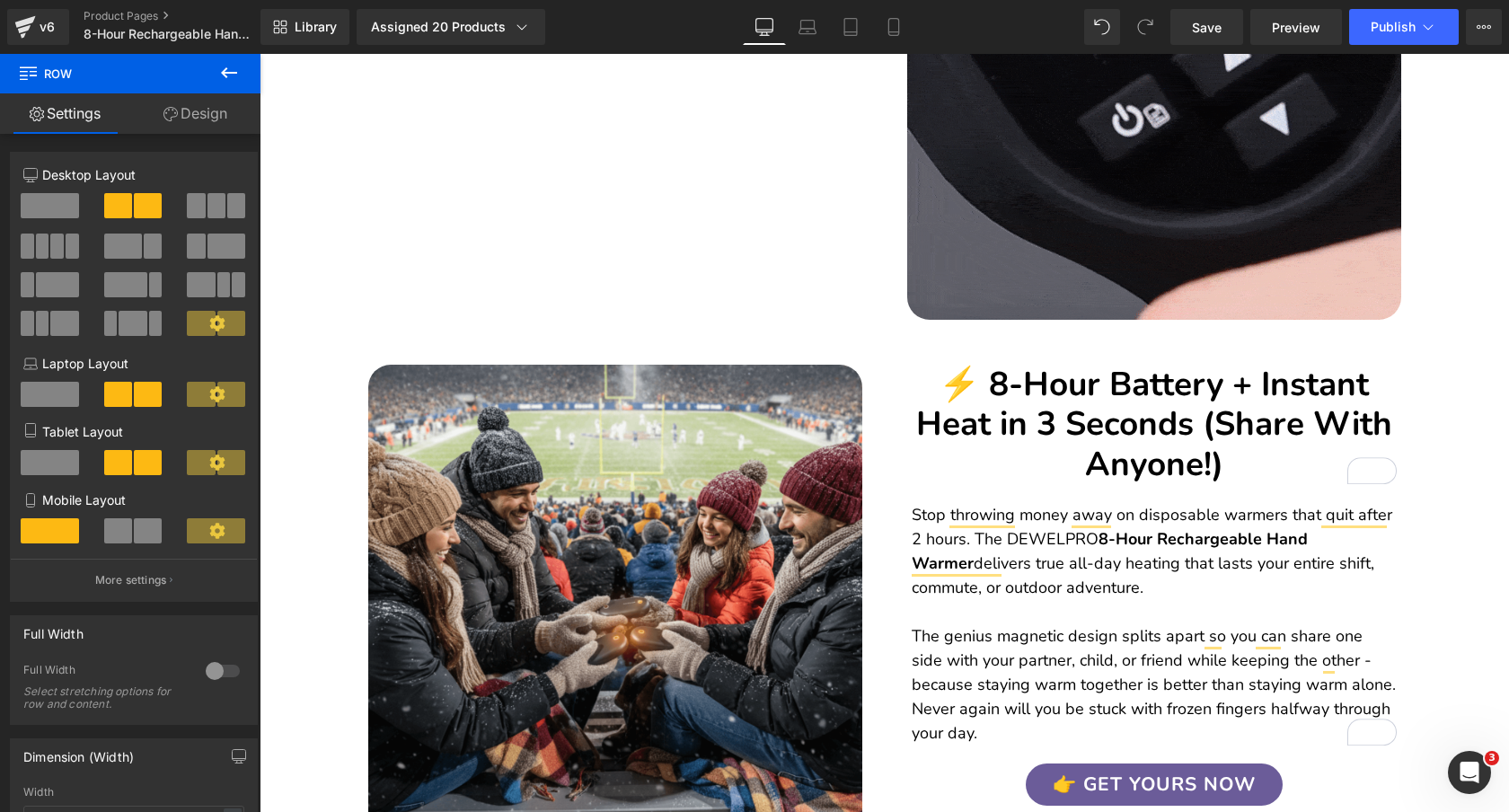
scroll to position [1932, 0]
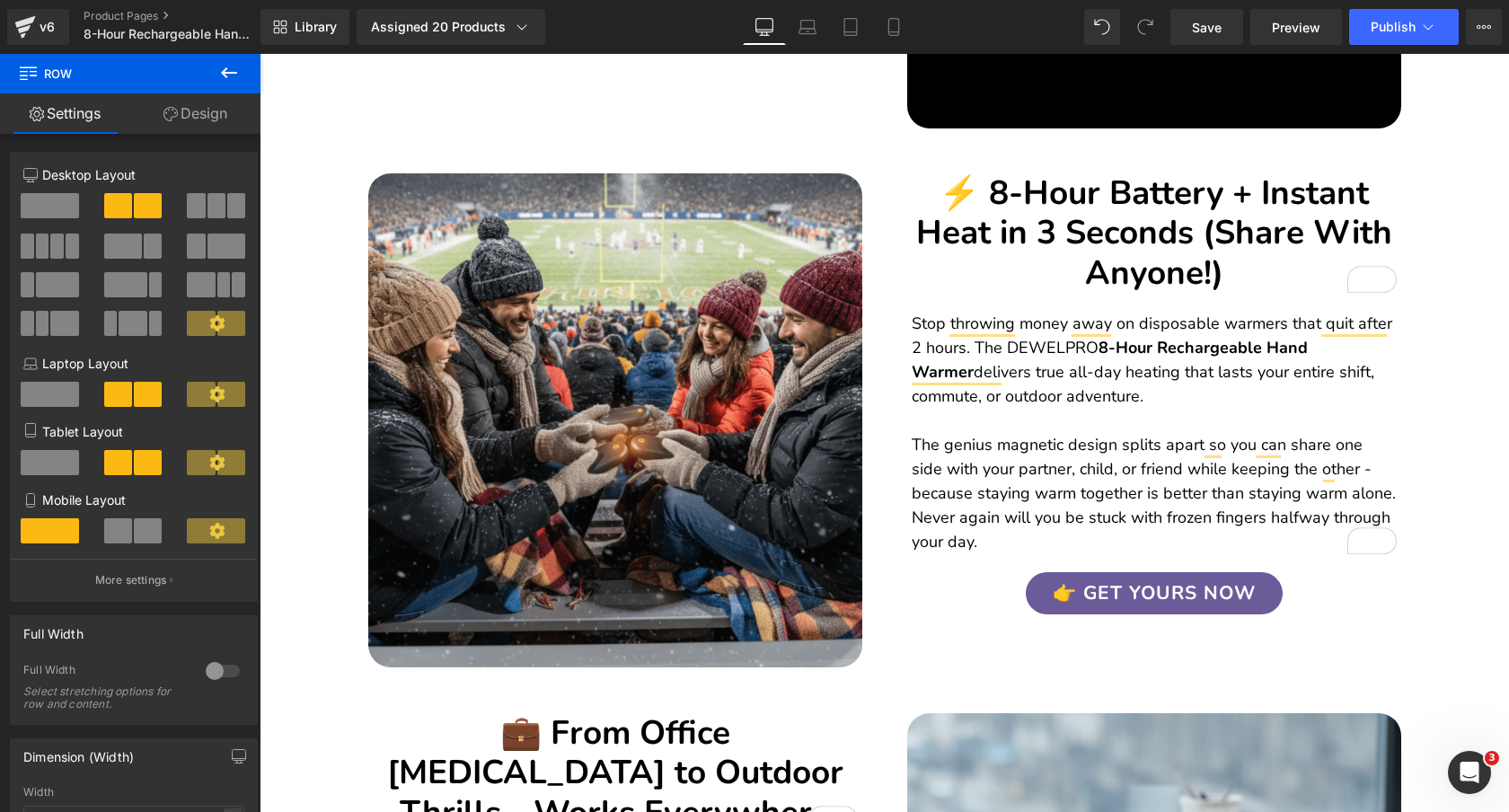
click at [1306, 216] on h2 "⚡ 8-Hour Battery + Instant Heat in 3 Seconds (Share With Anyone!)" at bounding box center [1154, 233] width 485 height 120
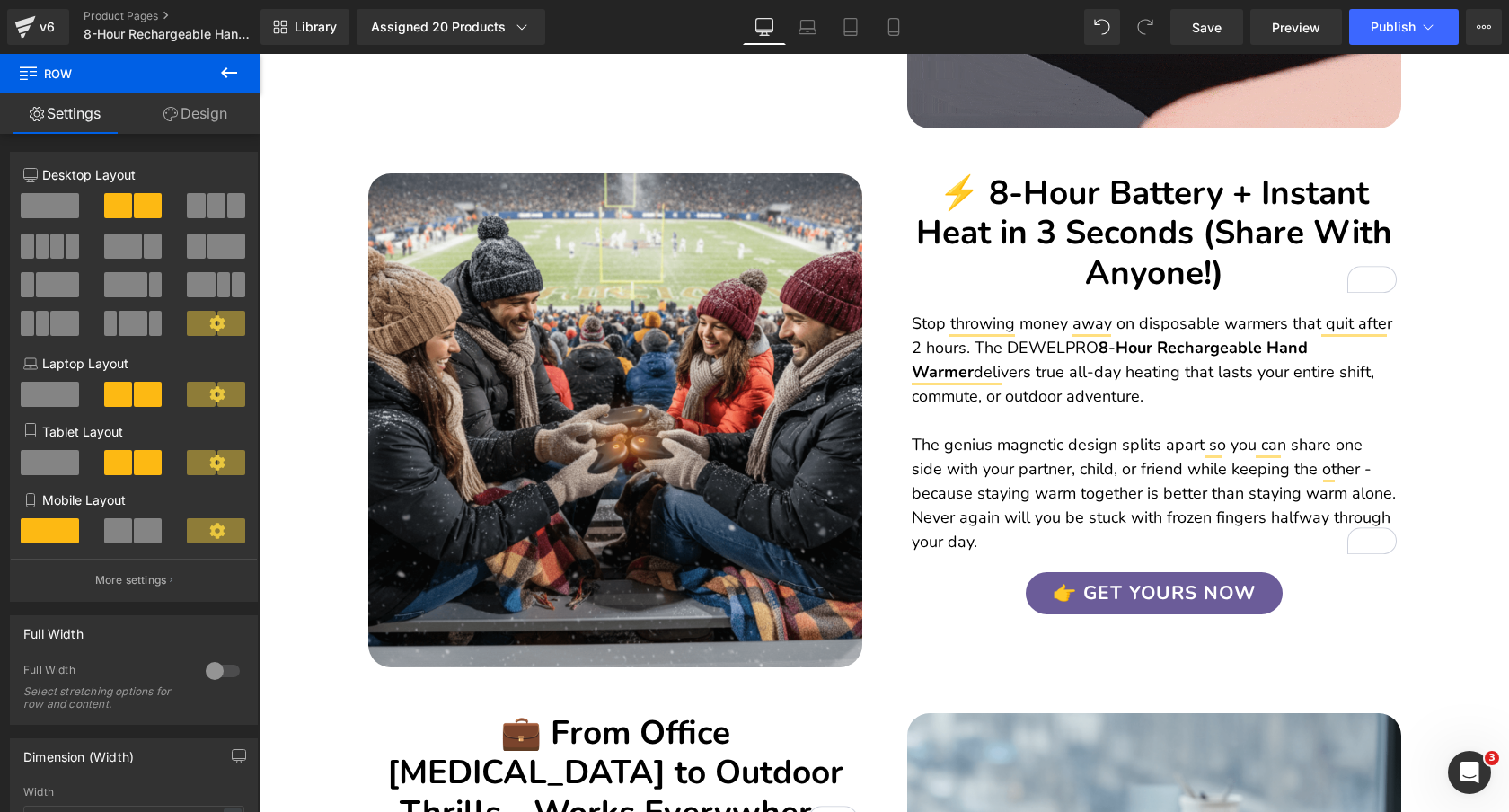
click at [1306, 216] on h2 "⚡ 8-Hour Battery + Instant Heat in 3 Seconds (Share With Anyone!)" at bounding box center [1154, 233] width 485 height 120
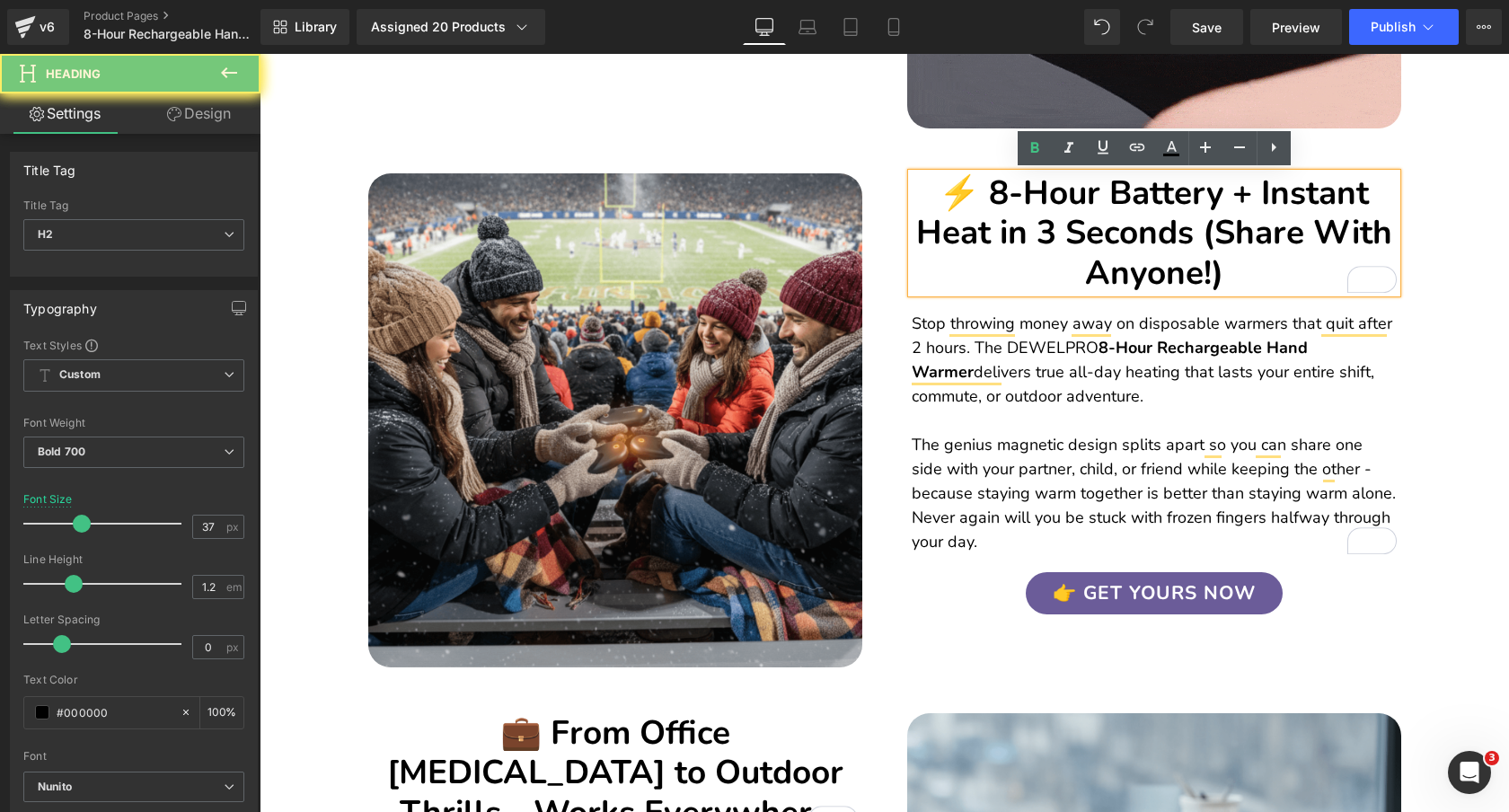
click at [1306, 216] on h2 "⚡ 8-Hour Battery + Instant Heat in 3 Seconds (Share With Anyone!)" at bounding box center [1154, 233] width 485 height 120
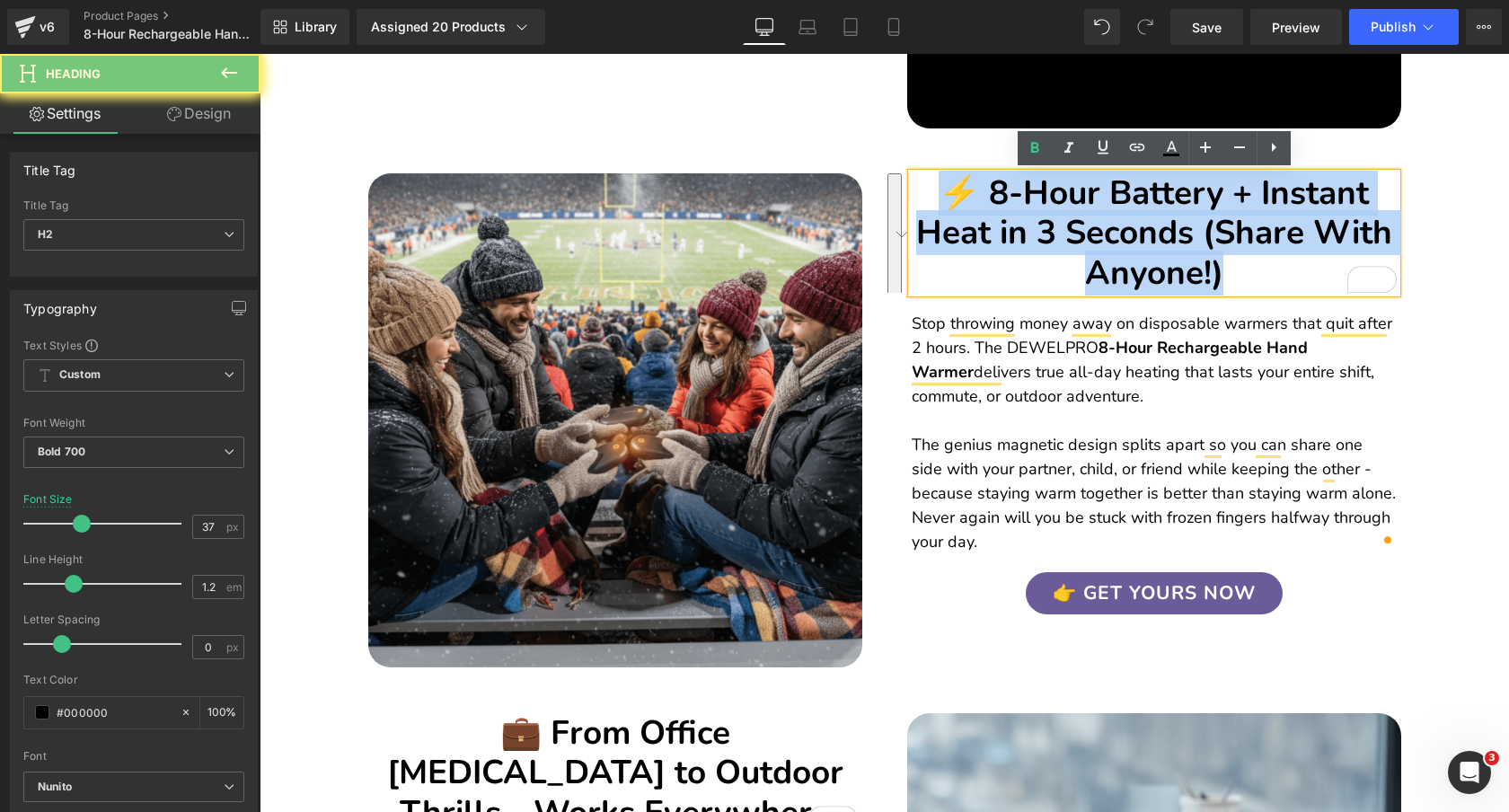
copy h2 "⚡ 8-Hour Battery + Instant Heat in 3 Seconds (Share With Anyone!)"
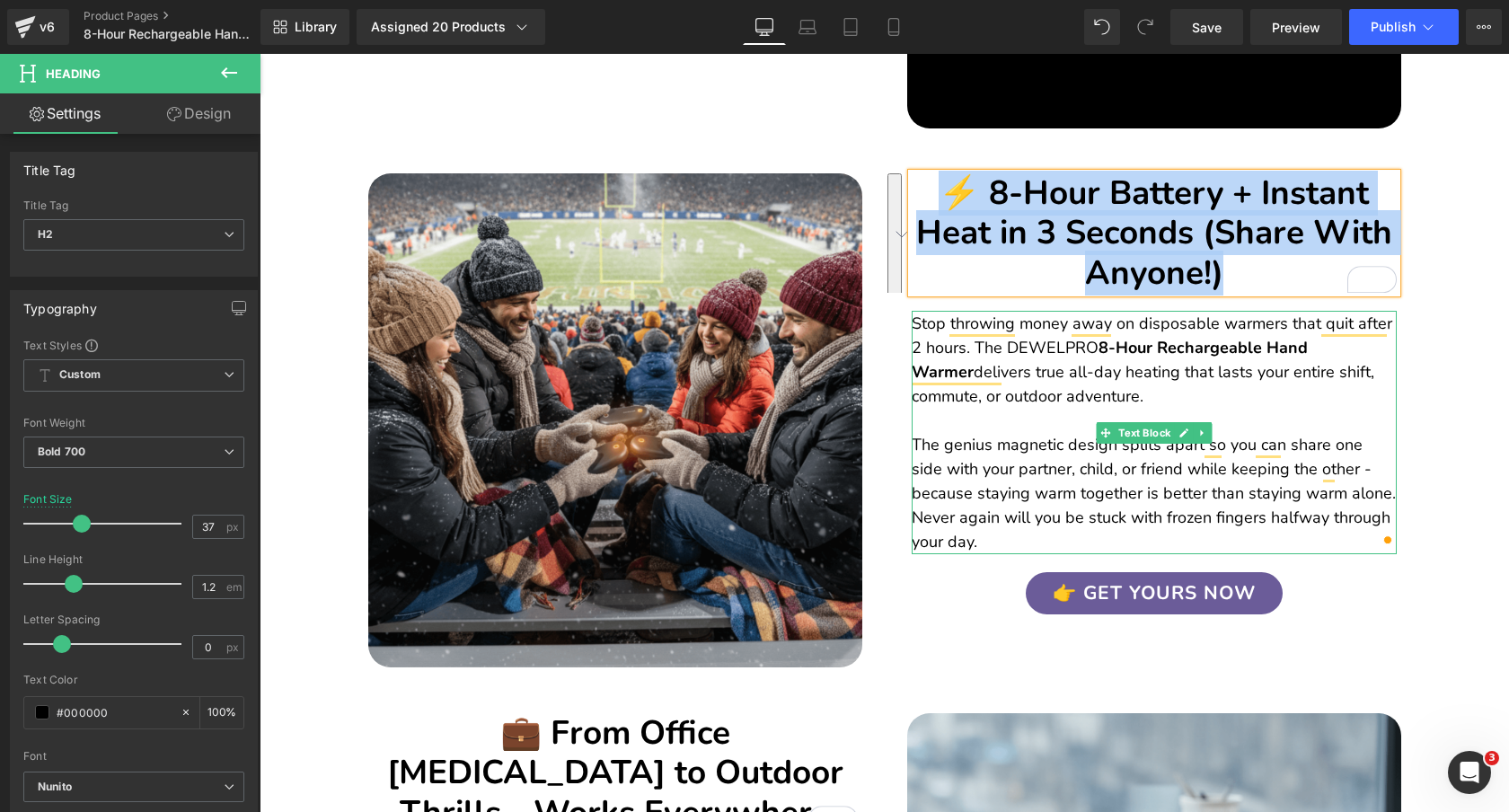
click at [1295, 364] on p "Stop throwing money away on disposable warmers that quit after 2 hours. The DEW…" at bounding box center [1154, 432] width 485 height 242
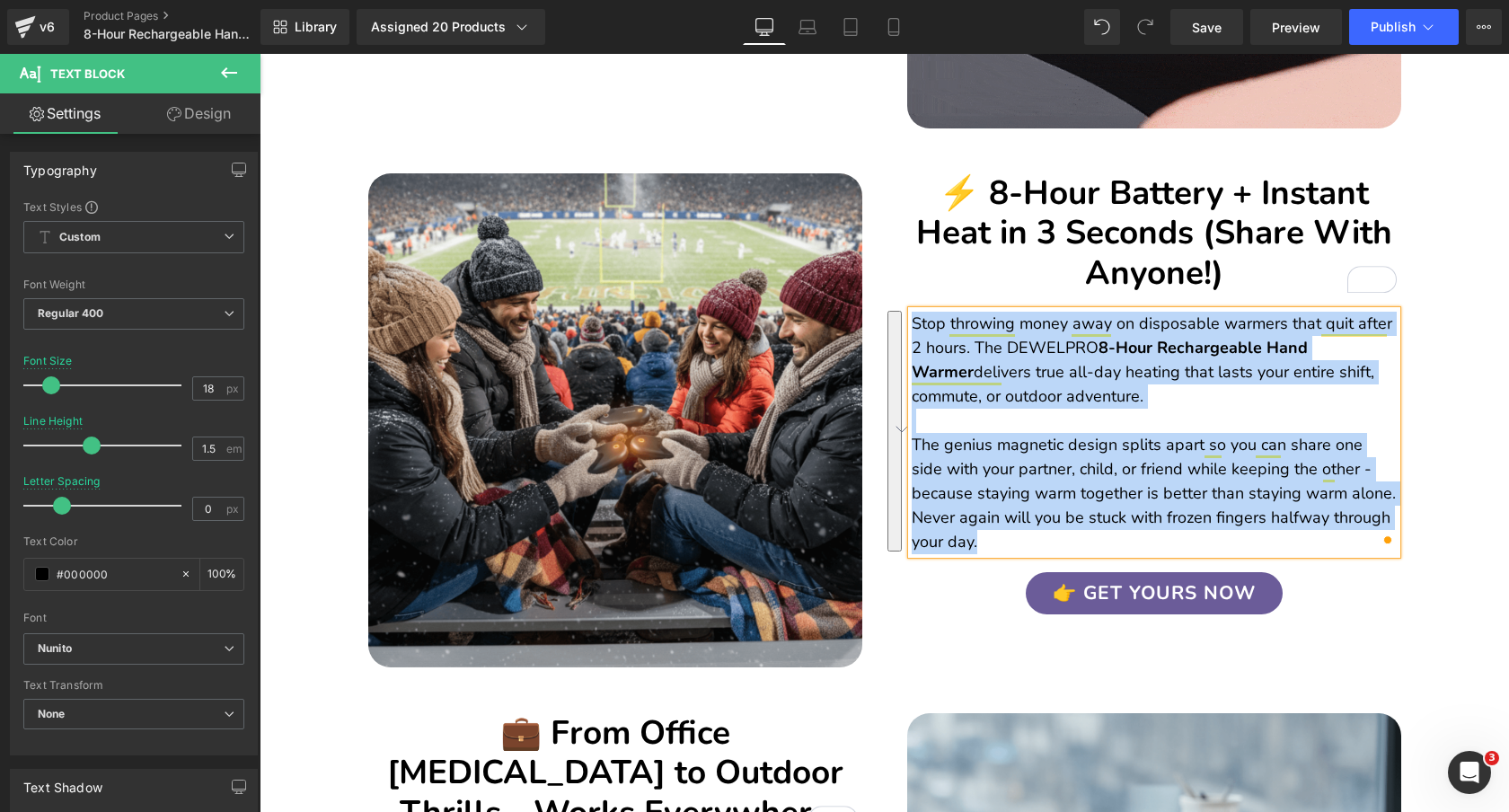
copy p "Stop throwing money away on disposable warmers that quit after 2 hours. The DEW…"
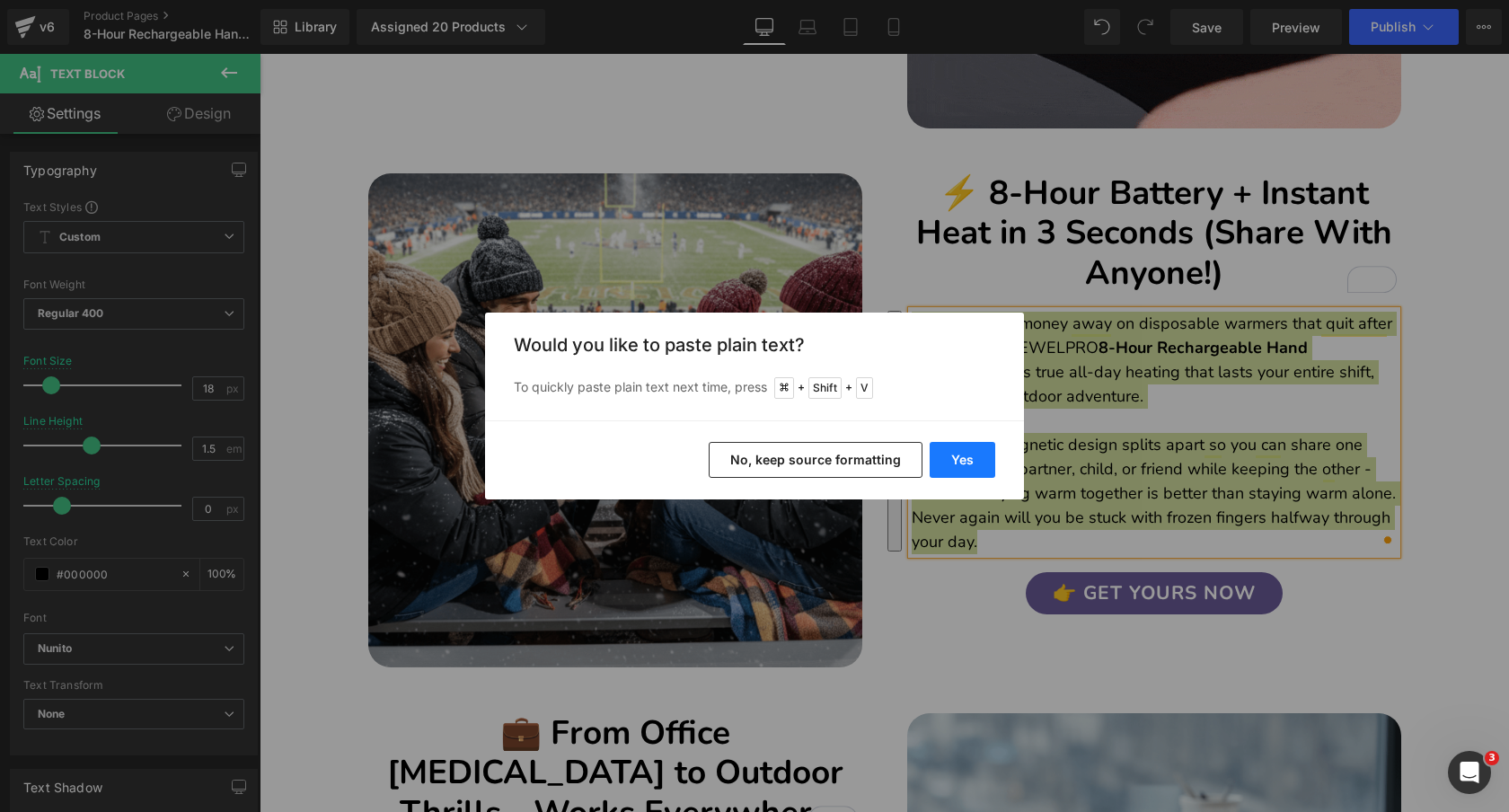
click at [963, 460] on button "Yes" at bounding box center [962, 460] width 65 height 36
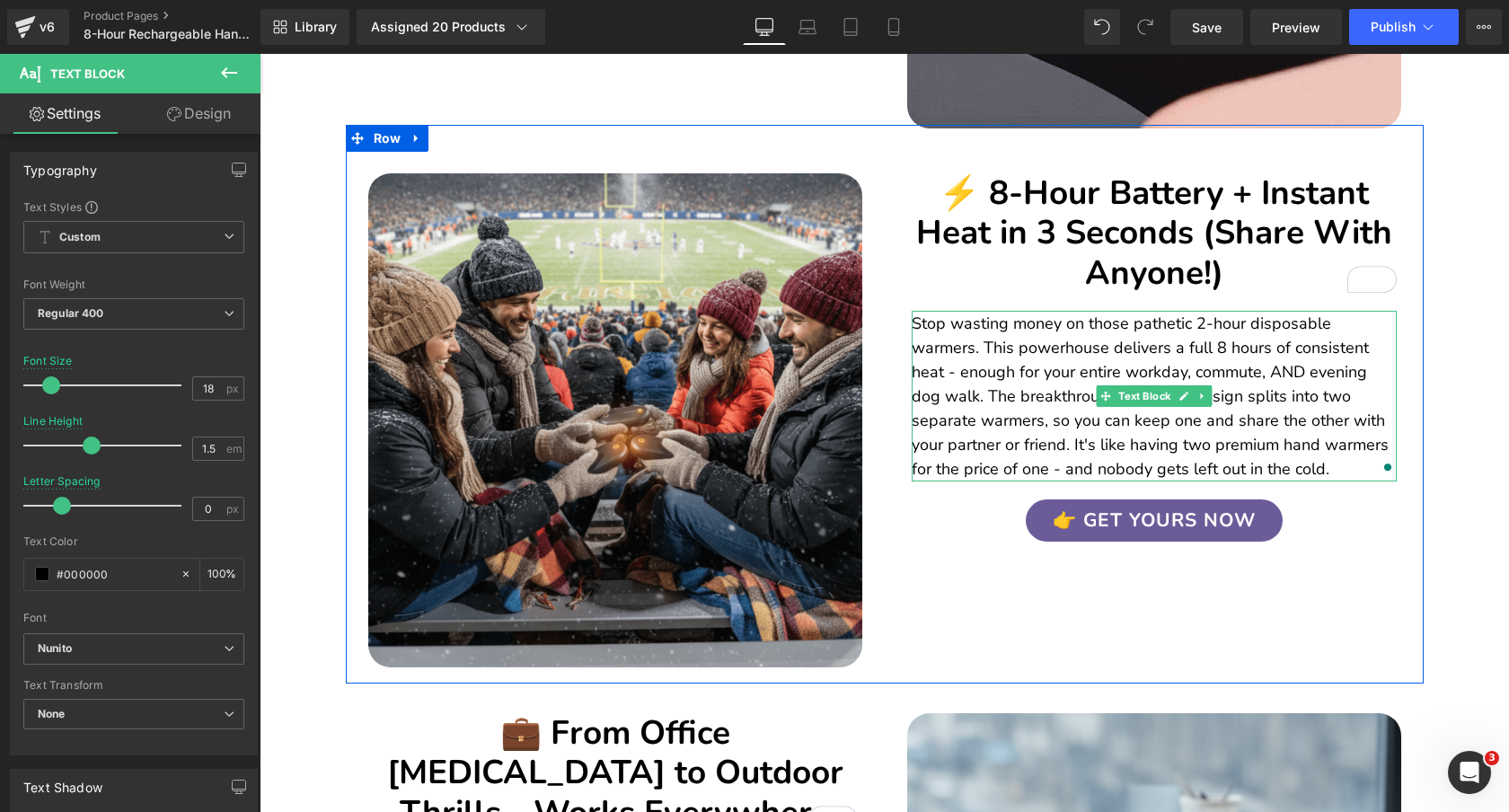
click at [1370, 396] on p "Stop wasting money on those pathetic 2-hour disposable warmers. This powerhouse…" at bounding box center [1154, 396] width 485 height 169
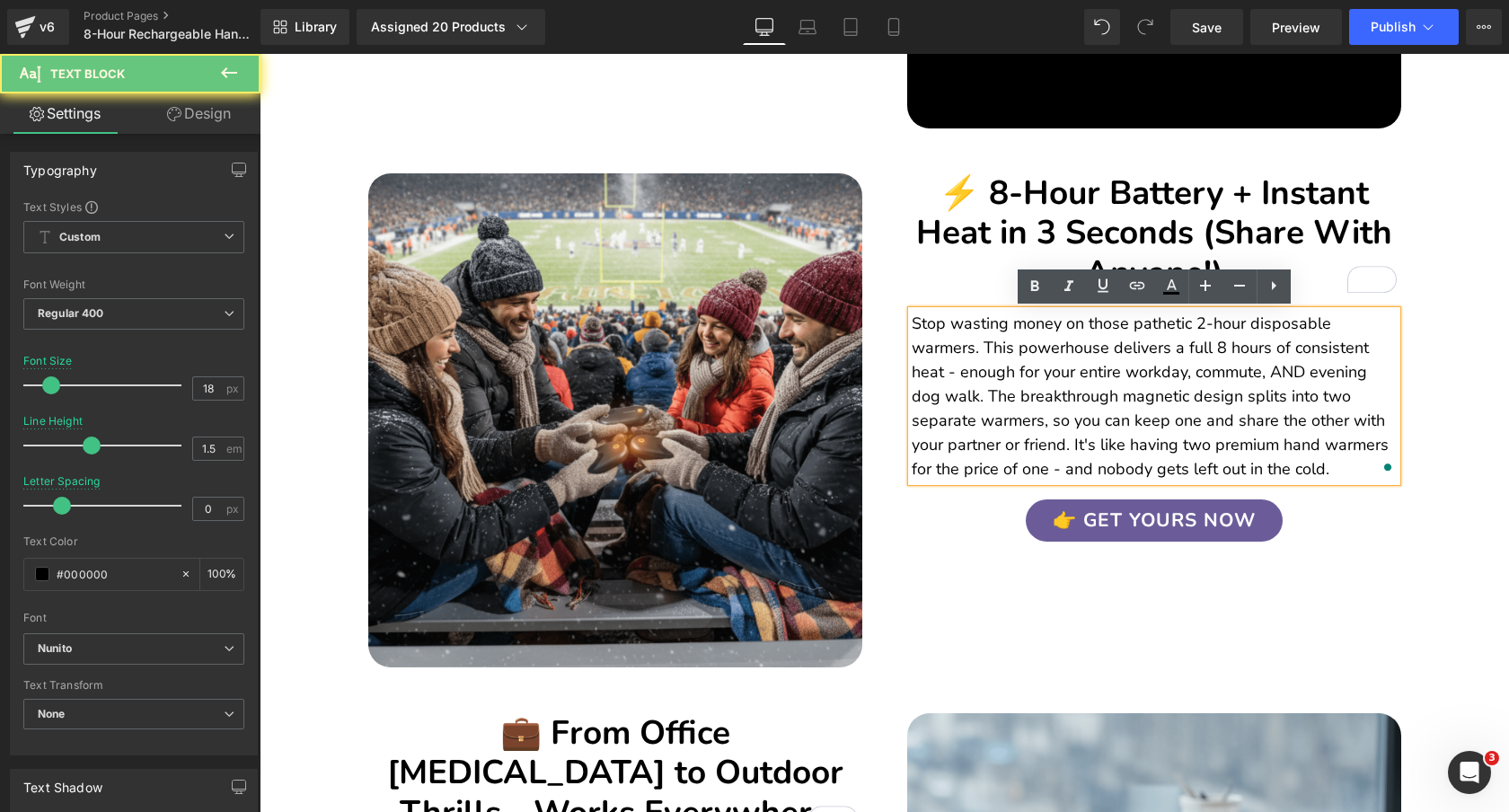
click at [988, 397] on p "Stop wasting money on those pathetic 2-hour disposable warmers. This powerhouse…" at bounding box center [1154, 396] width 485 height 169
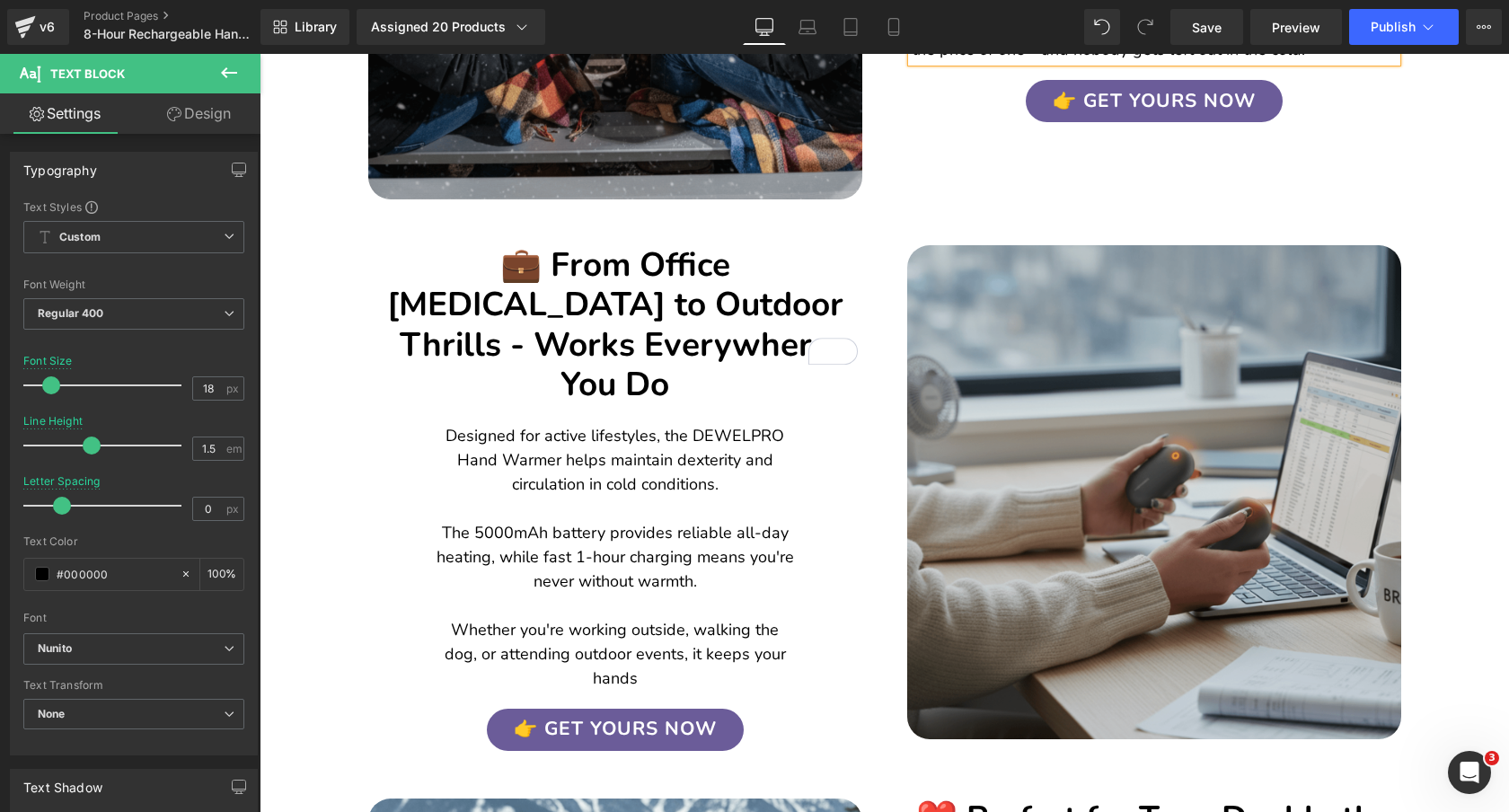
scroll to position [2420, 0]
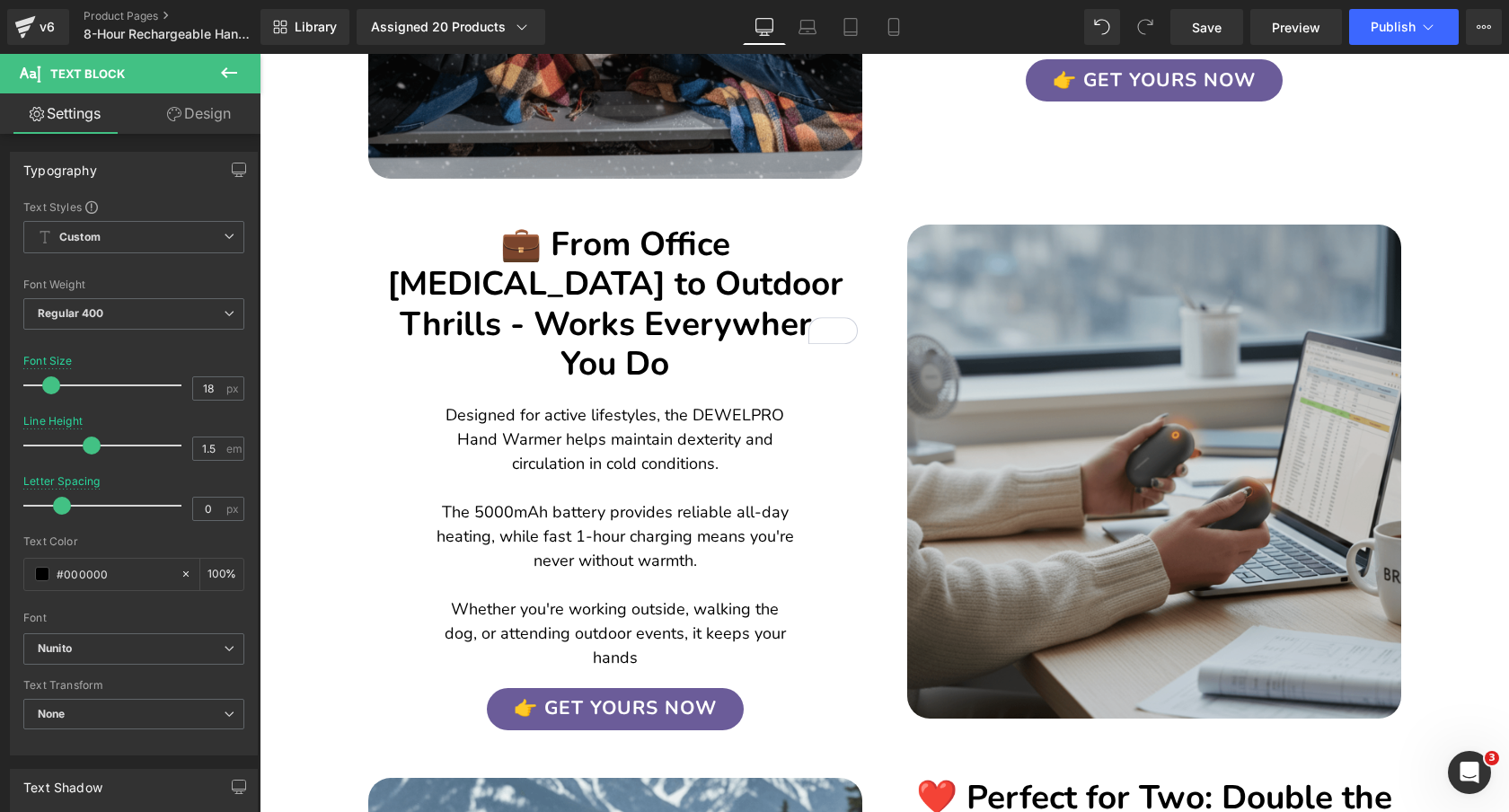
click at [1098, 342] on img at bounding box center [1153, 471] width 494 height 494
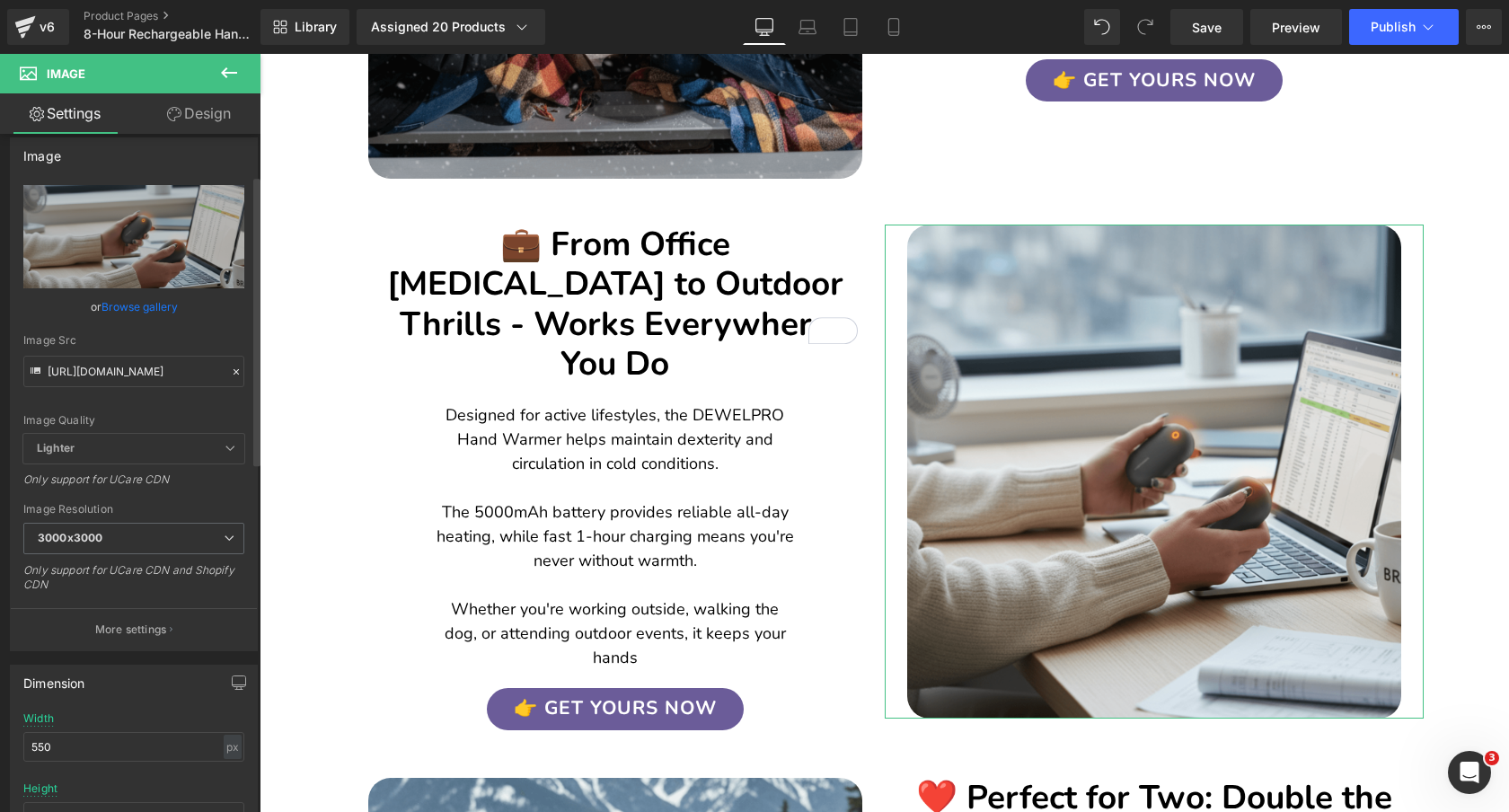
scroll to position [0, 0]
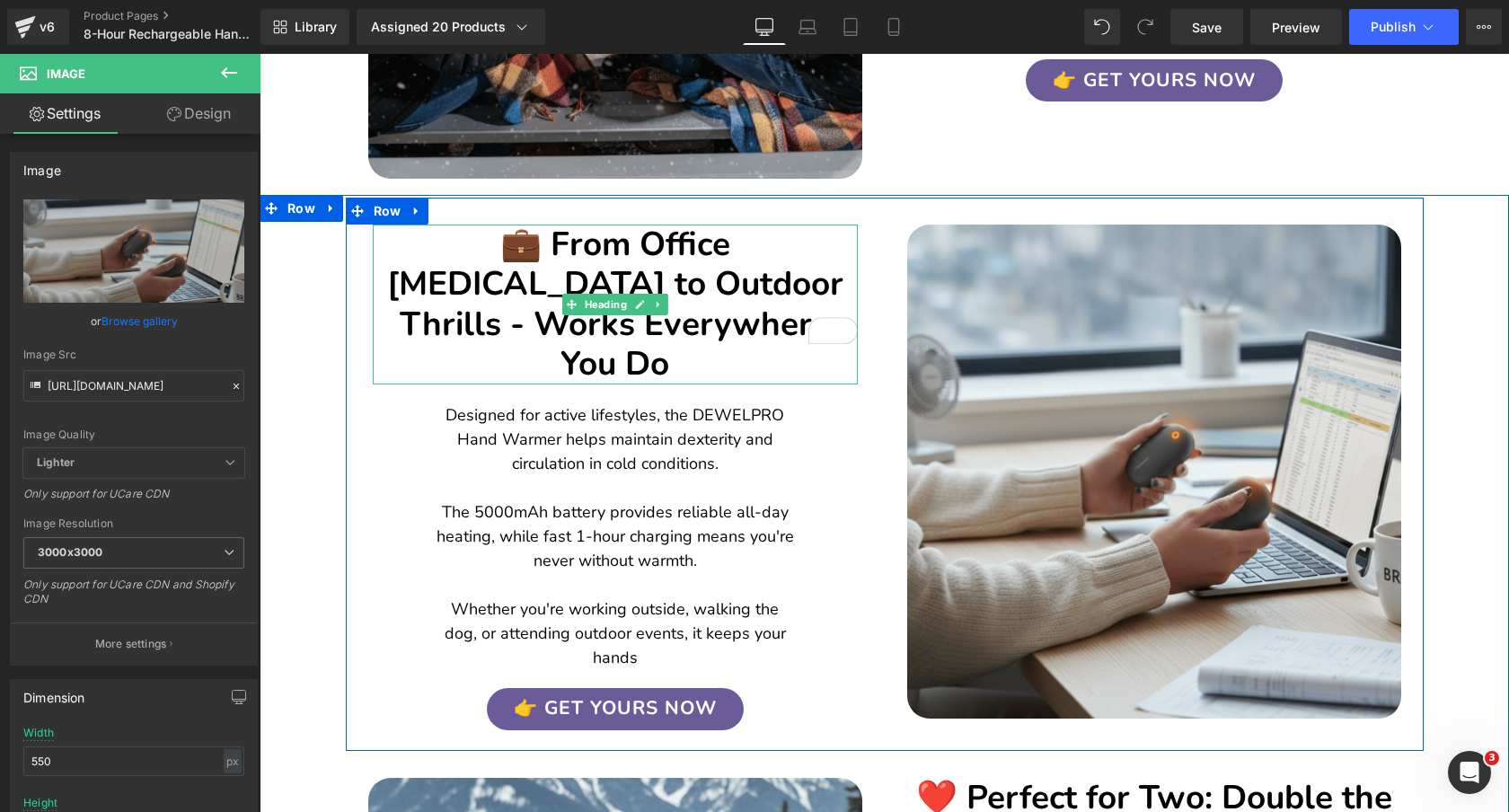
click at [756, 278] on h2 "💼 From Office [MEDICAL_DATA] to Outdoor Thrills - Works Everywhere You Do" at bounding box center [616, 305] width 485 height 160
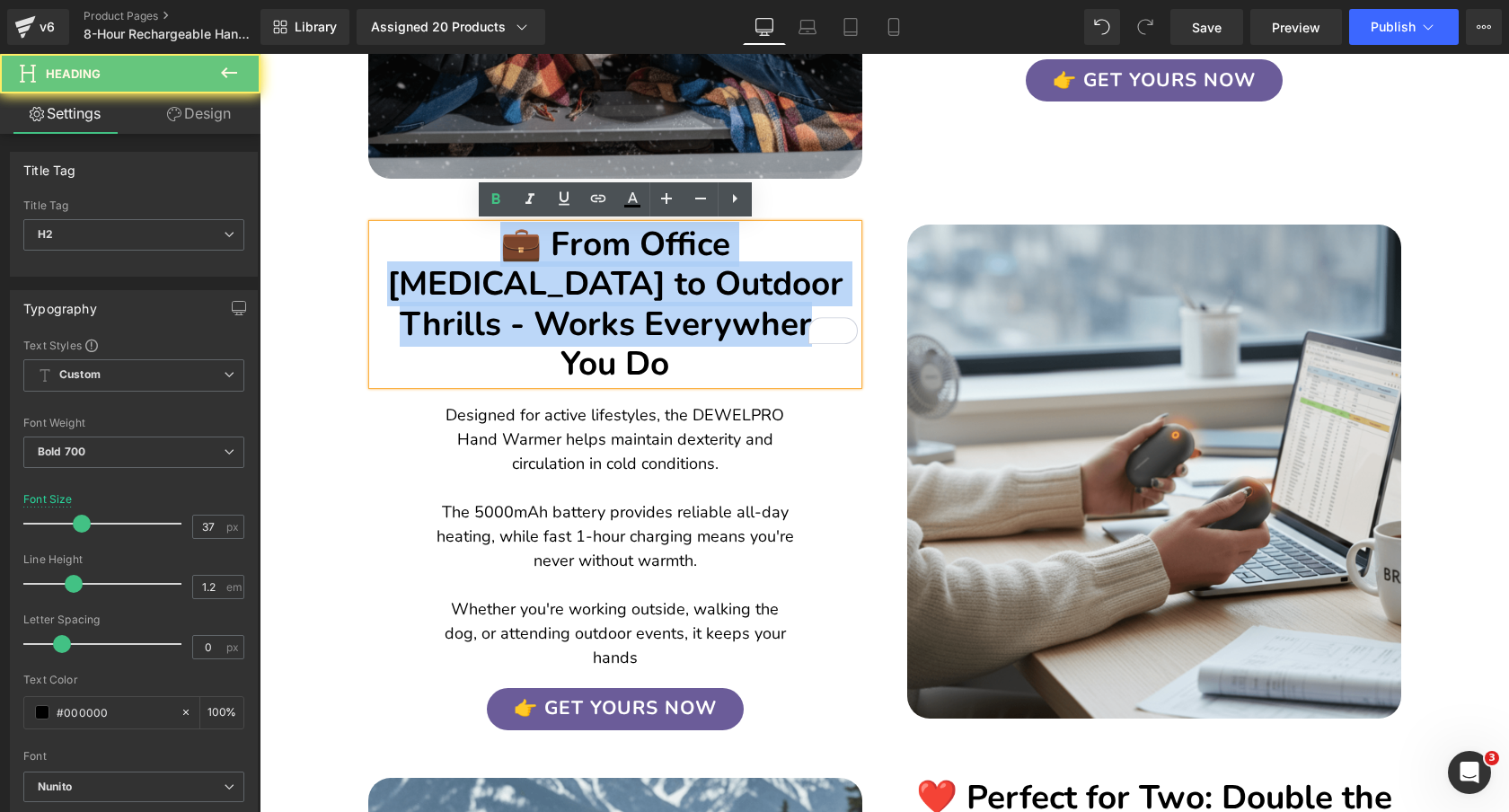
click at [756, 278] on h2 "💼 From Office [MEDICAL_DATA] to Outdoor Thrills - Works Everywhere You Do" at bounding box center [616, 305] width 485 height 160
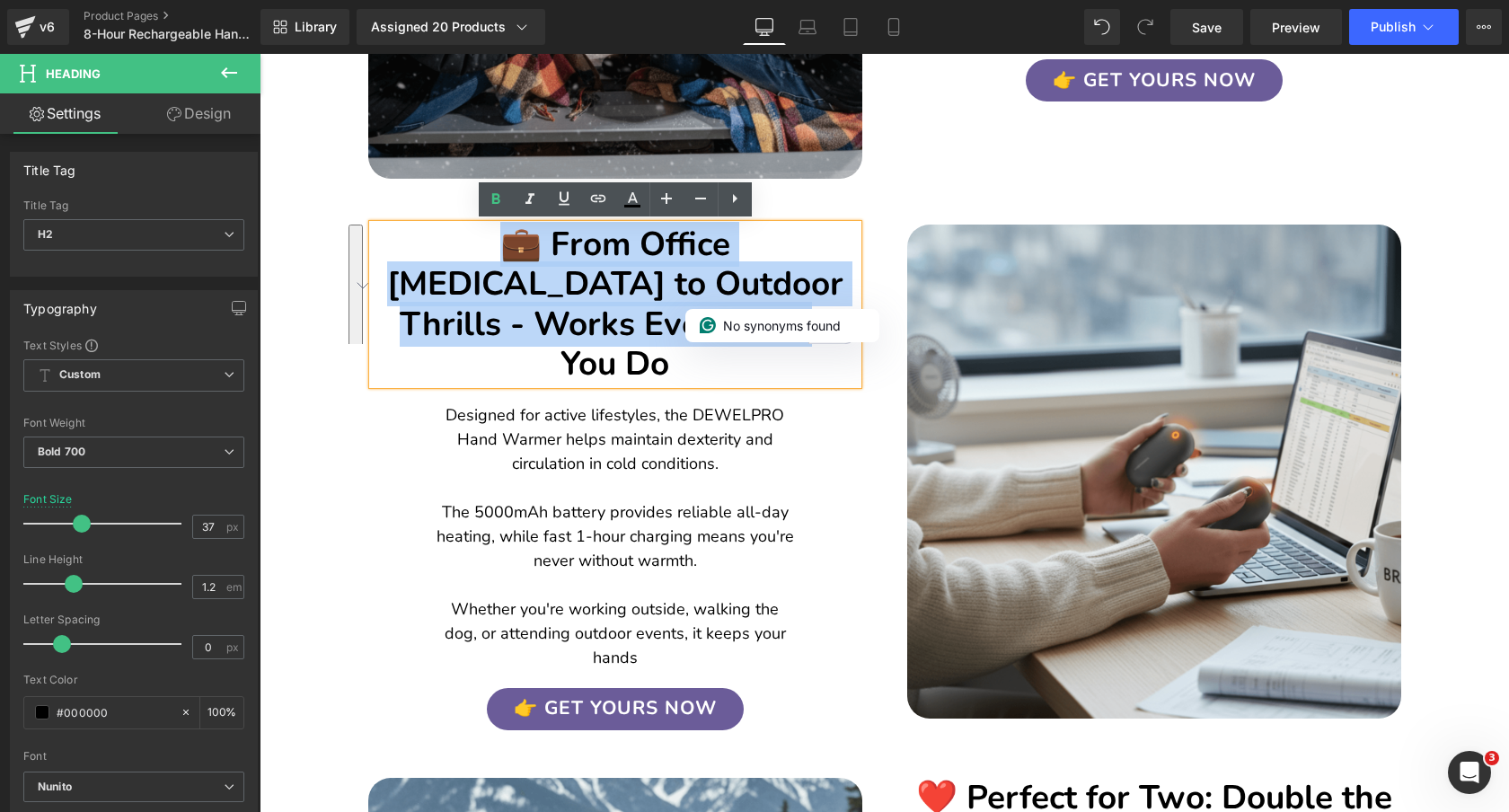
copy h2 "💼 From Office [MEDICAL_DATA] to Outdoor Thrills - Works Everywhere You Do"
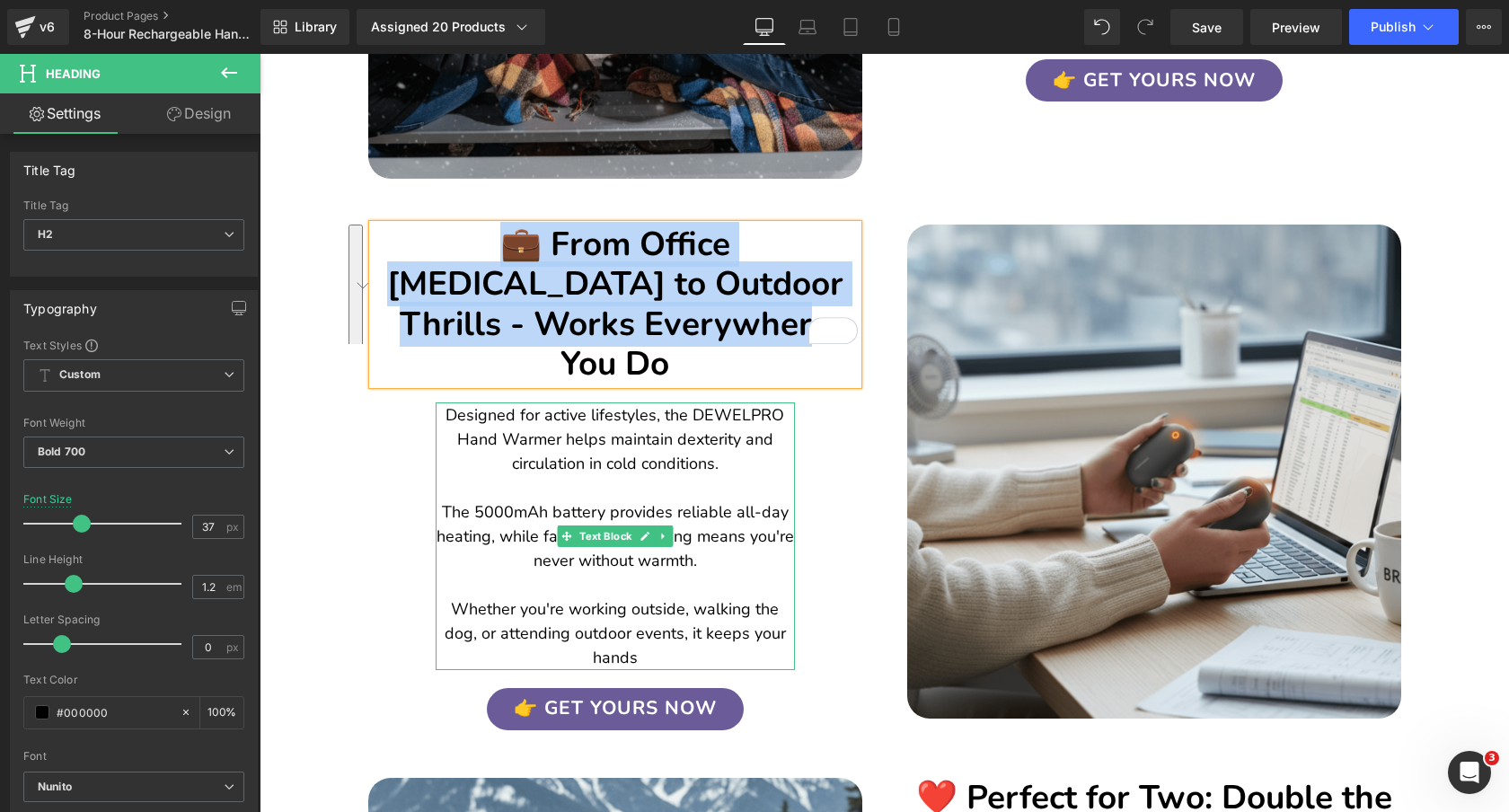
click at [720, 403] on p "Designed for active lifestyles, the DEWELPRO Hand Warmer helps maintain dexteri…" at bounding box center [615, 536] width 359 height 267
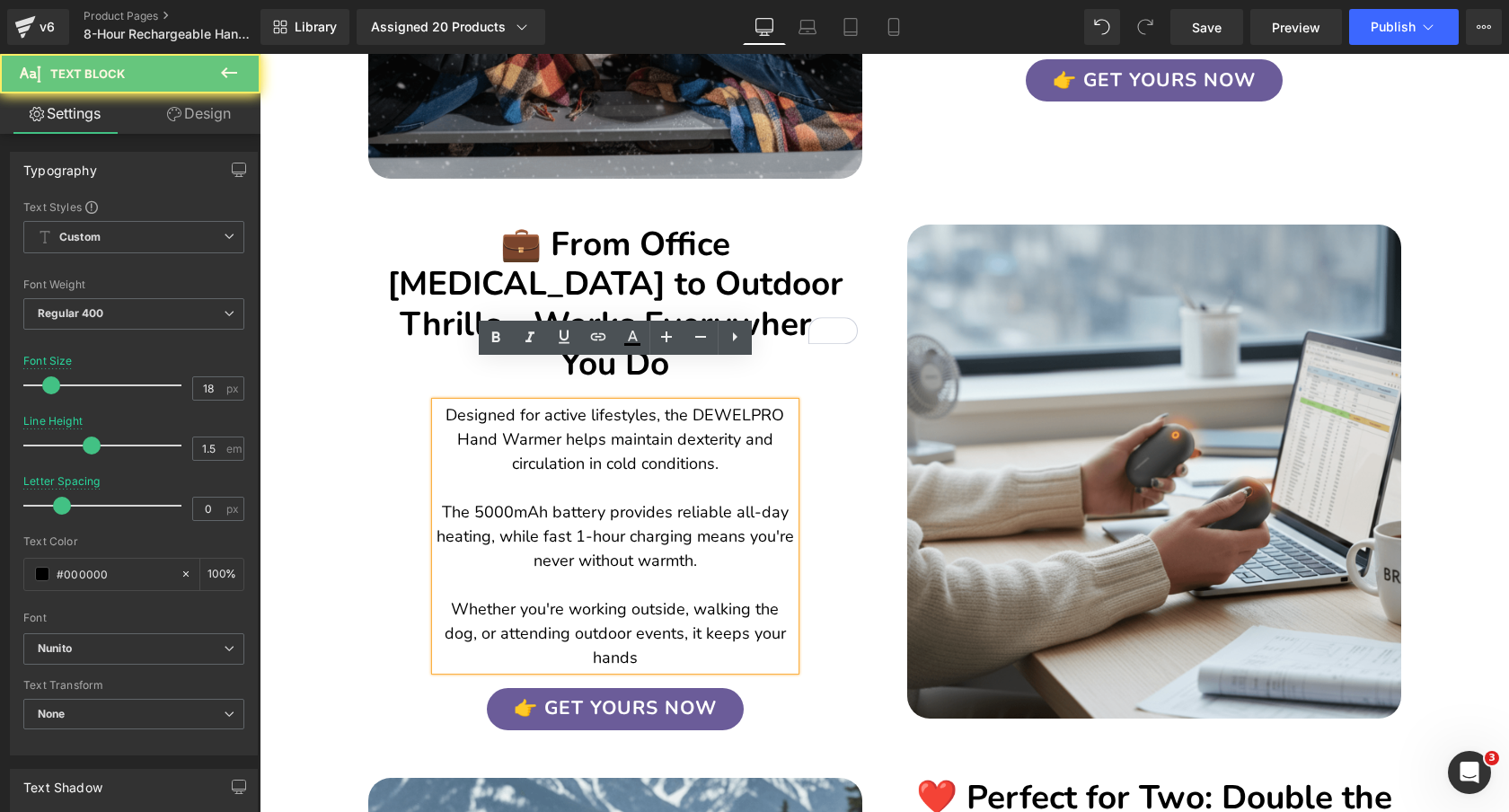
click at [720, 403] on p "Designed for active lifestyles, the DEWELPRO Hand Warmer helps maintain dexteri…" at bounding box center [615, 536] width 359 height 267
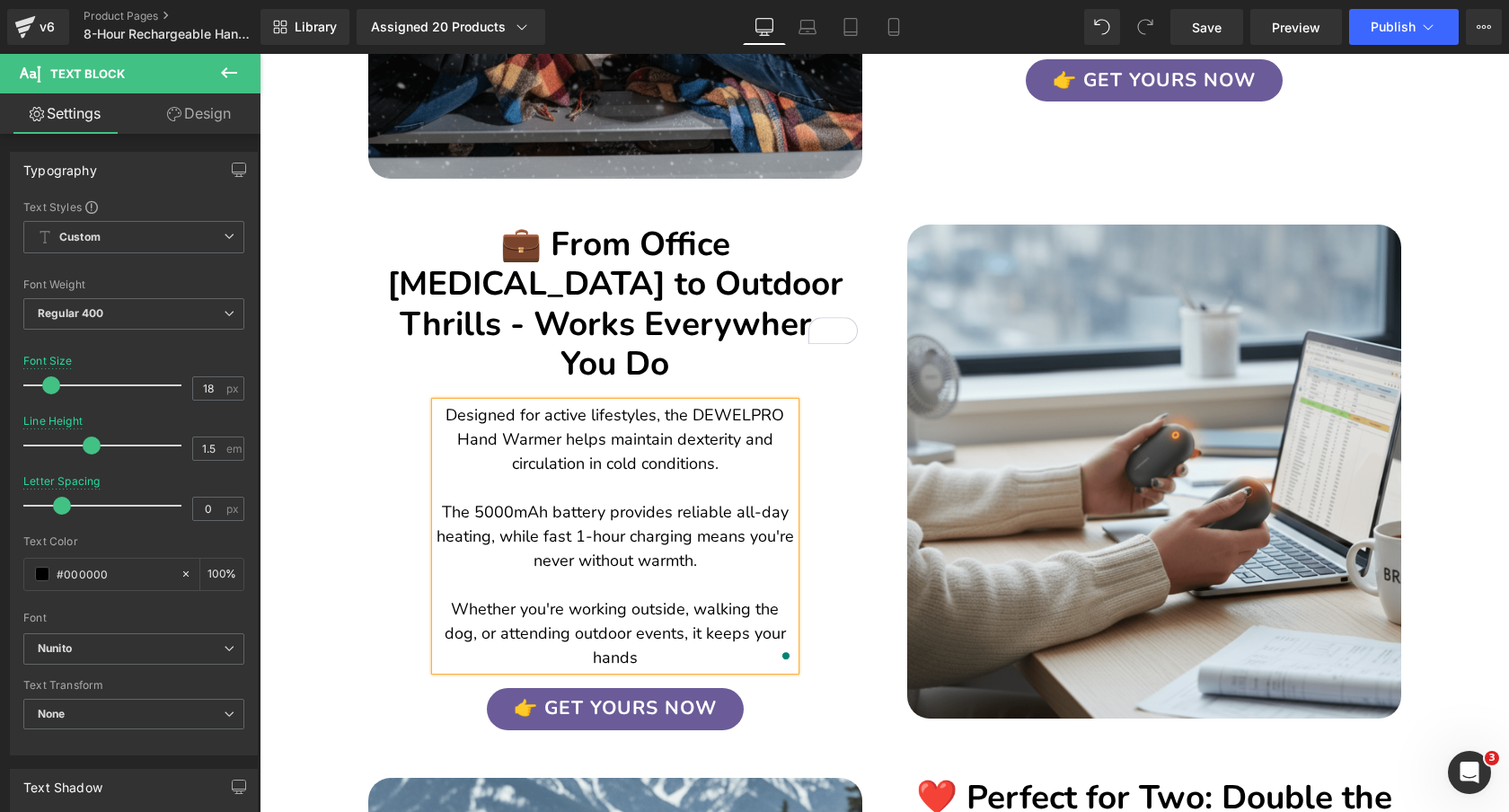
copy p "Designed for active lifestyles, the DEWELPRO Hand Warmer helps maintain dexteri…"
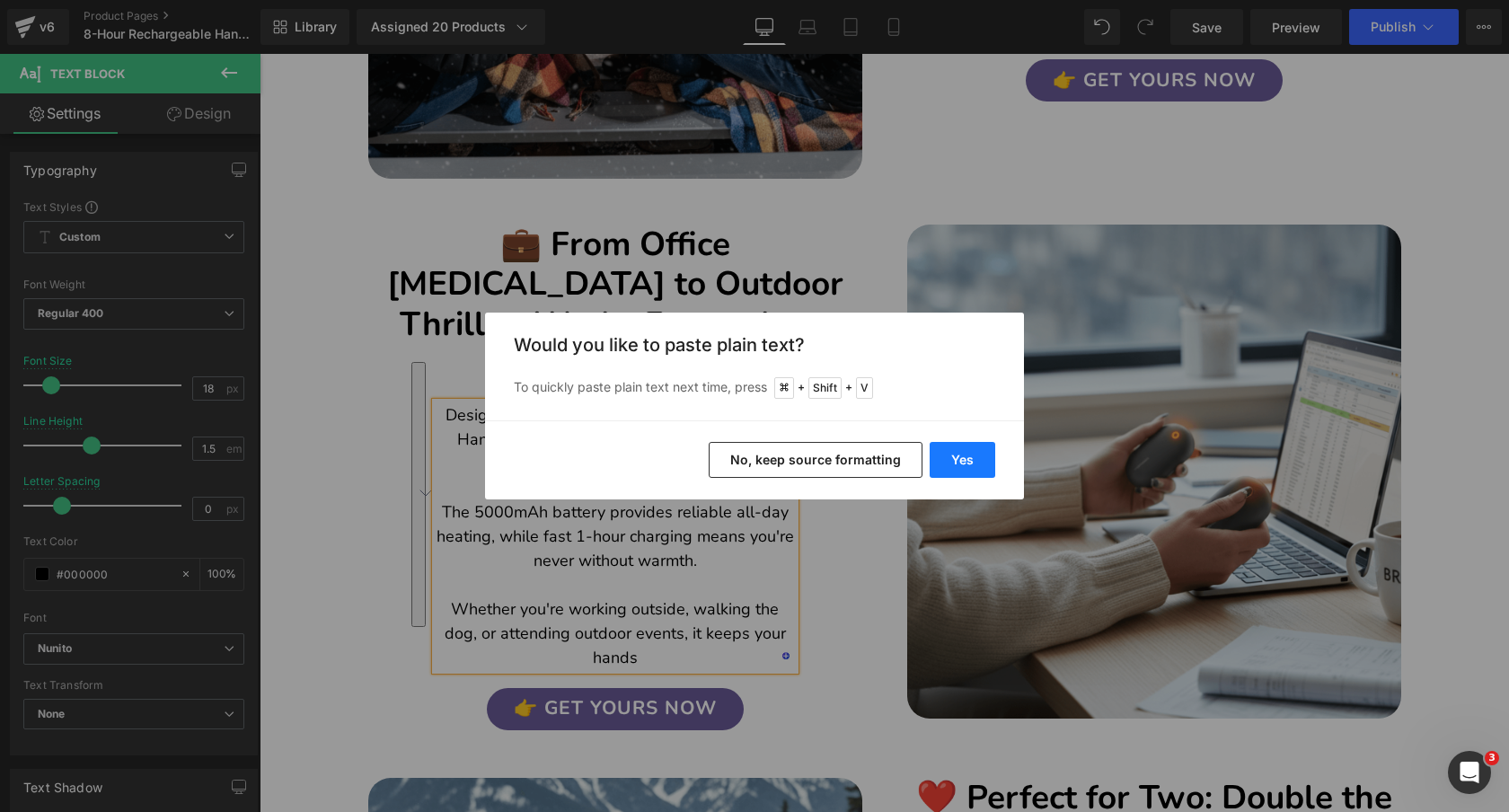
click at [972, 462] on button "Yes" at bounding box center [962, 460] width 65 height 36
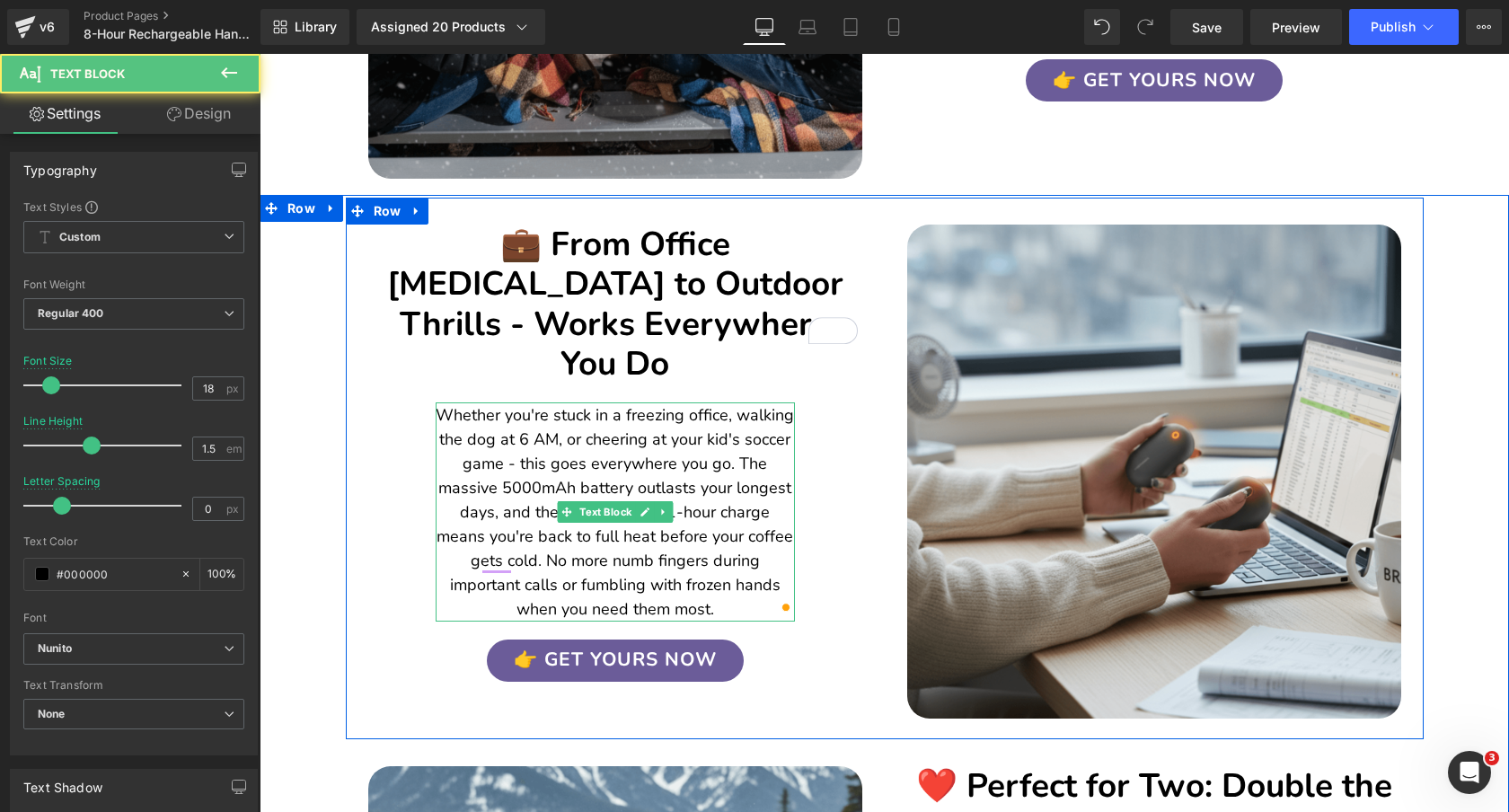
click at [733, 424] on p "Whether you're stuck in a freezing office, walking the dog at 6 AM, or cheering…" at bounding box center [615, 512] width 359 height 218
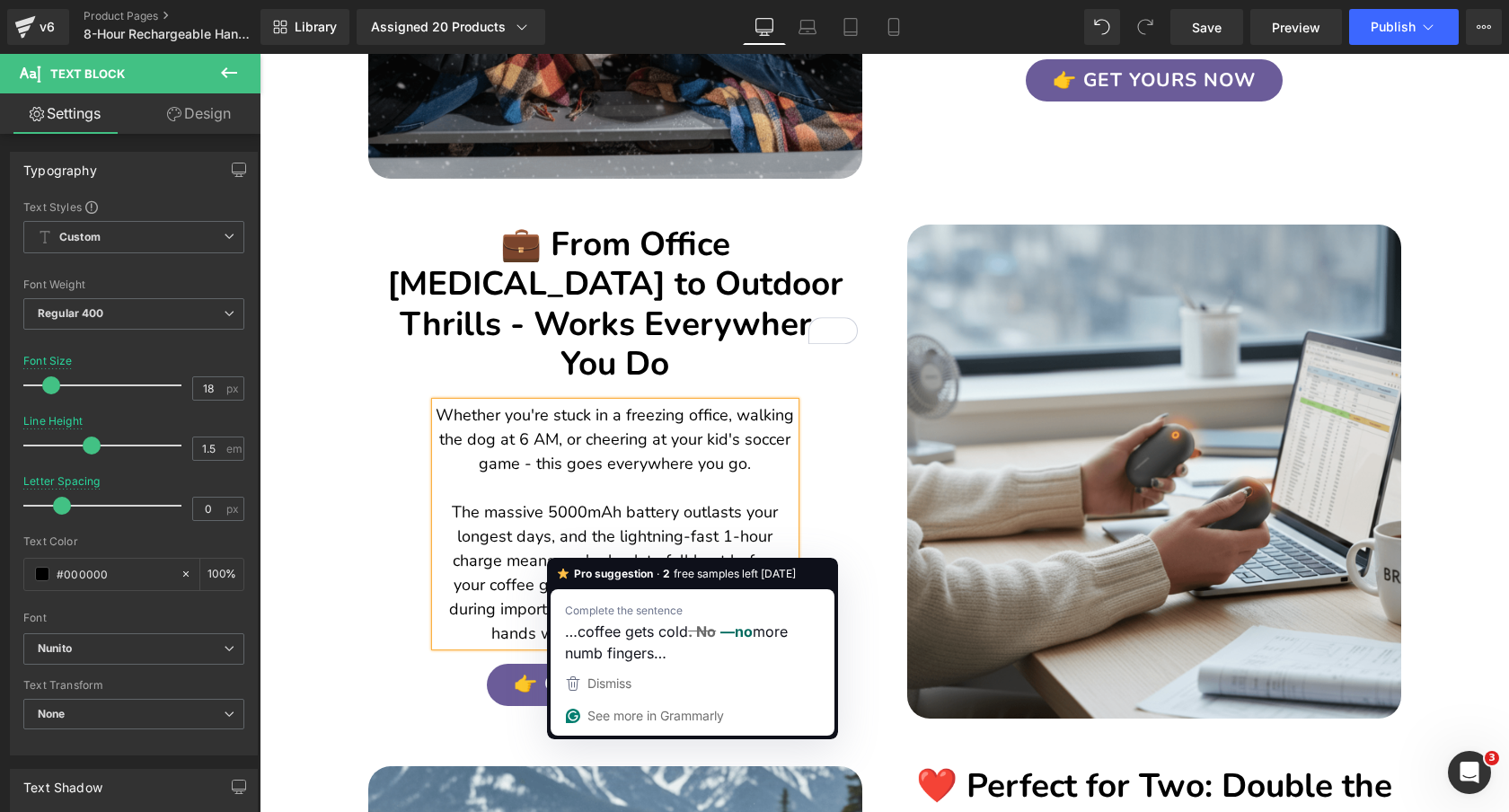
click at [569, 544] on p "Whether you're stuck in a freezing office, walking the dog at 6 AM, or cheering…" at bounding box center [615, 524] width 359 height 242
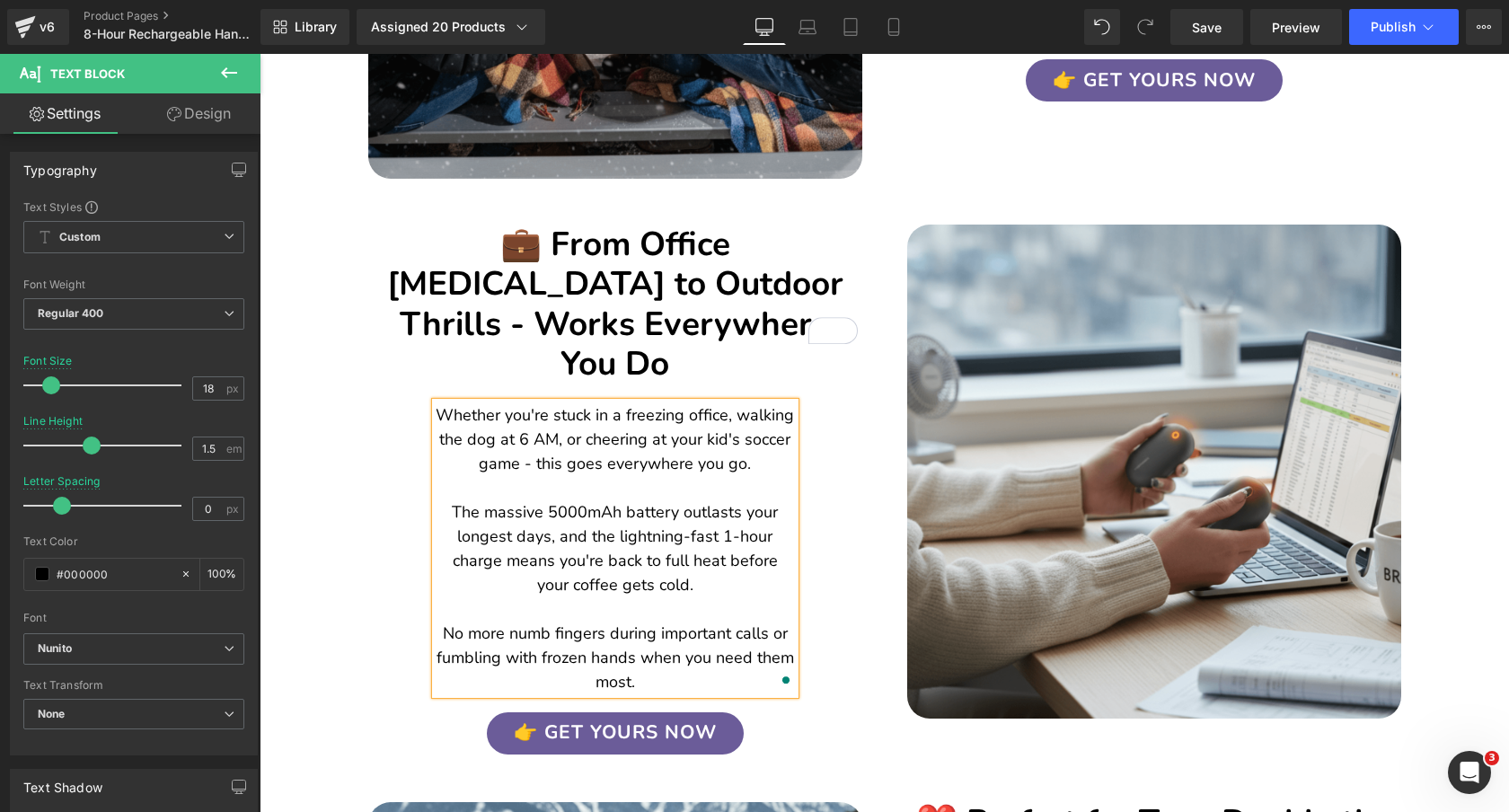
click at [376, 433] on div "💼 From Office [MEDICAL_DATA] to Outdoor Thrills - Works Everywhere You Do Headi…" at bounding box center [615, 476] width 539 height 557
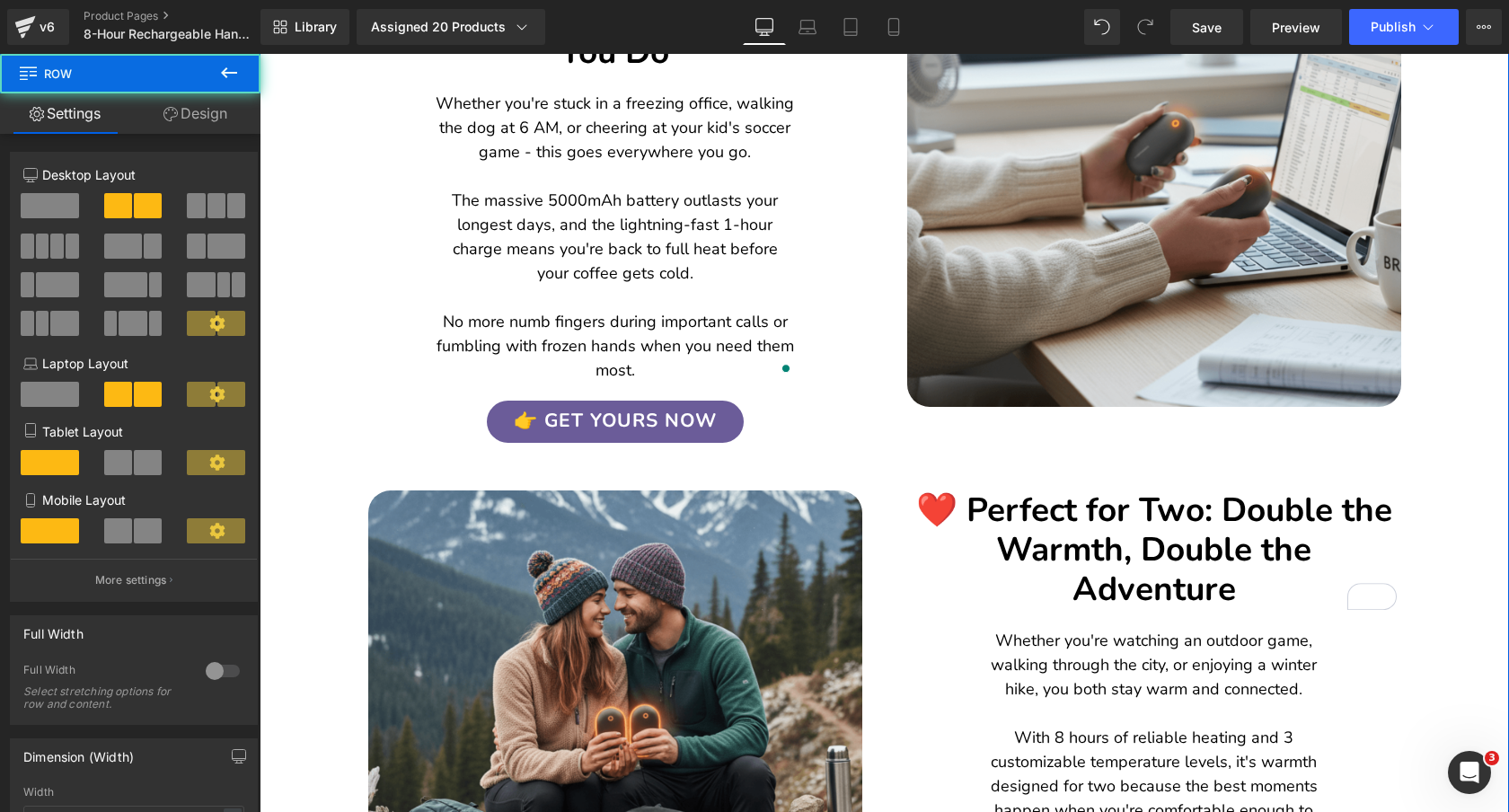
scroll to position [2778, 0]
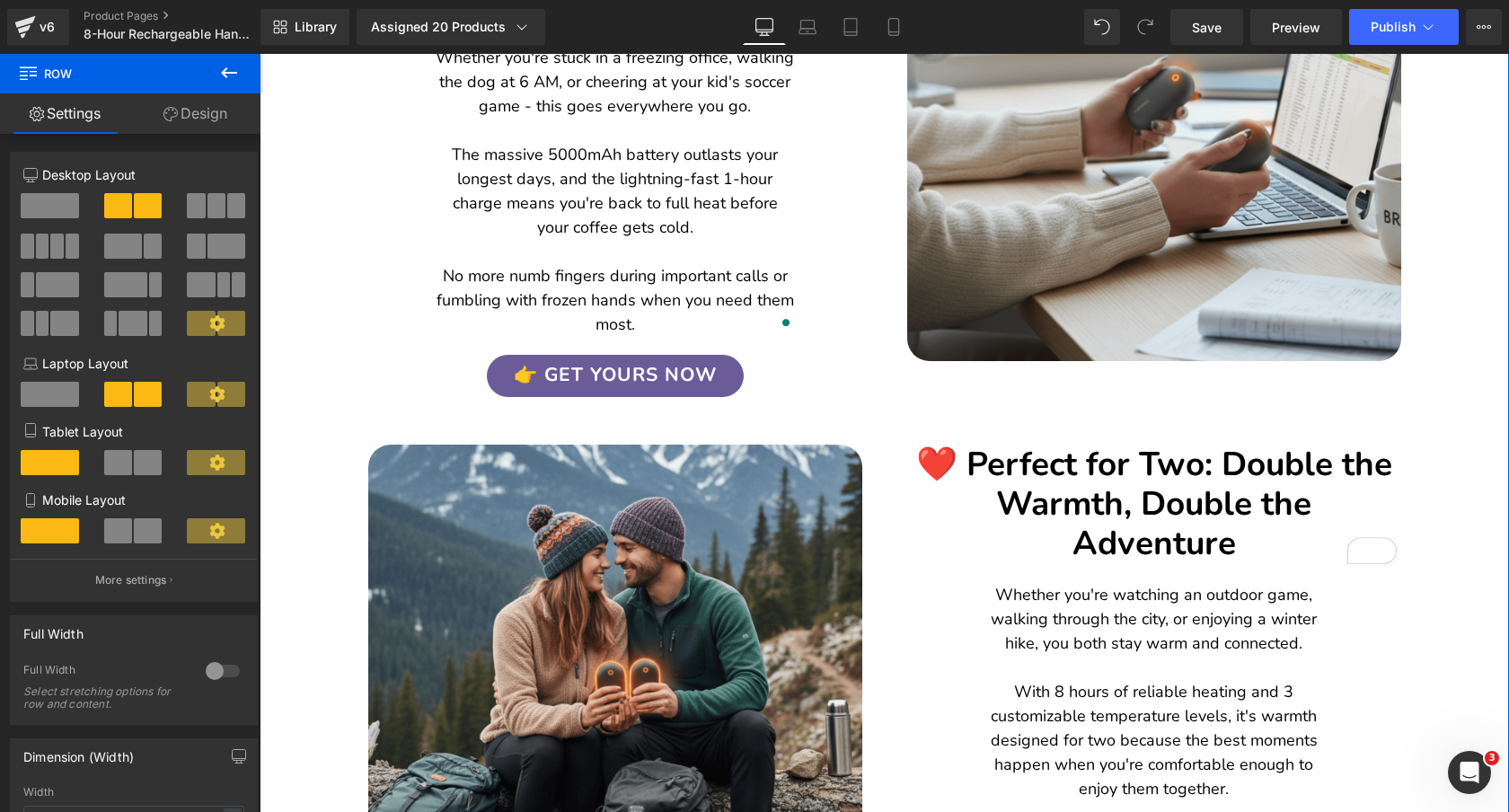
click at [1322, 444] on h2 "❤️ Perfect for Two: Double the Warmth, Double the Adventure" at bounding box center [1154, 503] width 485 height 120
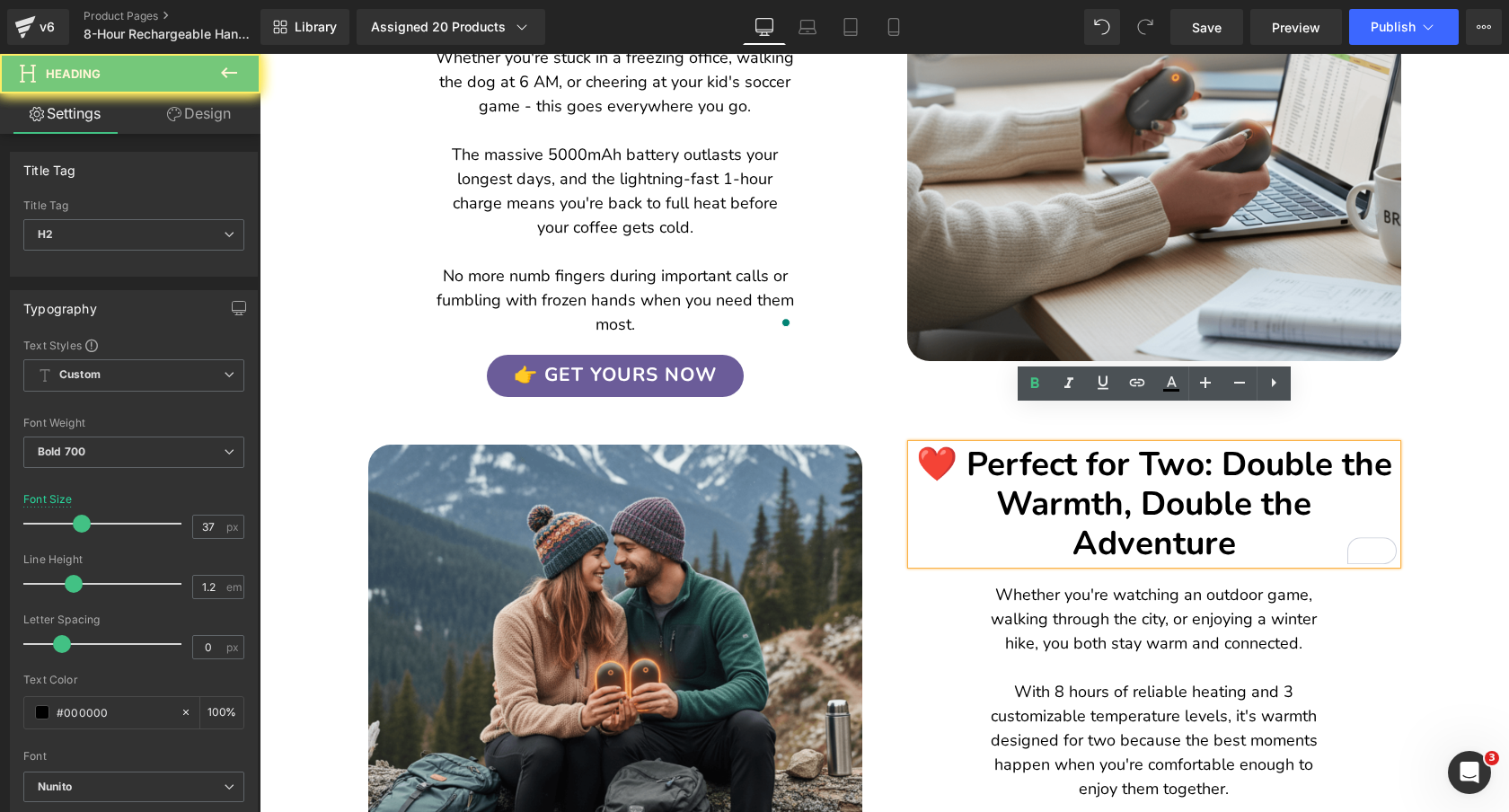
click at [1322, 444] on h2 "❤️ Perfect for Two: Double the Warmth, Double the Adventure" at bounding box center [1154, 503] width 485 height 120
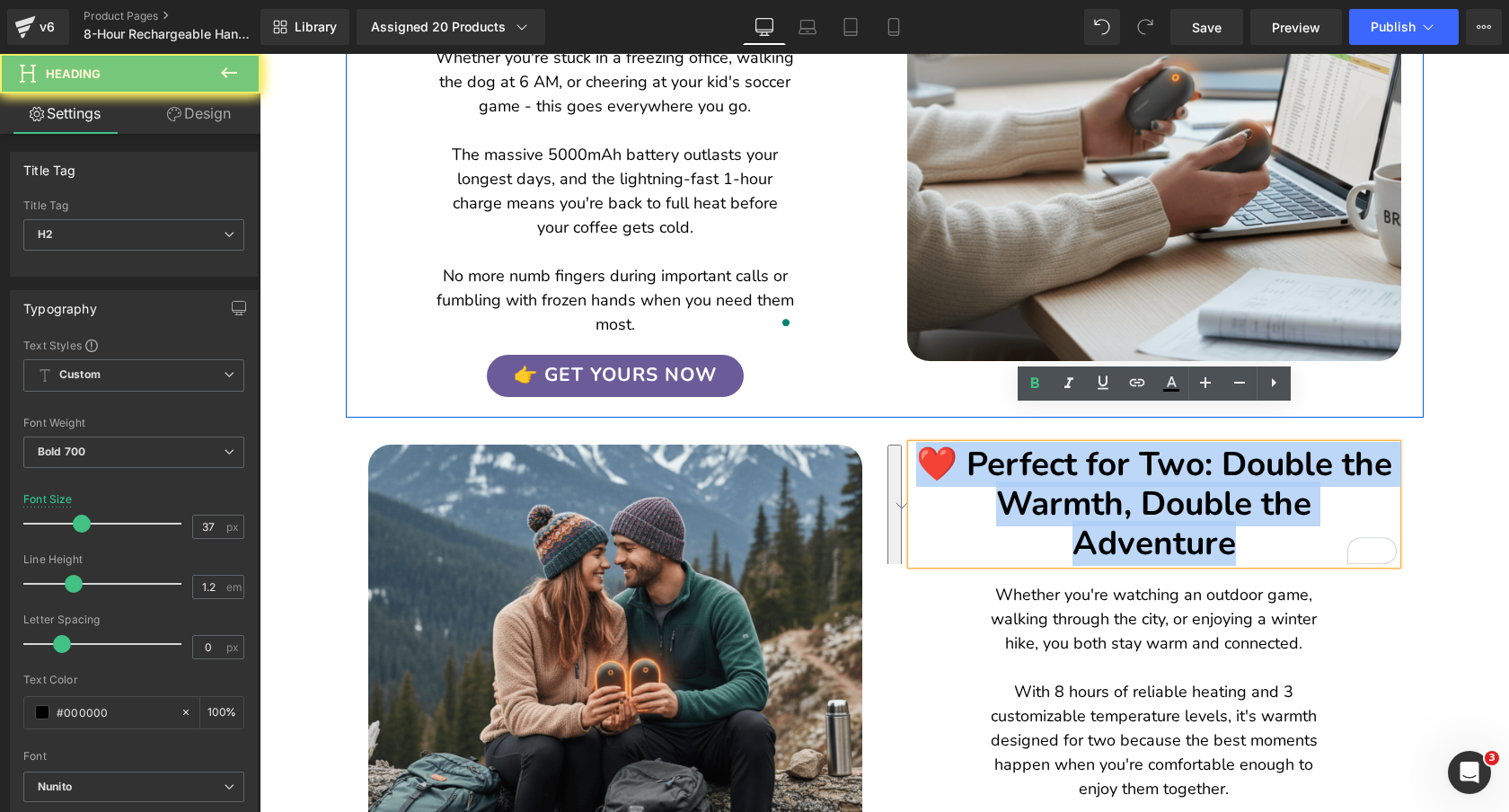
copy h2 "❤️ Perfect for Two: Double the Warmth, Double the Adventure"
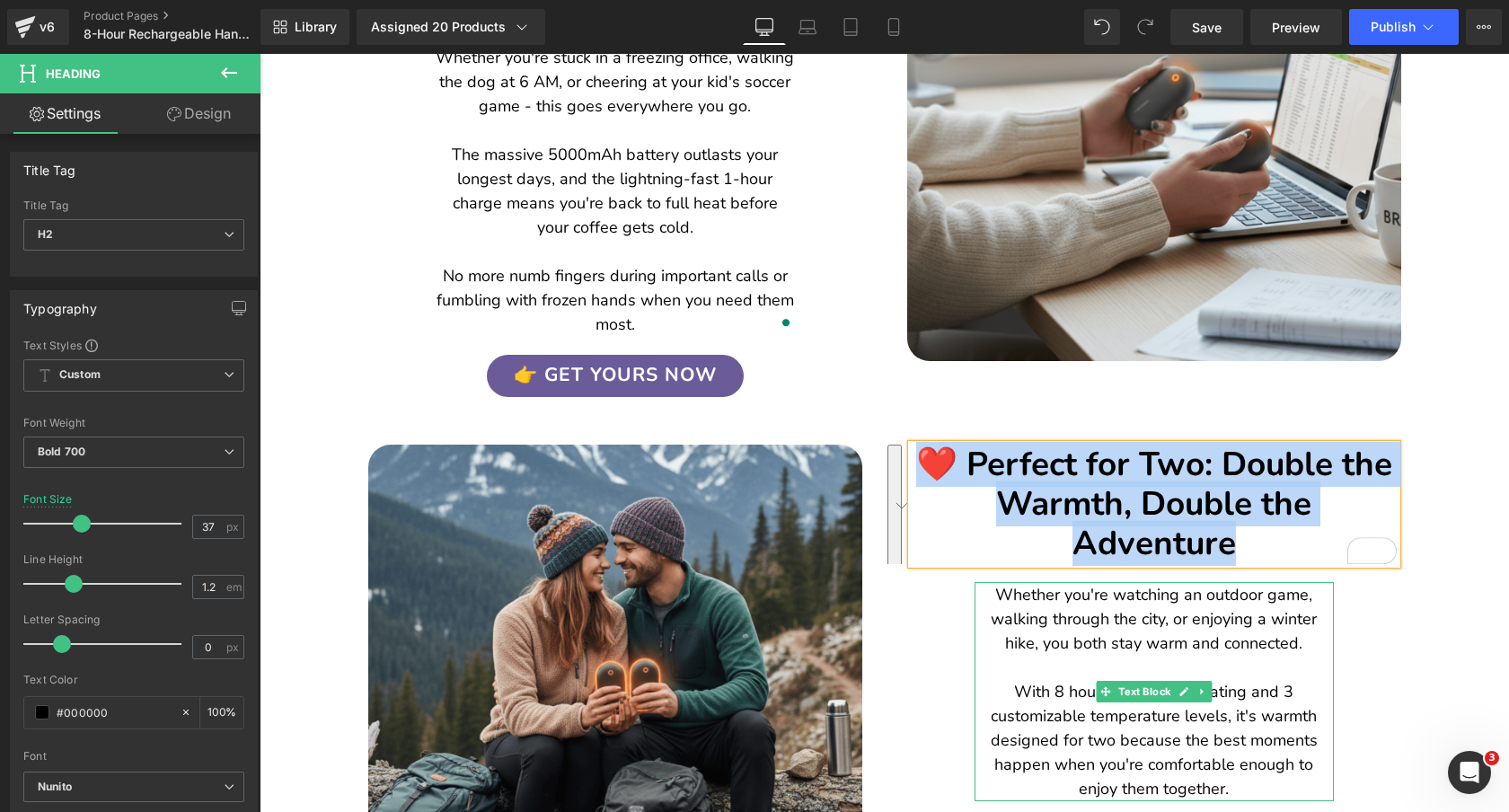
click at [1272, 628] on p "Whether you're watching an outdoor game, walking through the city, or enjoying …" at bounding box center [1153, 691] width 359 height 218
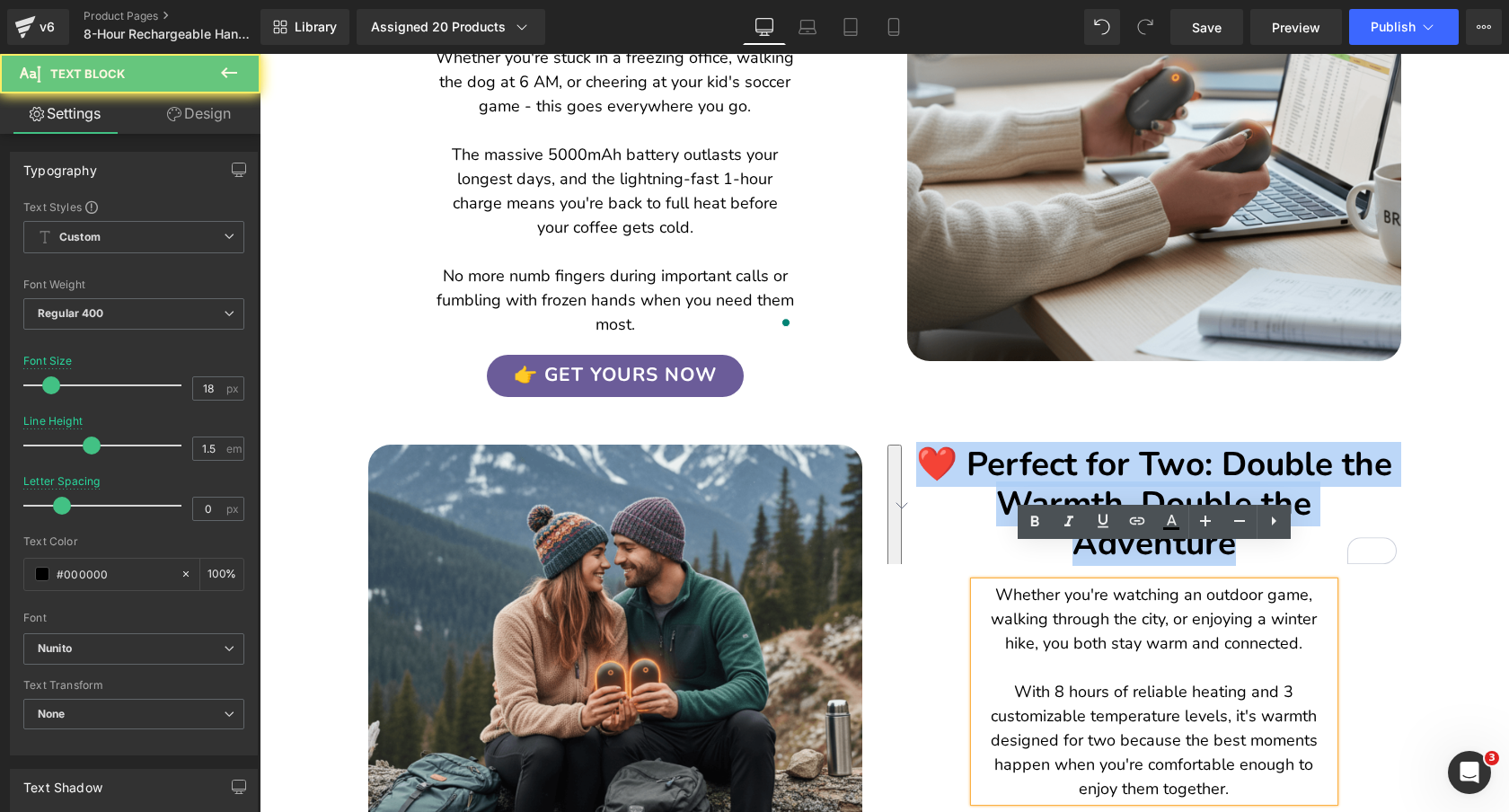
click at [1272, 628] on p "Whether you're watching an outdoor game, walking through the city, or enjoying …" at bounding box center [1153, 691] width 359 height 218
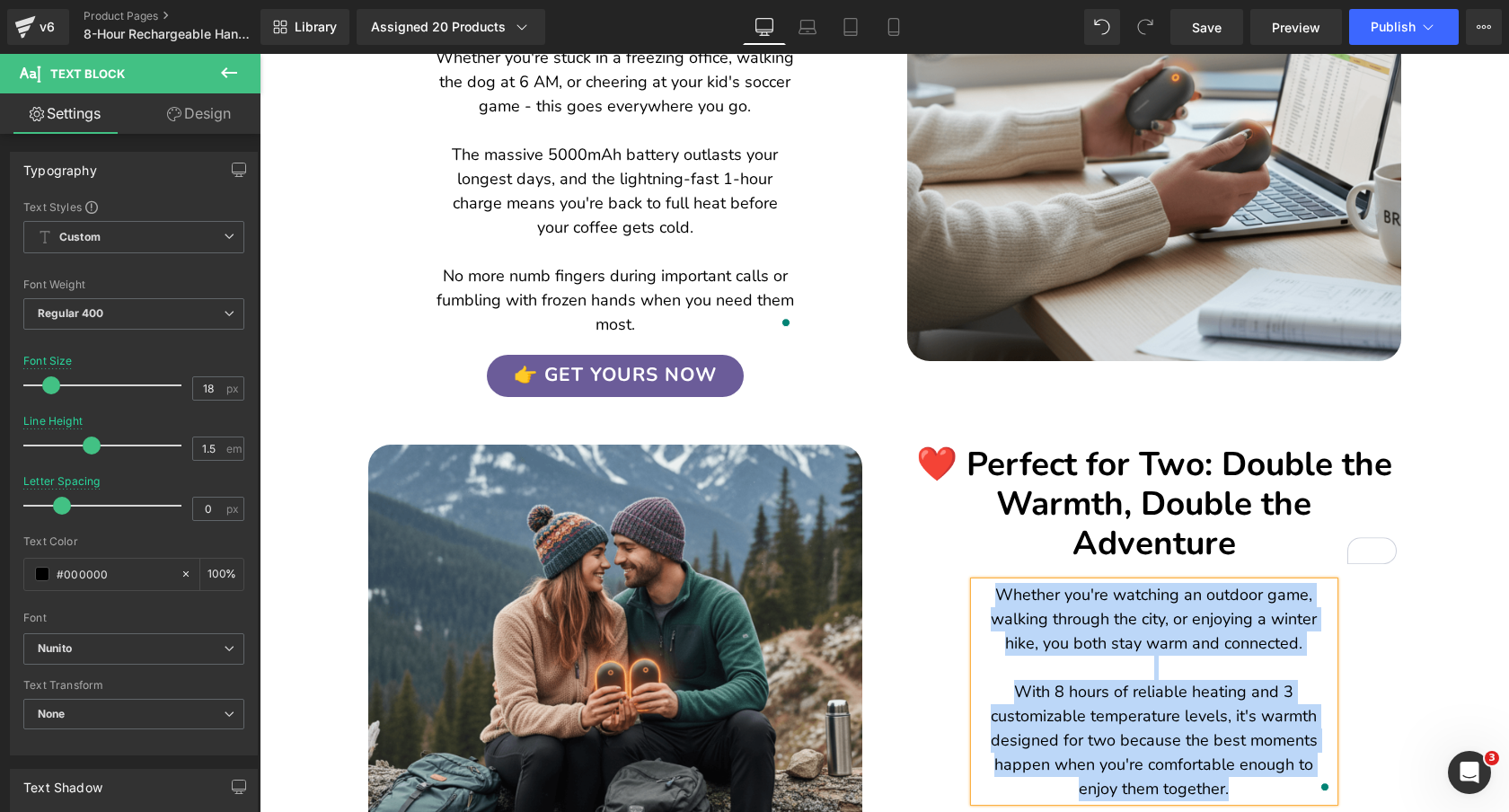
copy p "Whether you're watching an outdoor game, walking through the city, or enjoying …"
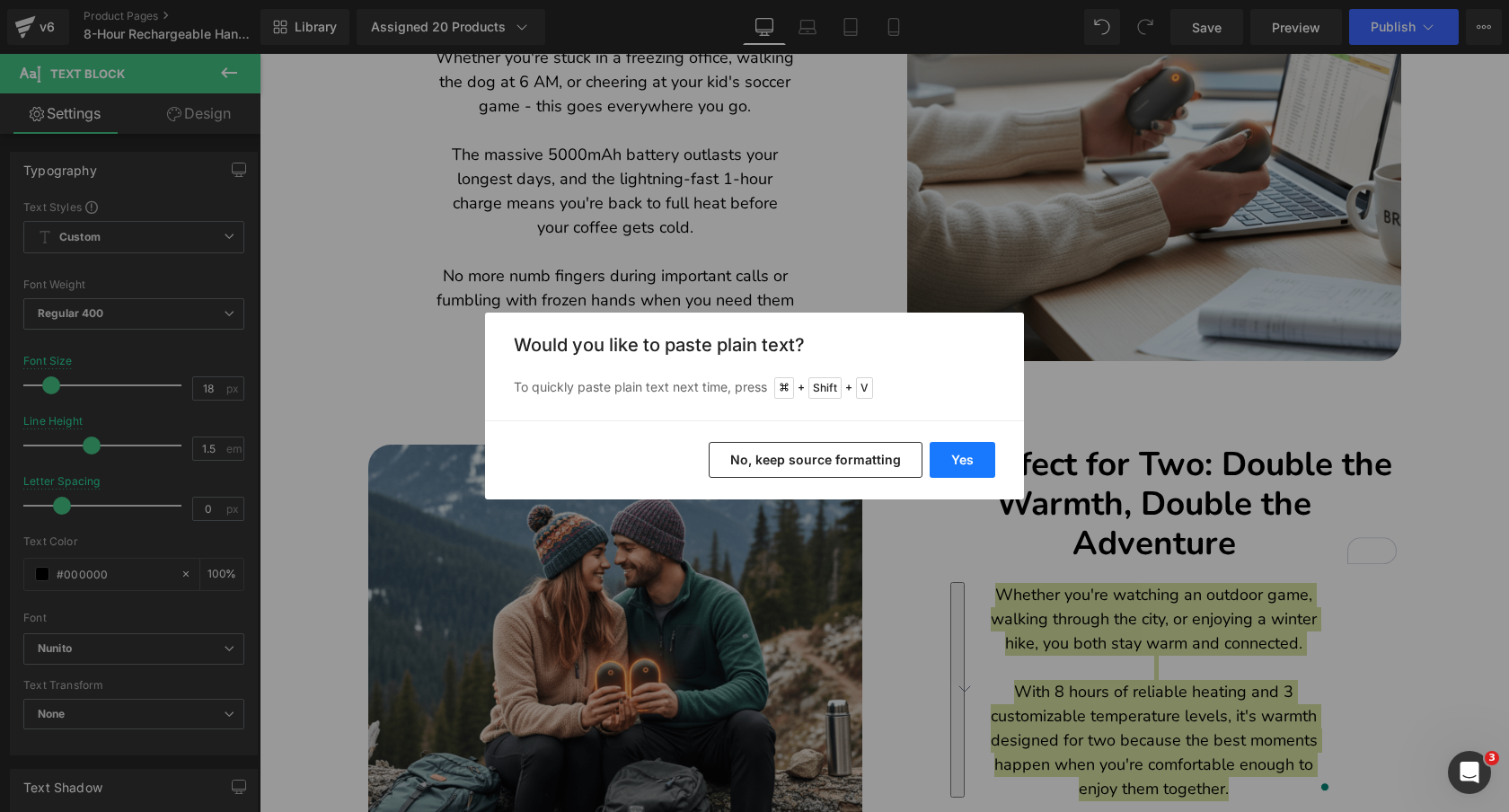
drag, startPoint x: 969, startPoint y: 455, endPoint x: 709, endPoint y: 400, distance: 265.8
click at [969, 455] on button "Yes" at bounding box center [962, 460] width 65 height 36
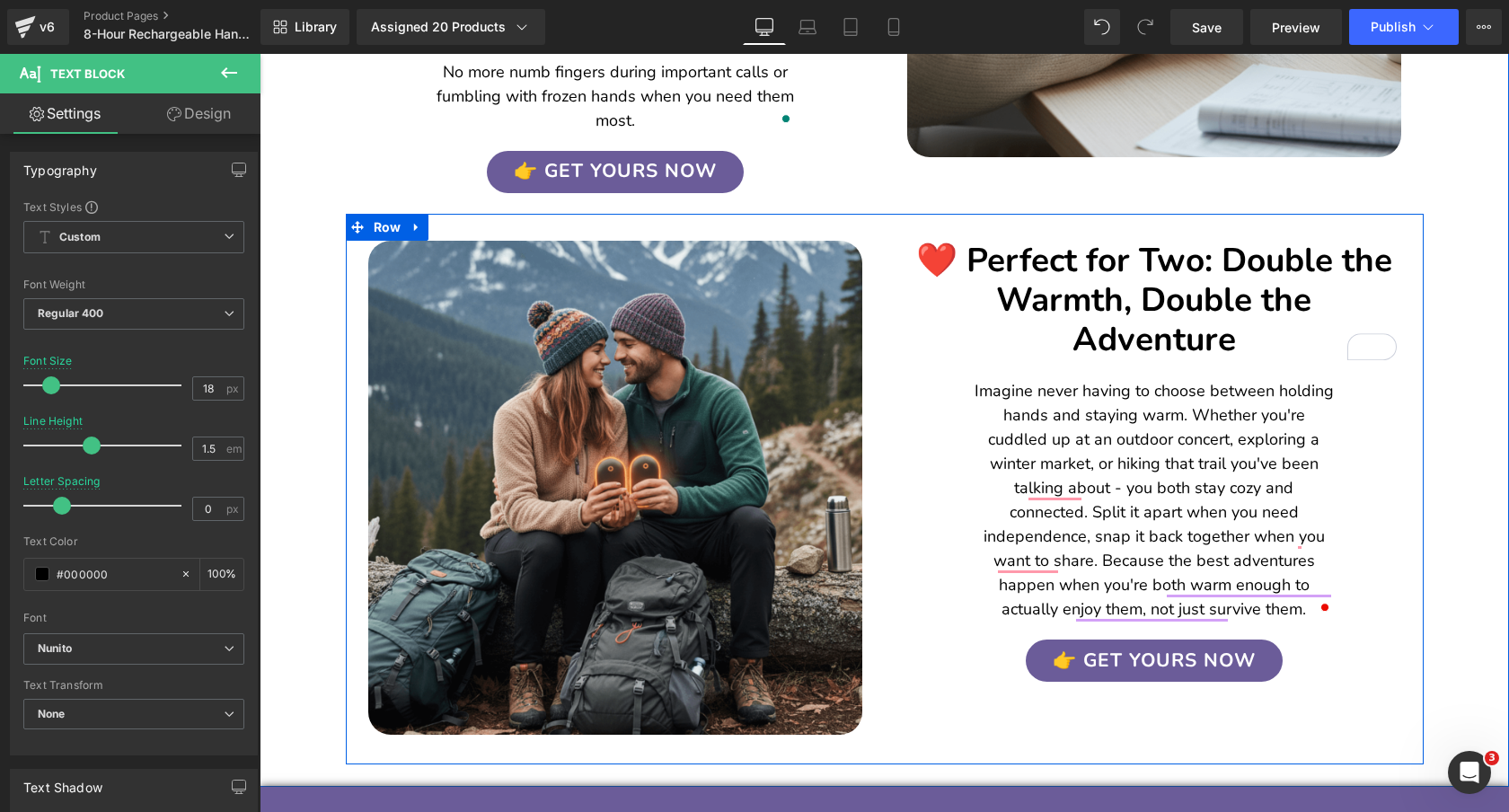
scroll to position [2982, 0]
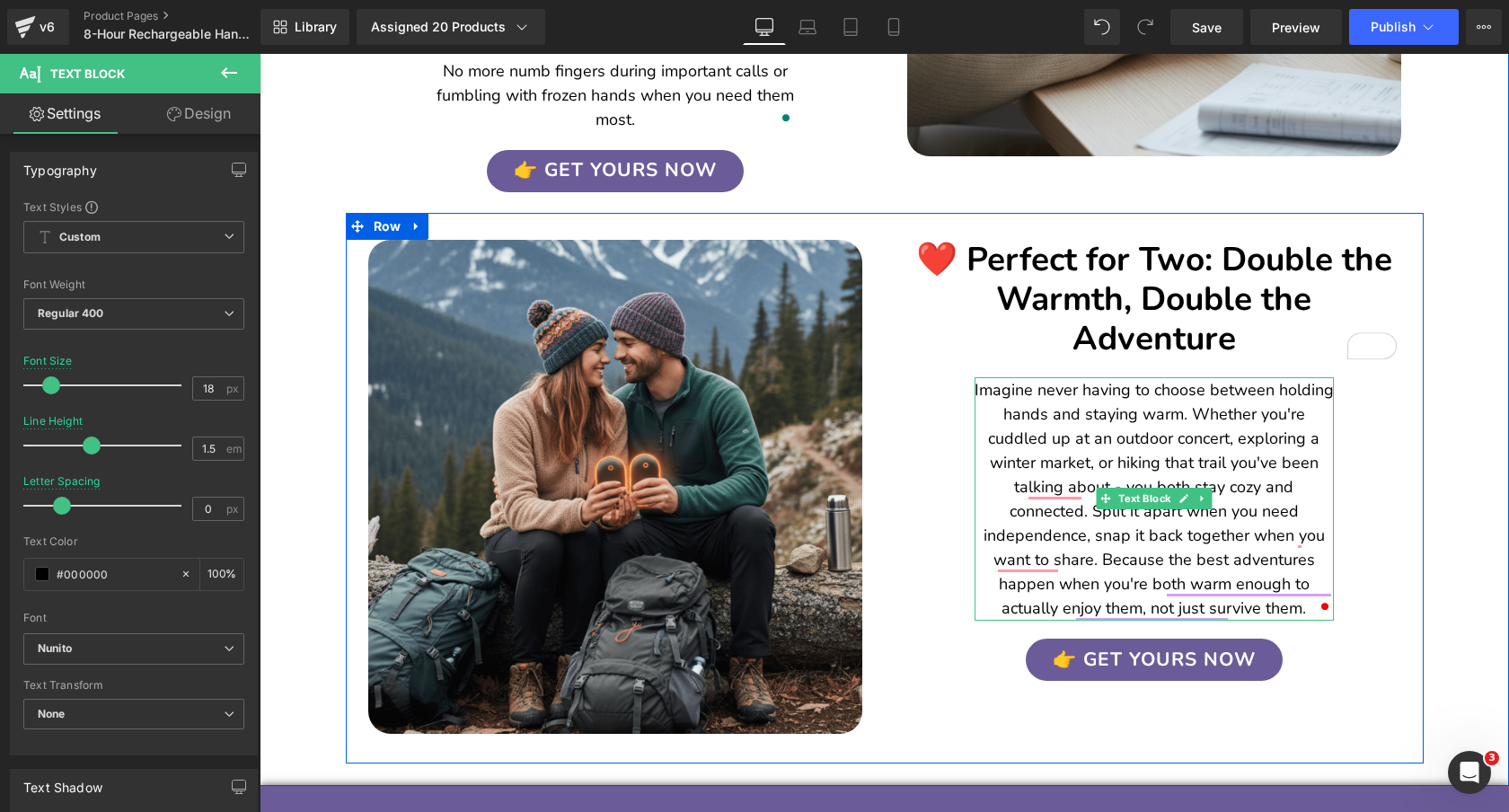
click at [984, 478] on p "Imagine never having to choose between holding hands and staying warm. Whether …" at bounding box center [1153, 498] width 359 height 242
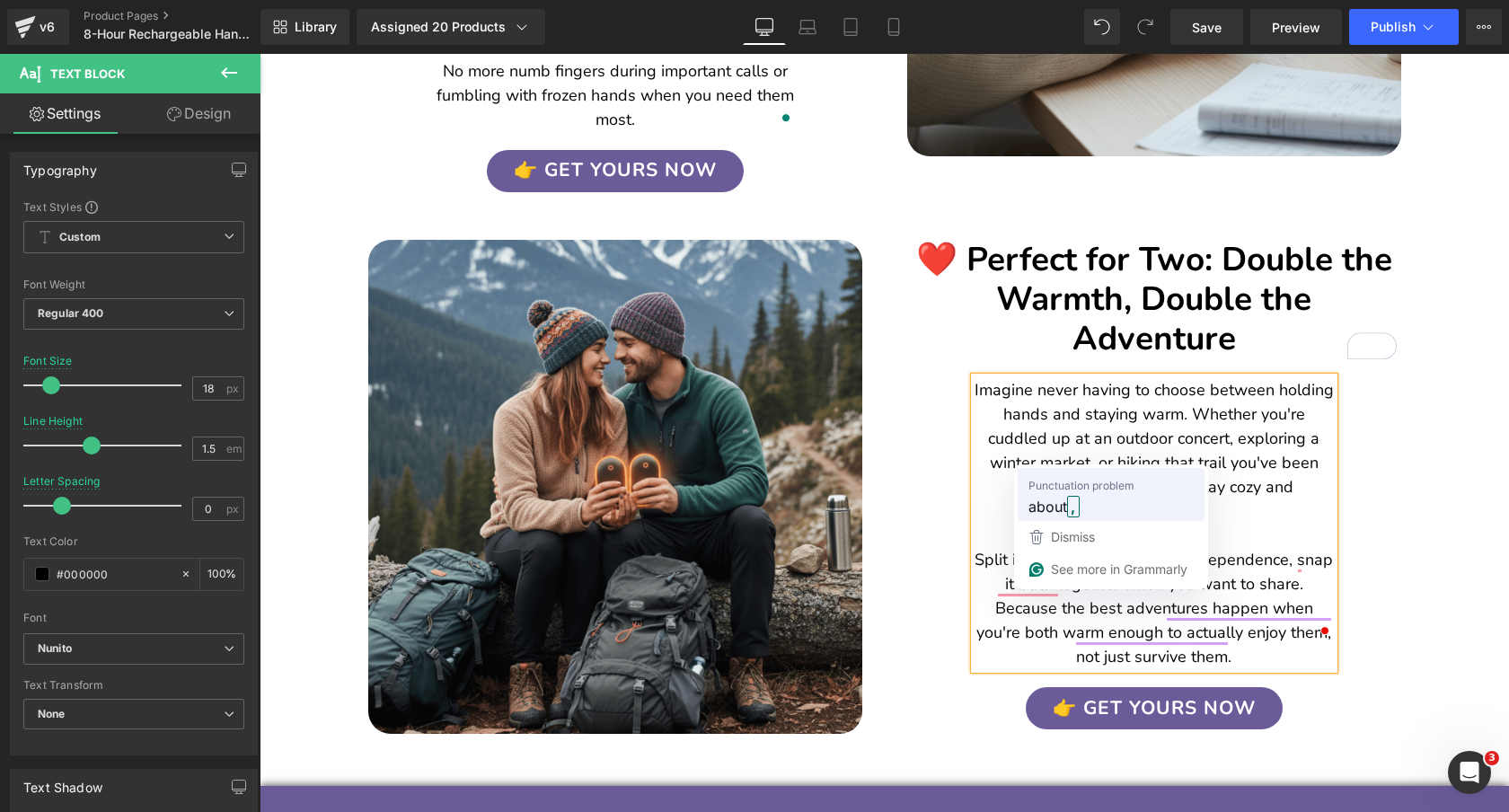
click at [1063, 495] on span "about" at bounding box center [1048, 505] width 39 height 22
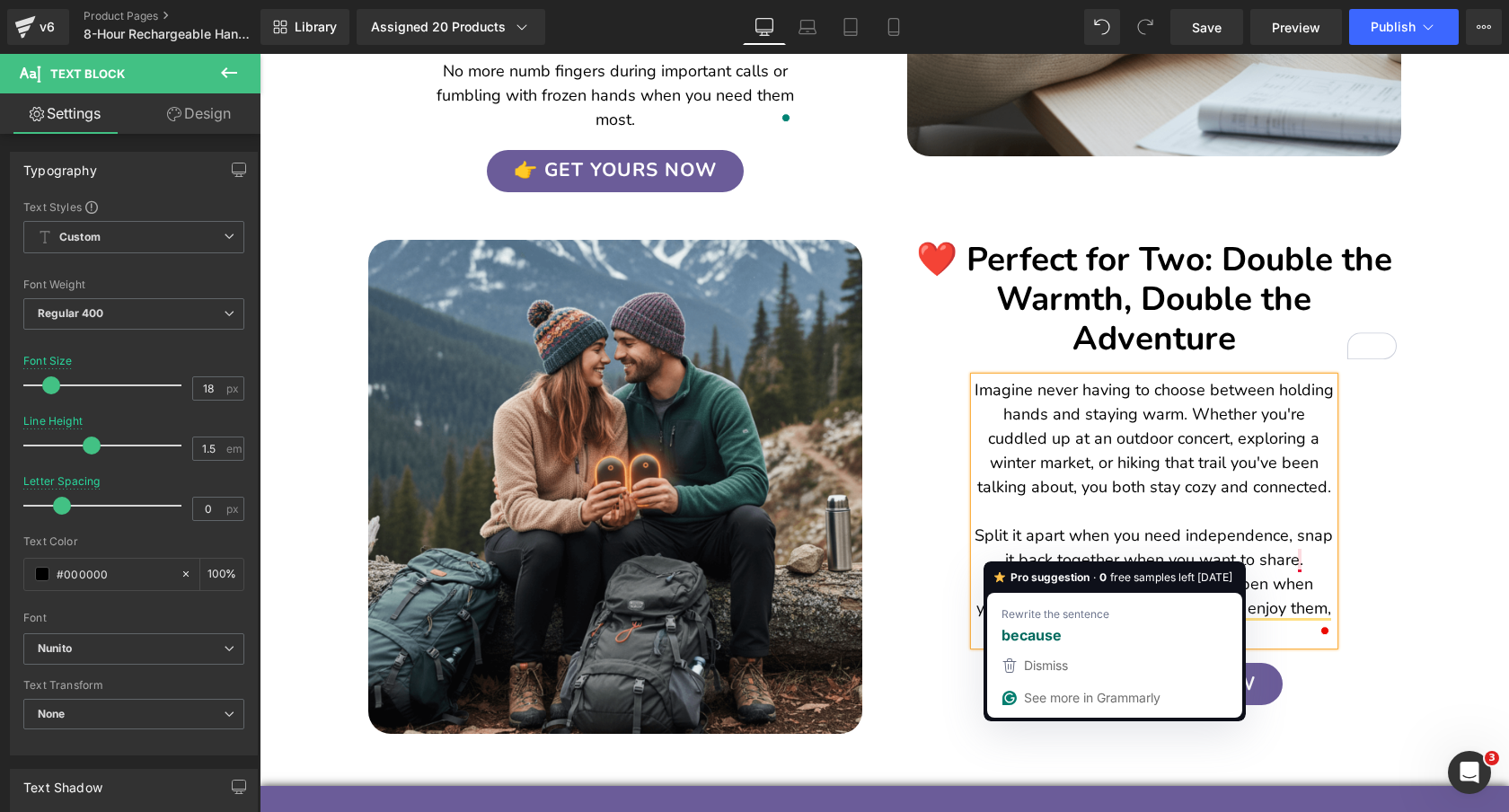
click at [1309, 517] on p "Imagine never having to choose between holding hands and staying warm. Whether …" at bounding box center [1153, 511] width 359 height 267
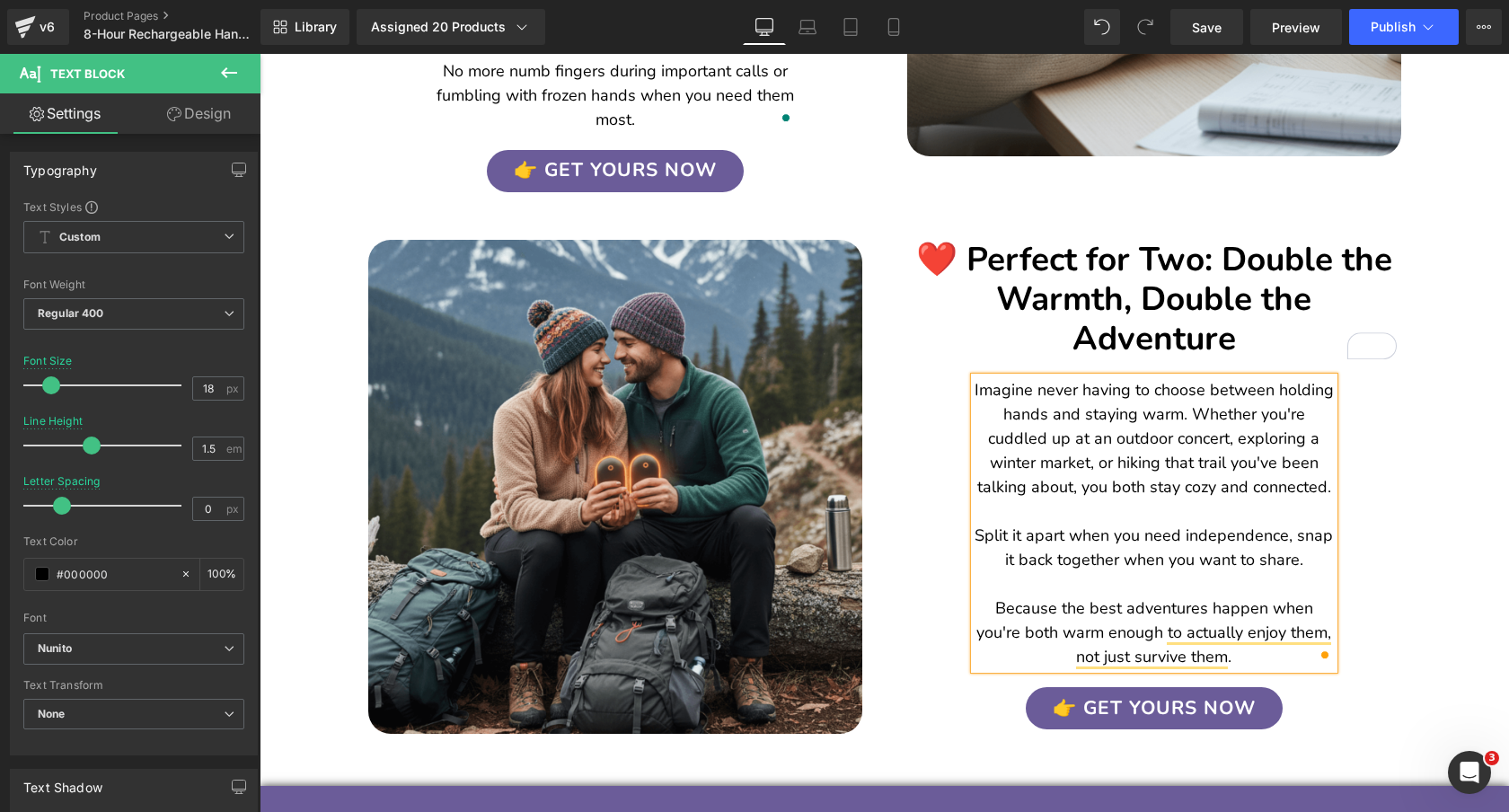
click at [1411, 455] on div "❤️ Perfect for Two: Double the Warmth, Double the Adventure Heading Image Imagi…" at bounding box center [1153, 471] width 539 height 516
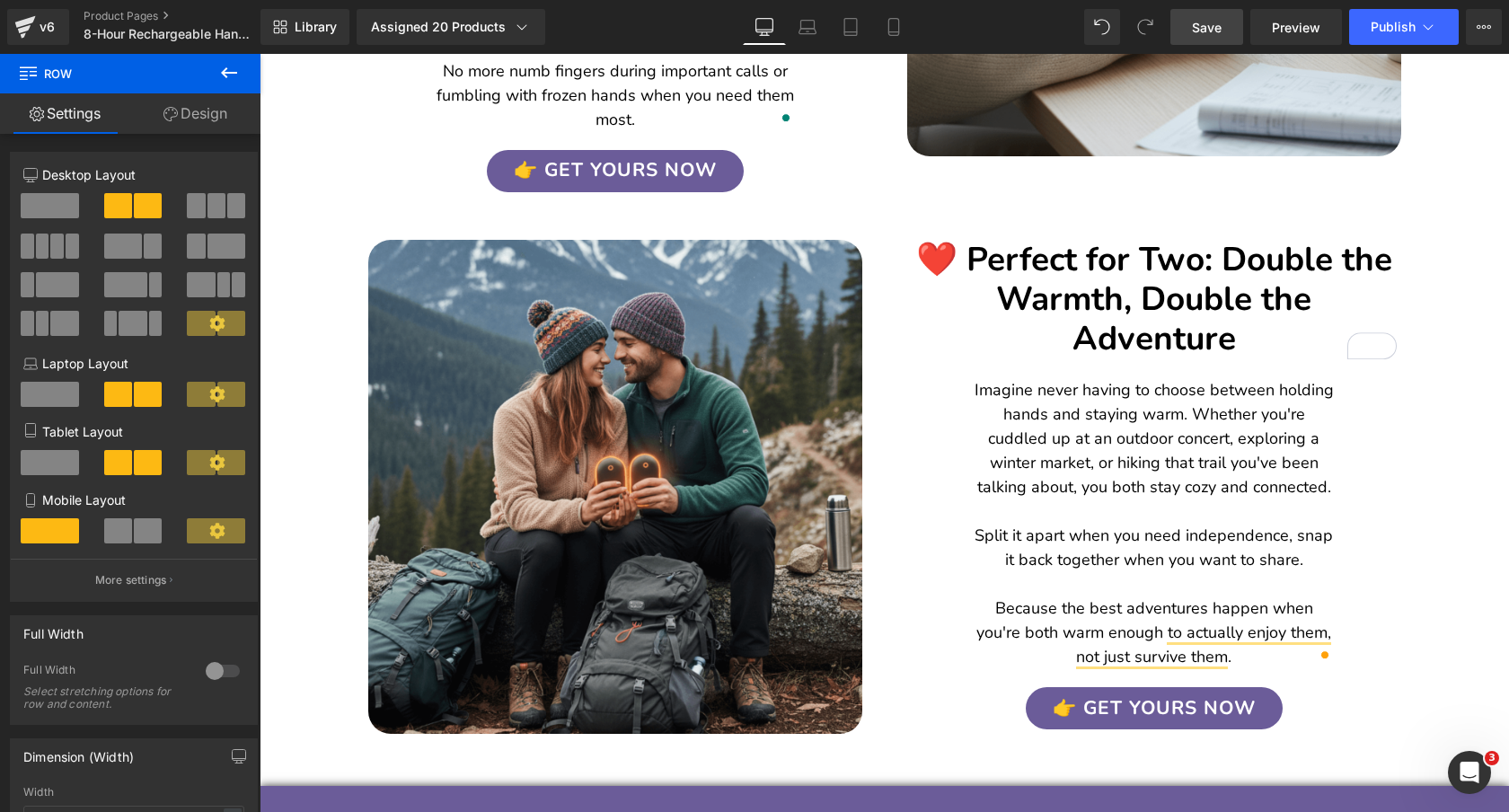
click at [1220, 21] on span "Save" at bounding box center [1207, 26] width 29 height 18
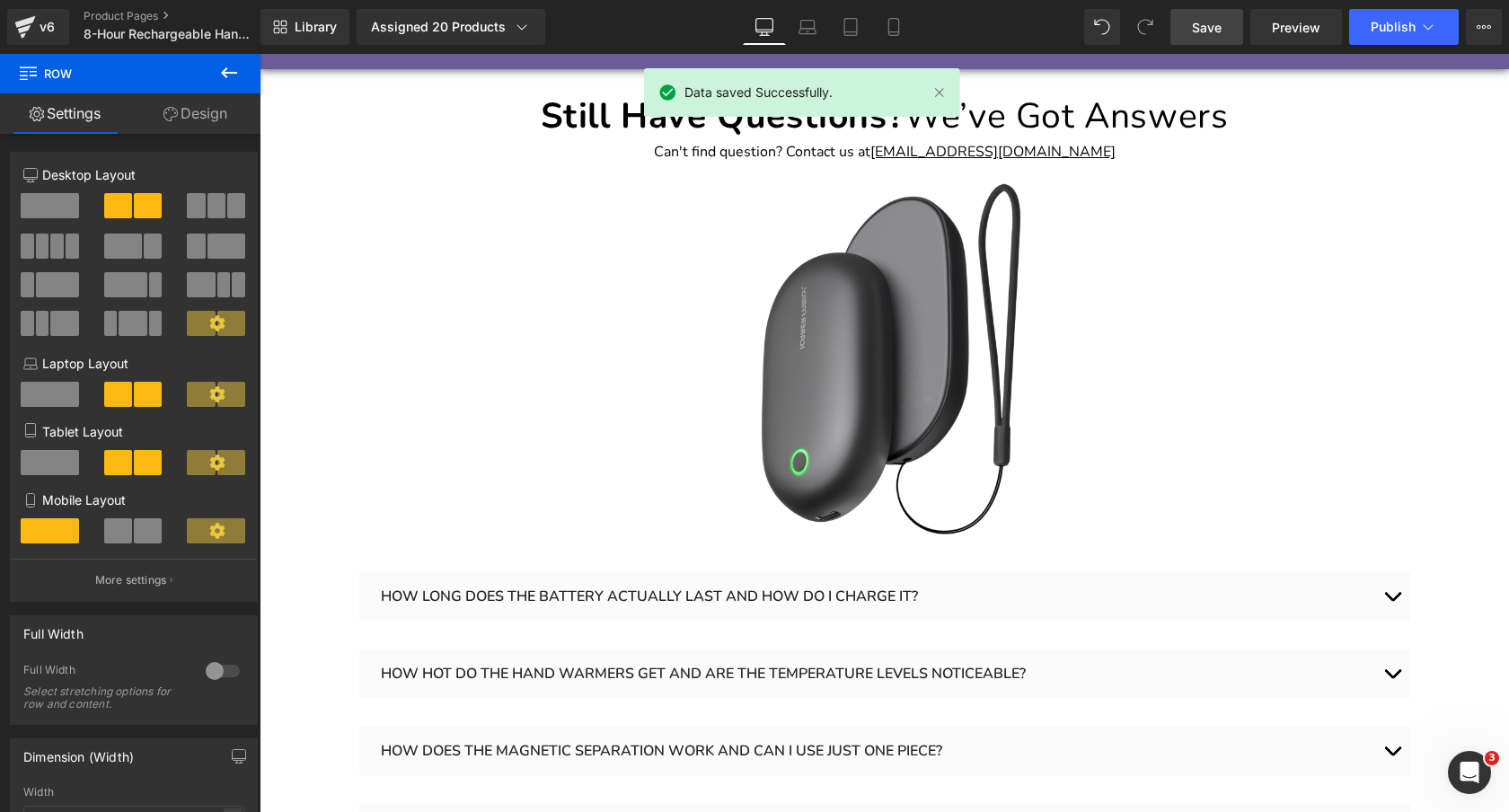
scroll to position [3990, 0]
click at [898, 27] on icon at bounding box center [893, 27] width 10 height 18
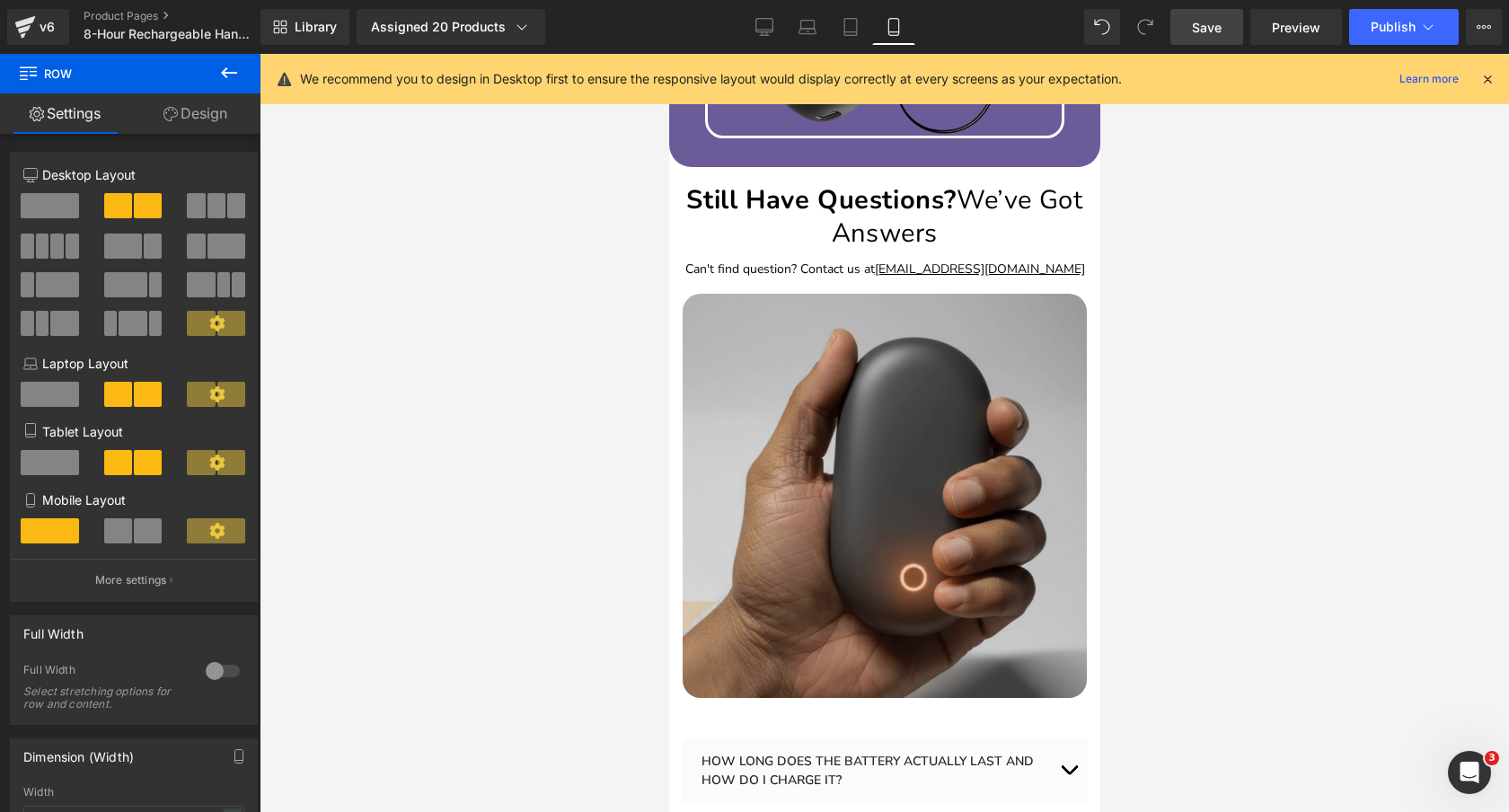
scroll to position [5374, 0]
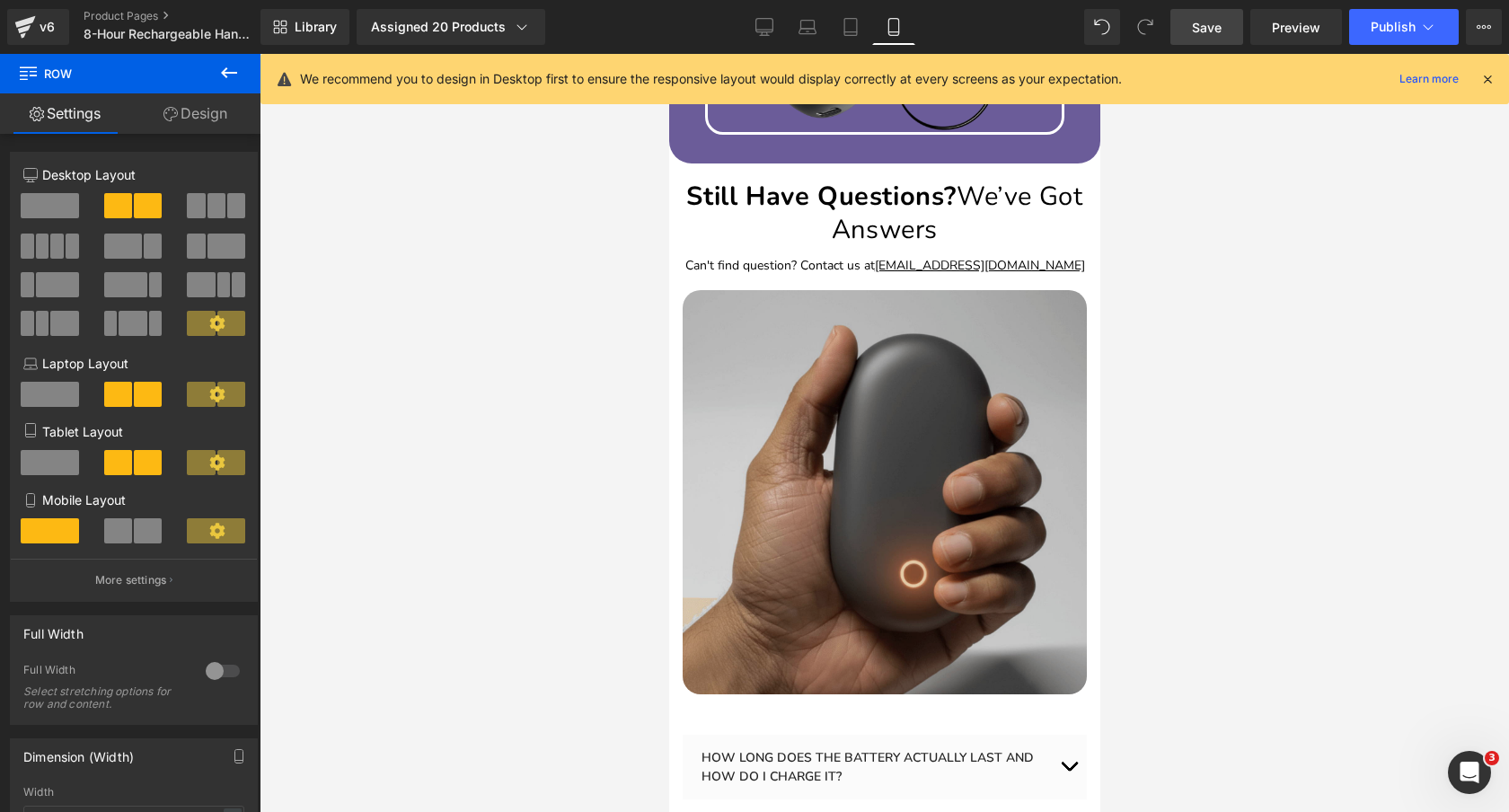
click at [873, 339] on img at bounding box center [884, 492] width 404 height 404
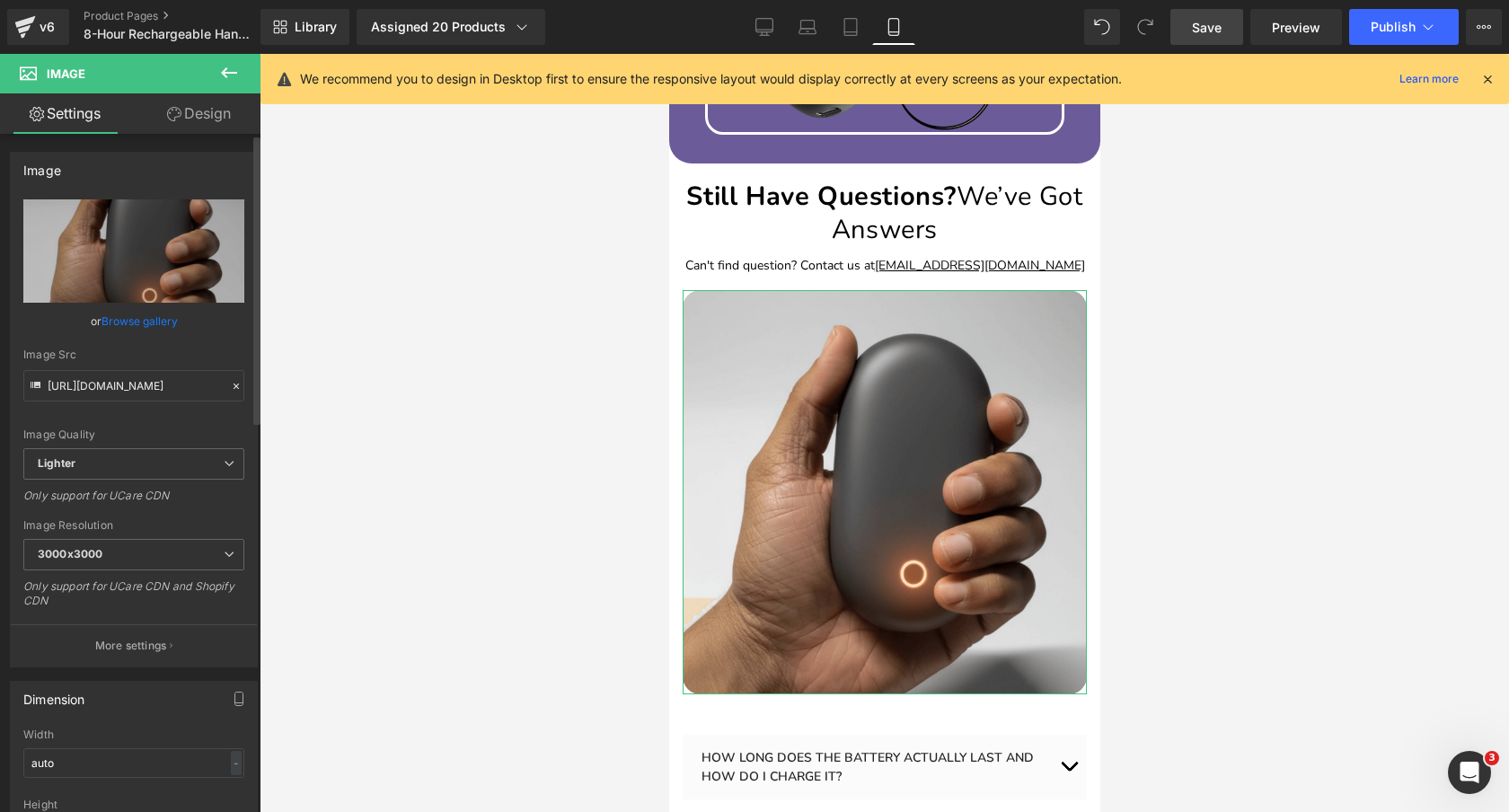
click at [151, 319] on link "Browse gallery" at bounding box center [139, 321] width 76 height 31
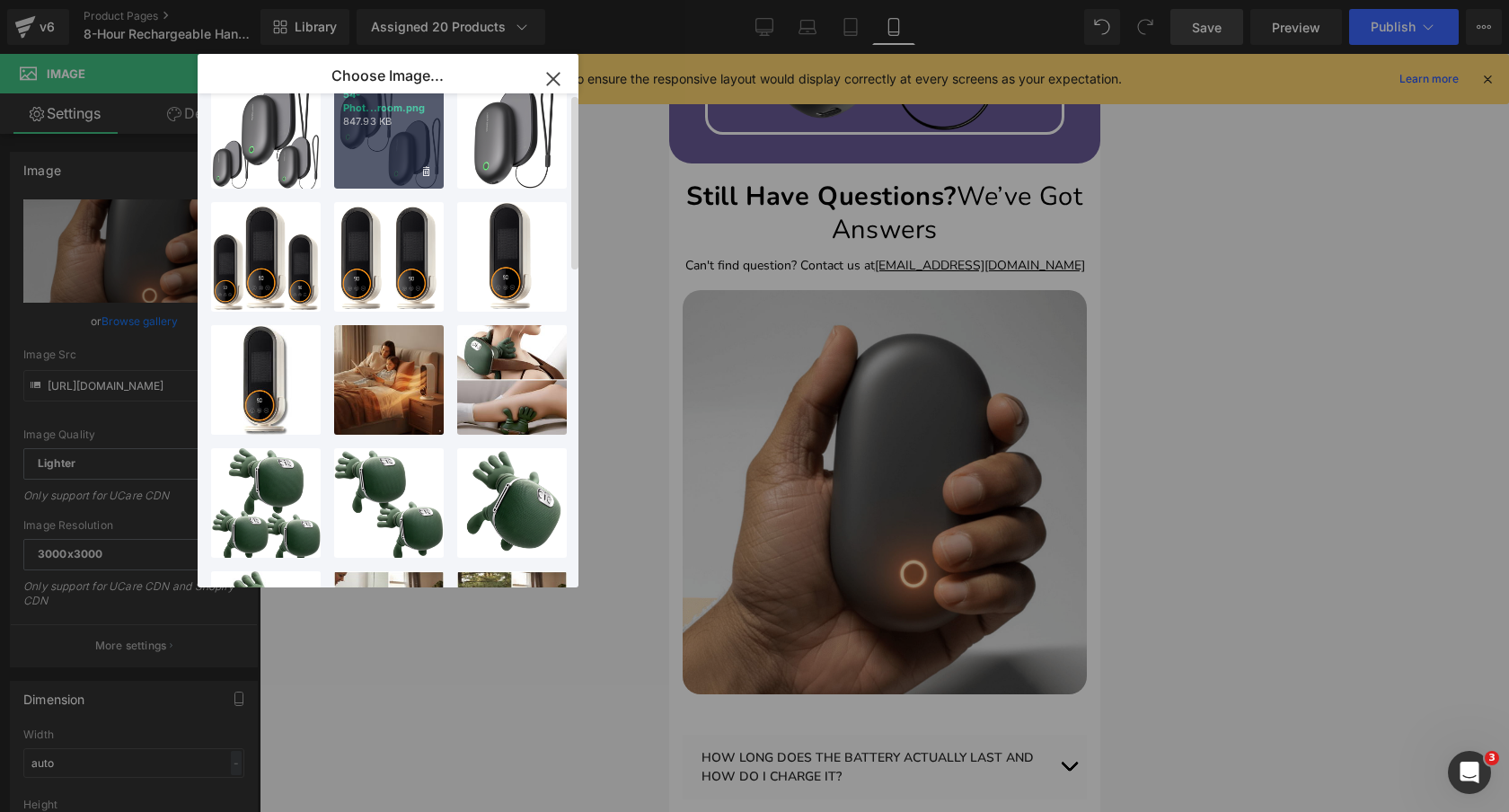
scroll to position [0, 0]
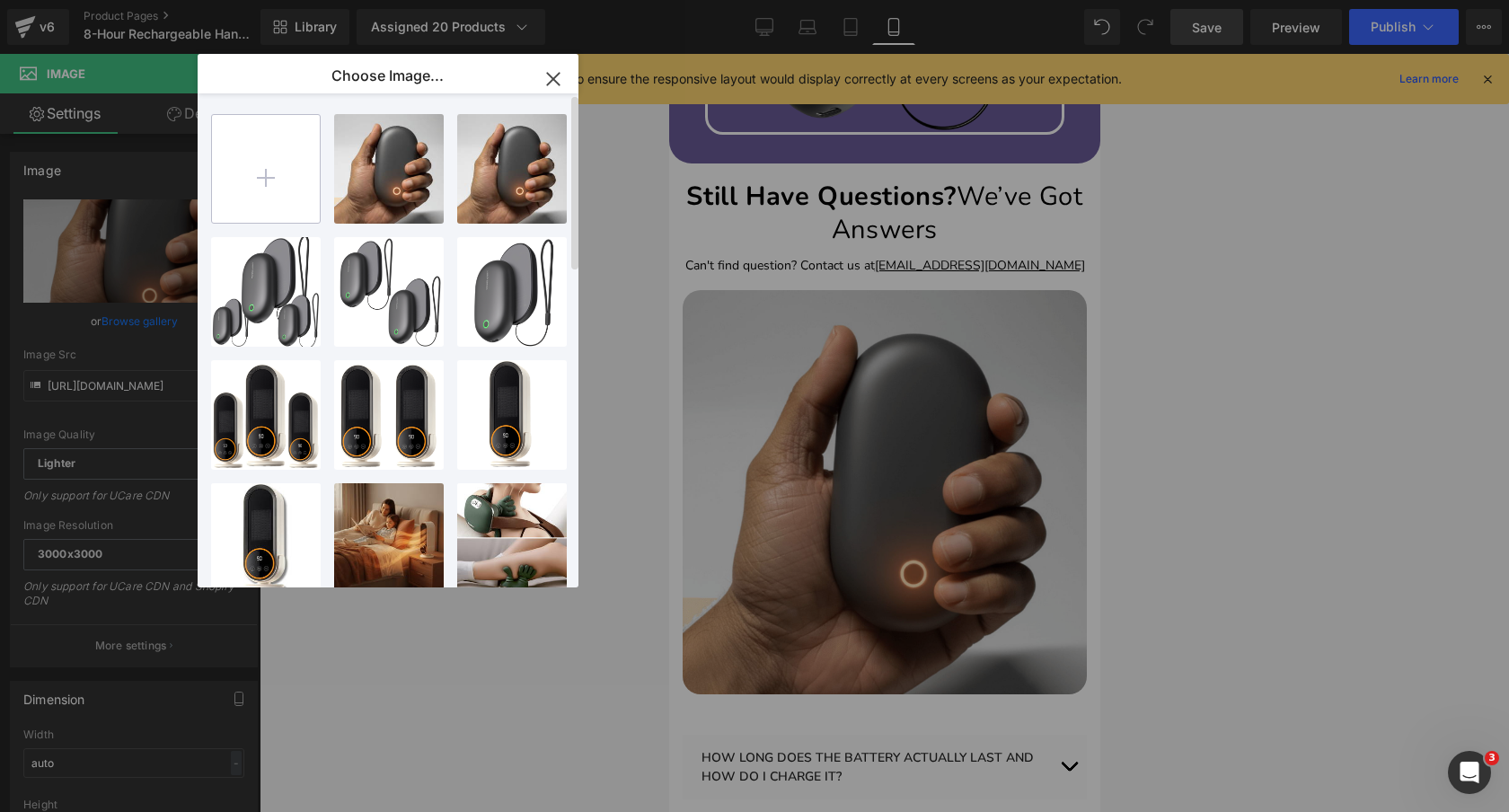
click at [266, 172] on input "file" at bounding box center [266, 168] width 108 height 108
click at [551, 76] on icon "button" at bounding box center [553, 79] width 29 height 29
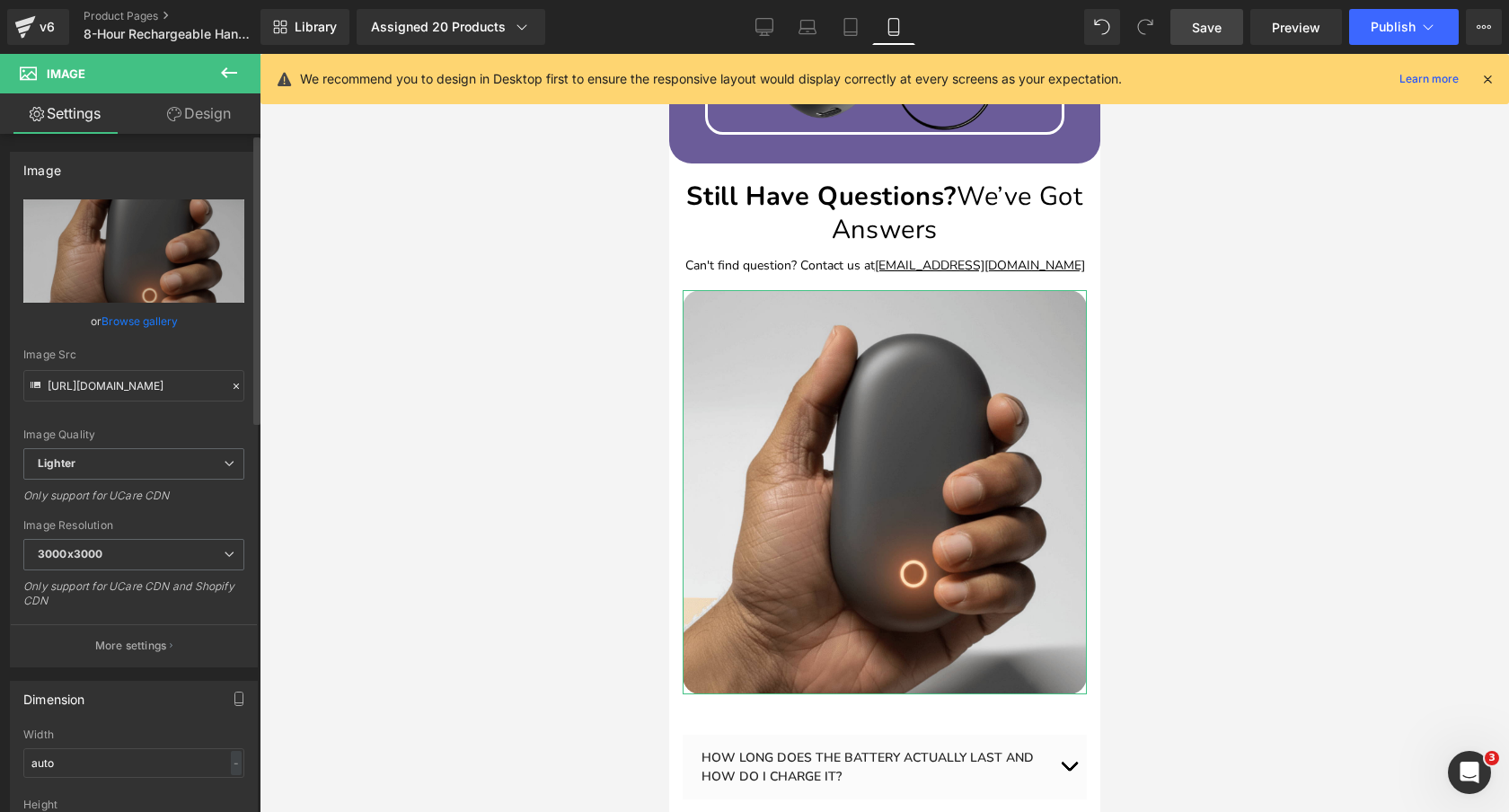
click at [132, 321] on link "Browse gallery" at bounding box center [139, 321] width 76 height 31
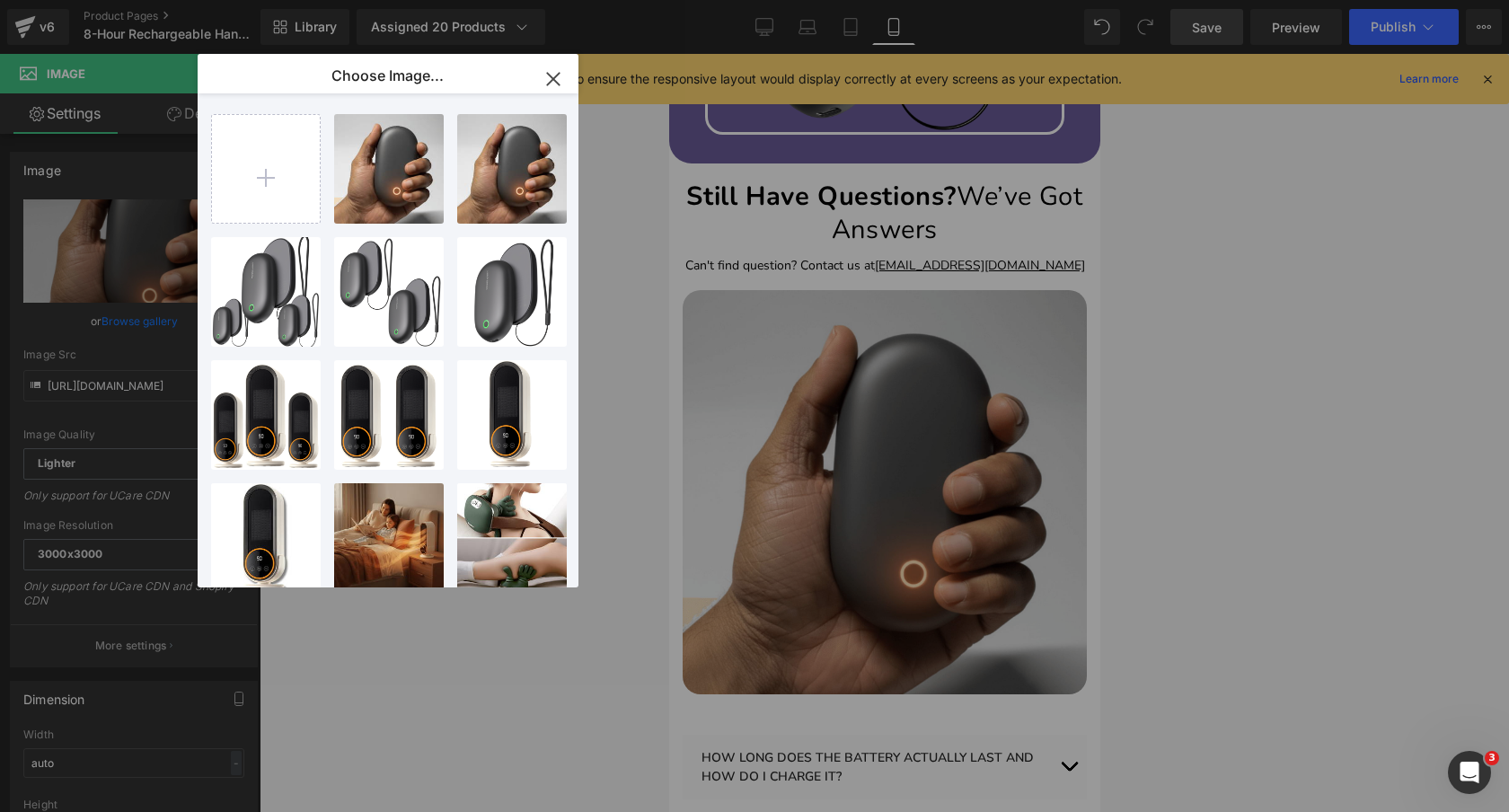
click at [554, 79] on icon "button" at bounding box center [553, 79] width 12 height 12
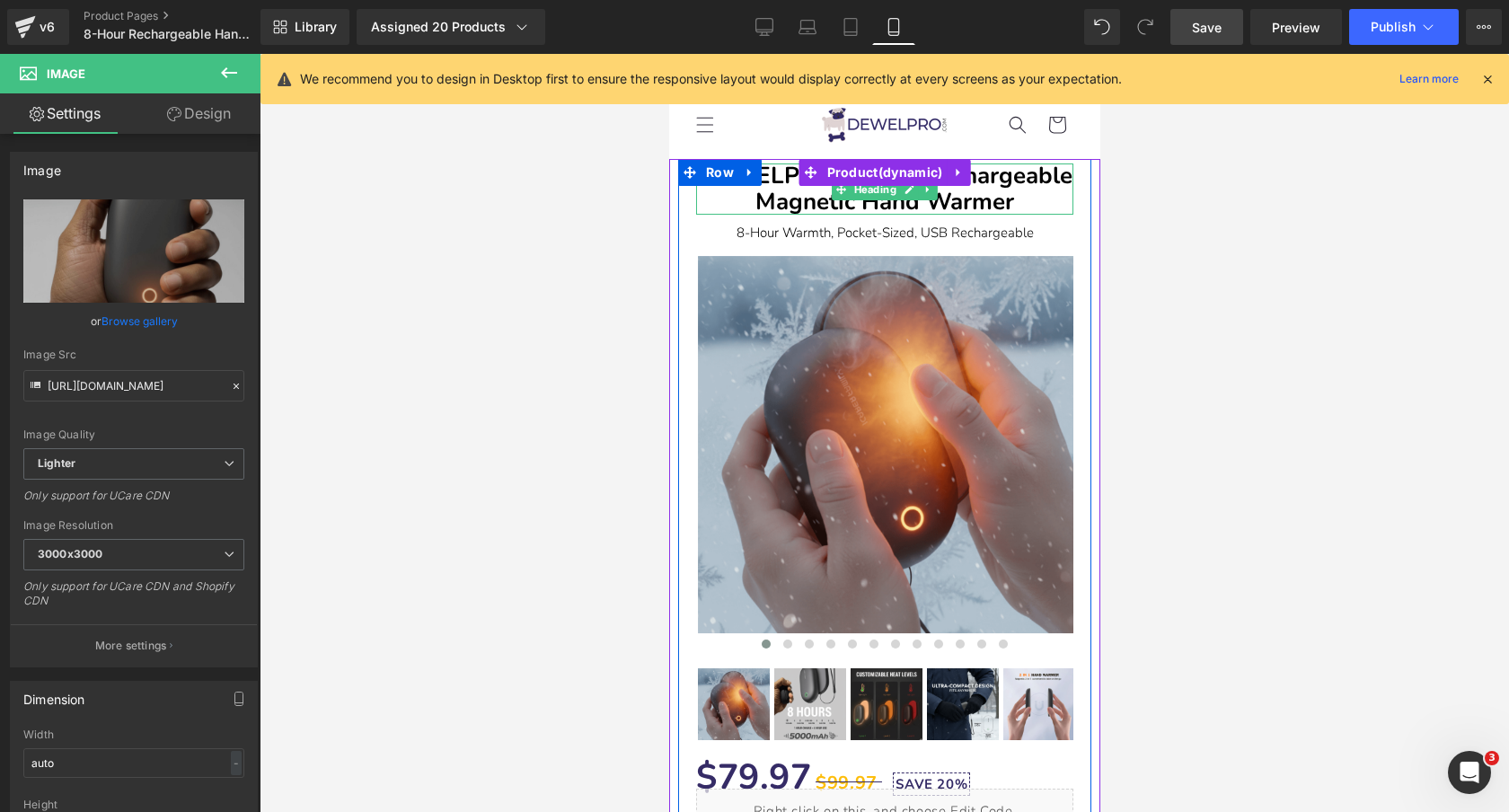
click at [994, 192] on b "DEWELPRO 8-Hour Rechargeable Magnetic Hand Warmer" at bounding box center [885, 188] width 375 height 57
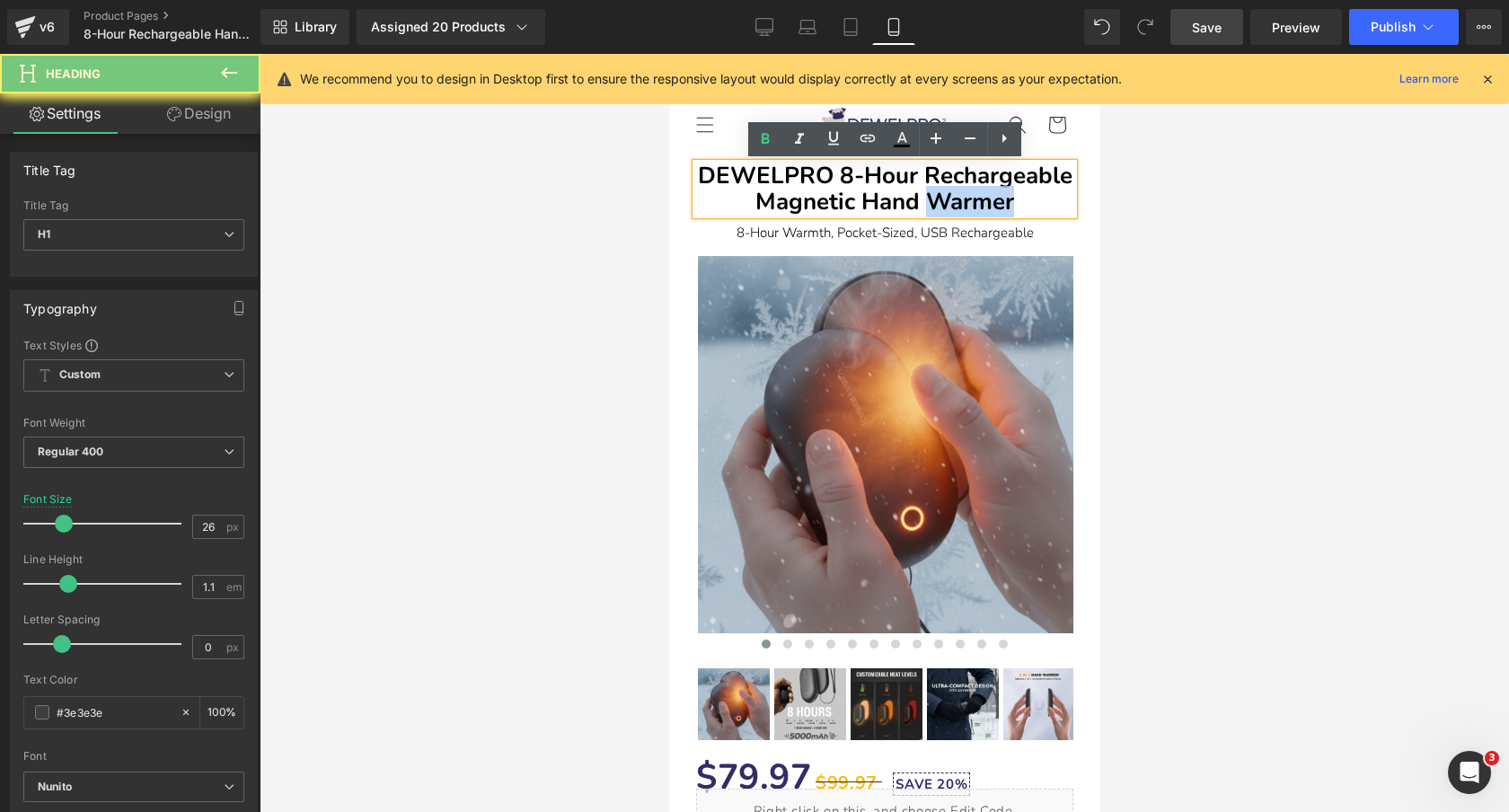
click at [994, 192] on b "DEWELPRO 8-Hour Rechargeable Magnetic Hand Warmer" at bounding box center [885, 188] width 375 height 57
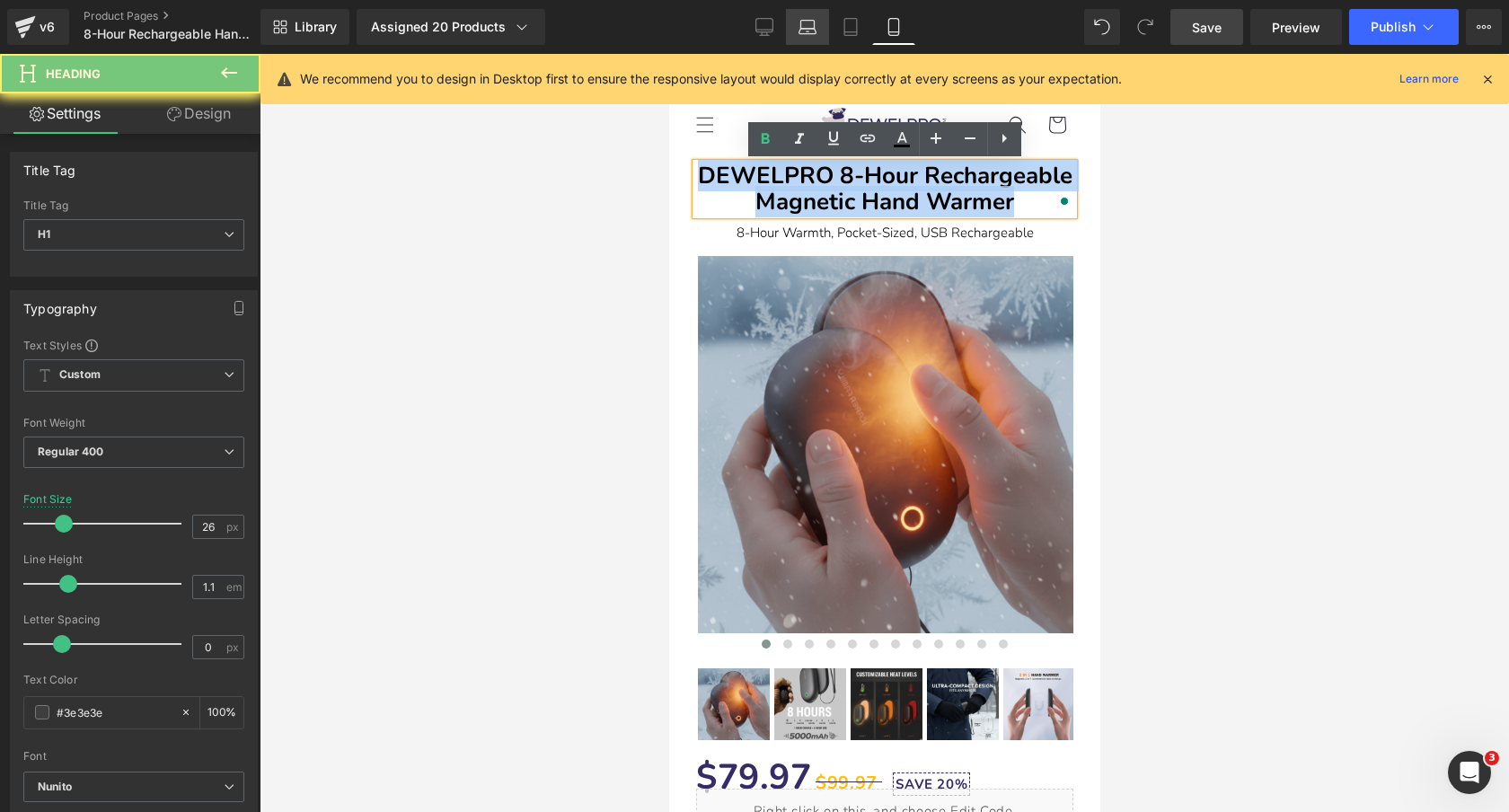
copy b "DEWELPRO 8-Hour Rechargeable Magnetic Hand Warmer"
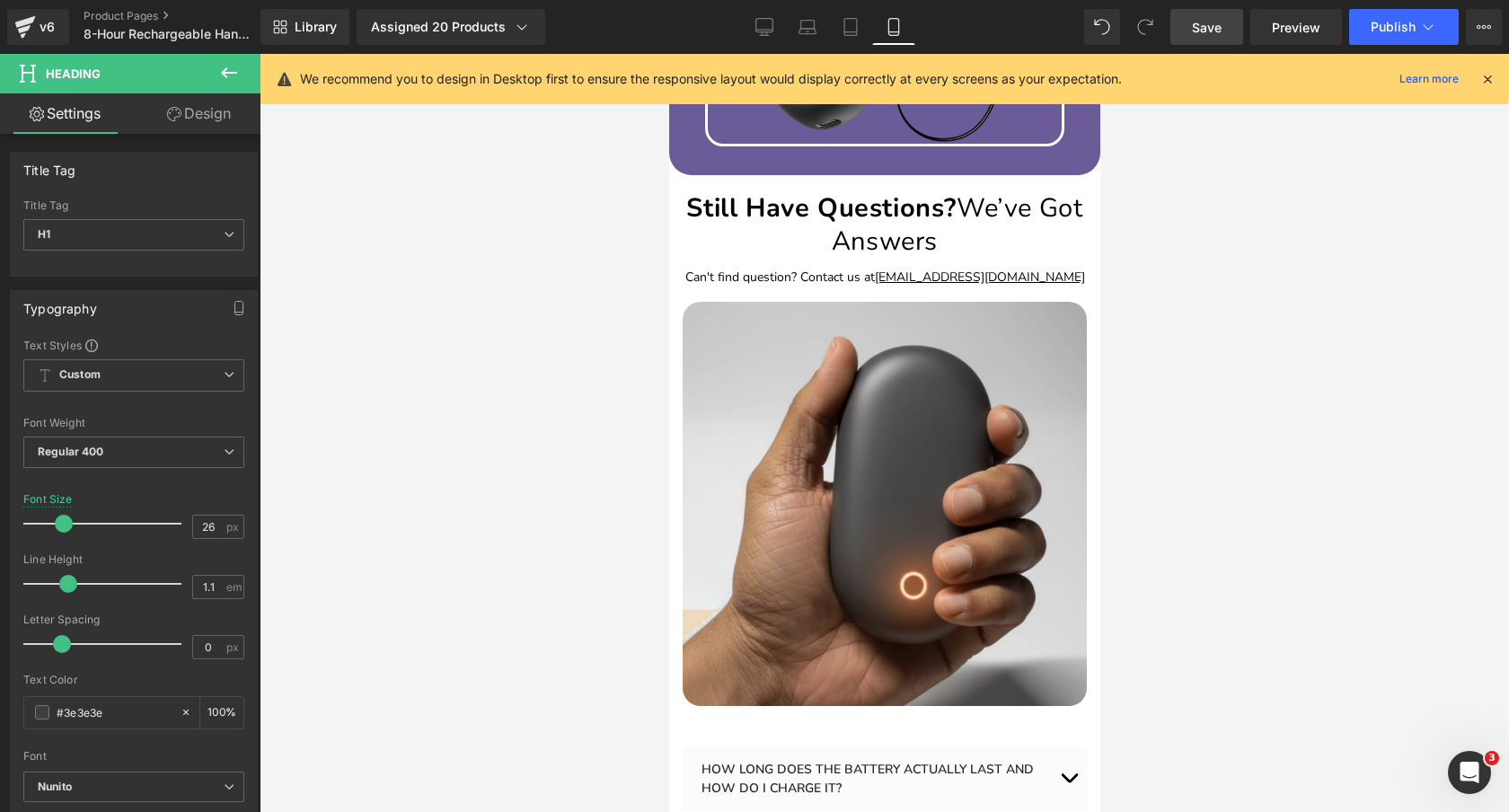
scroll to position [5334, 0]
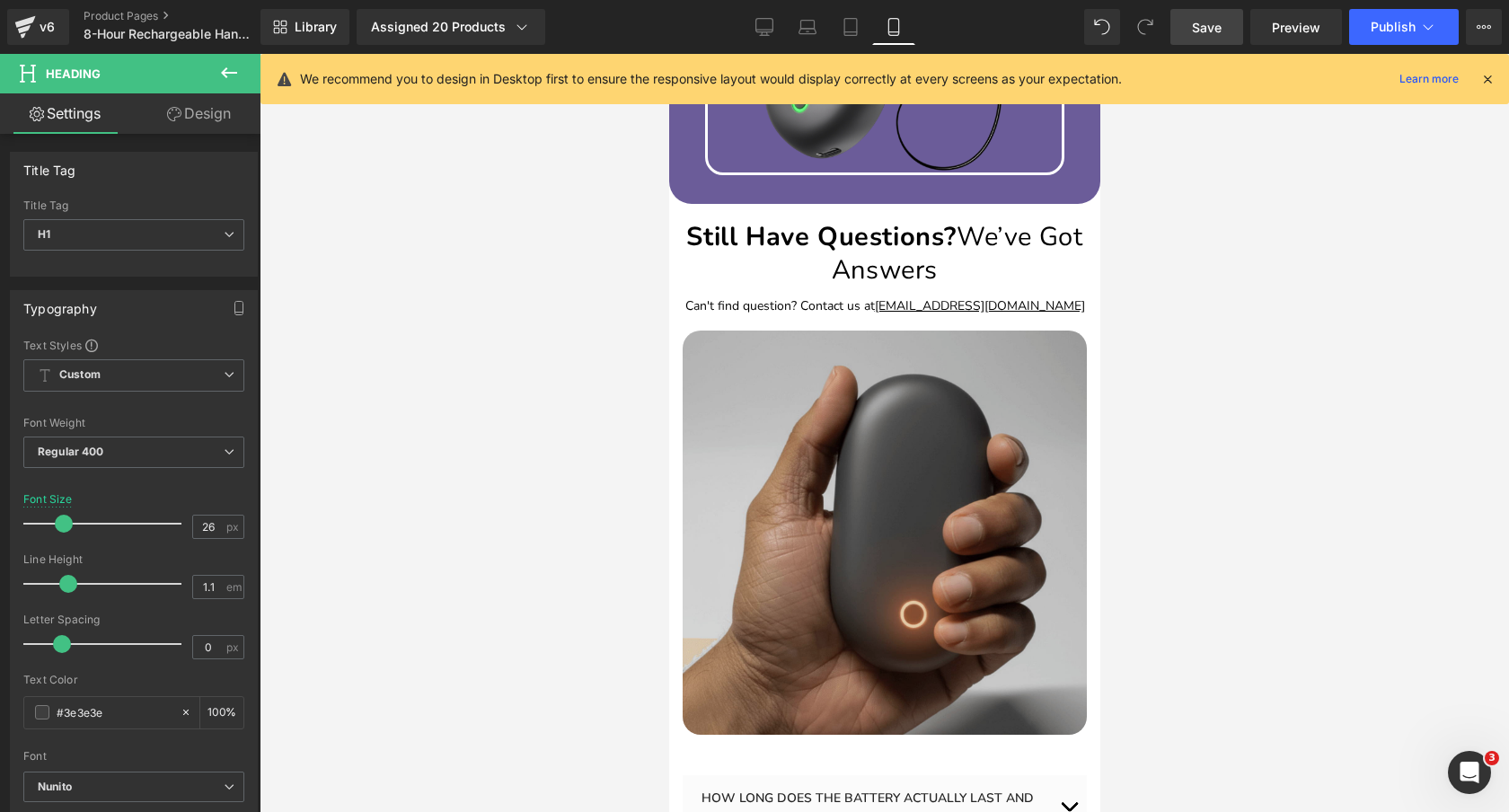
click at [837, 446] on img at bounding box center [884, 532] width 404 height 404
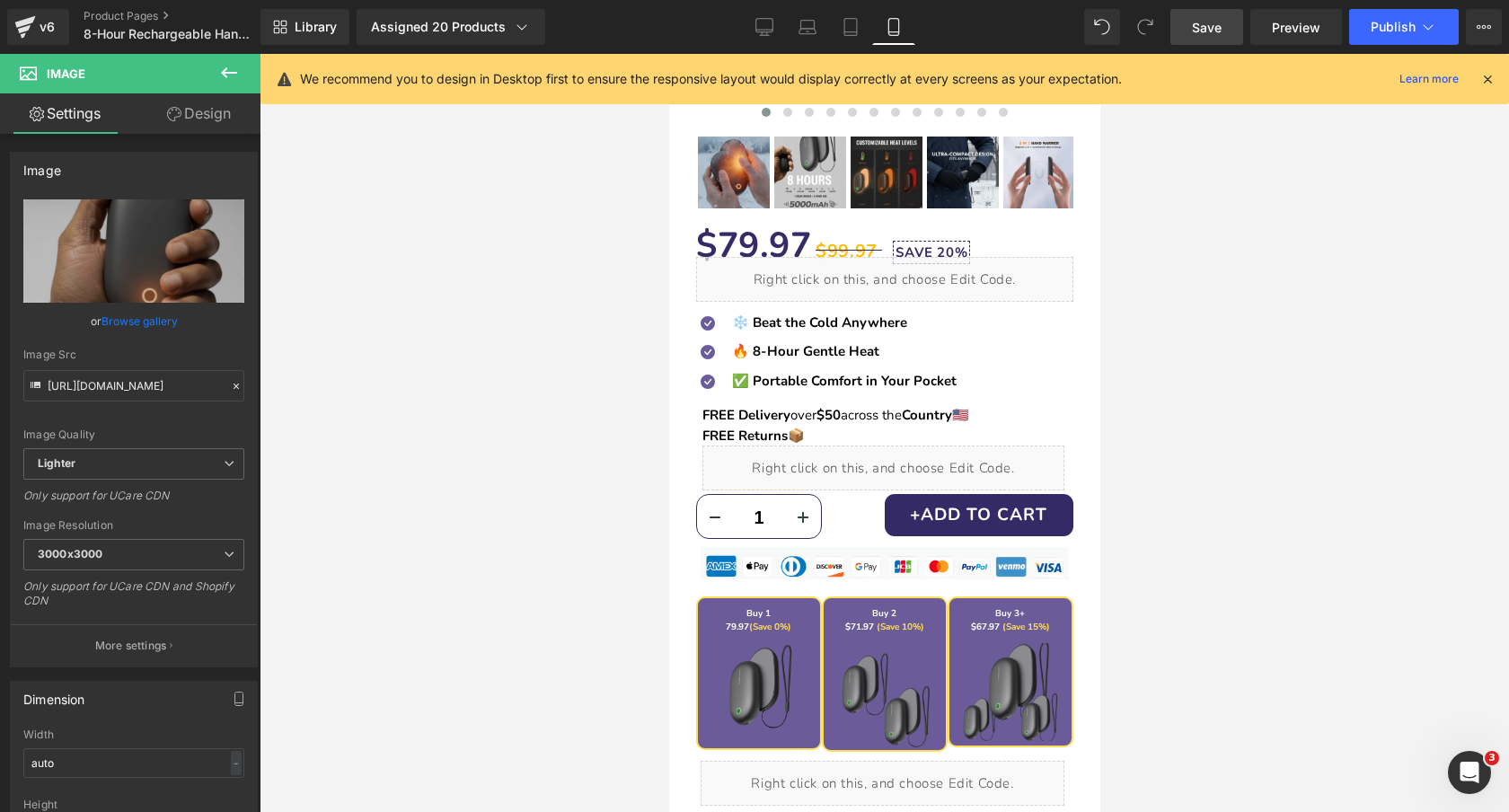
scroll to position [0, 0]
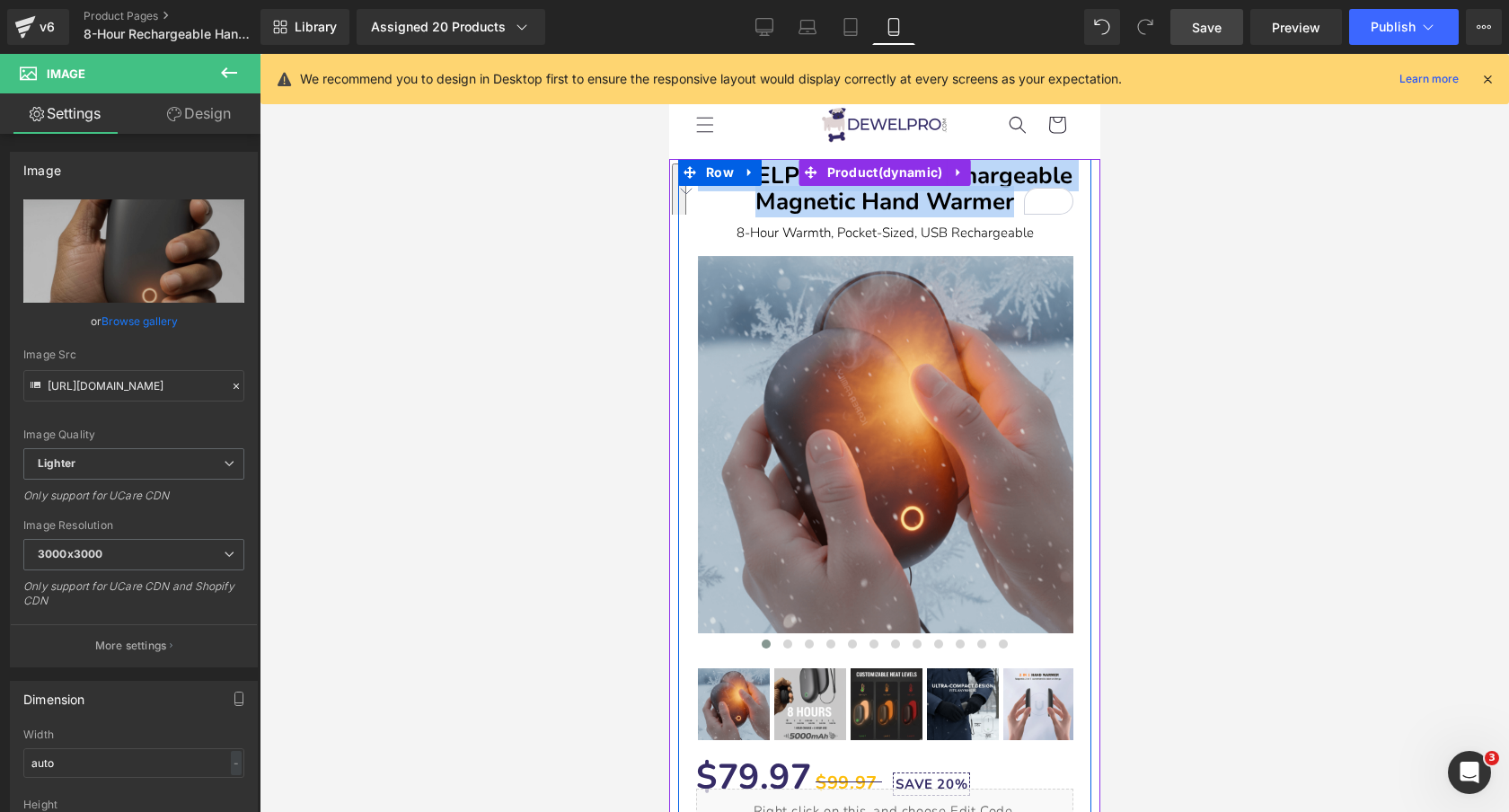
click at [988, 190] on b "DEWELPRO 8-Hour Rechargeable Magnetic Hand Warmer" at bounding box center [885, 188] width 375 height 57
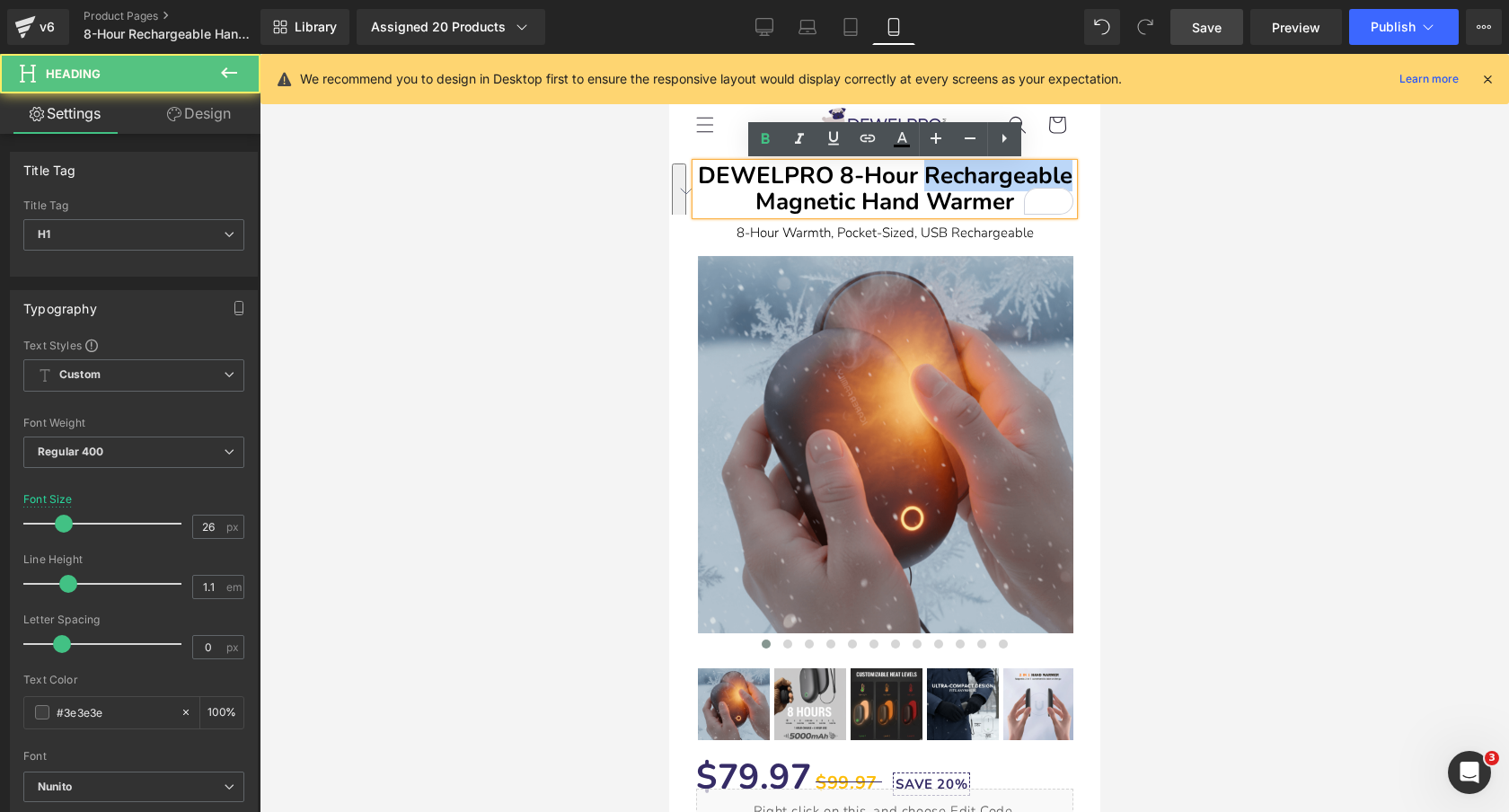
click at [988, 190] on b "DEWELPRO 8-Hour Rechargeable Magnetic Hand Warmer" at bounding box center [885, 188] width 375 height 57
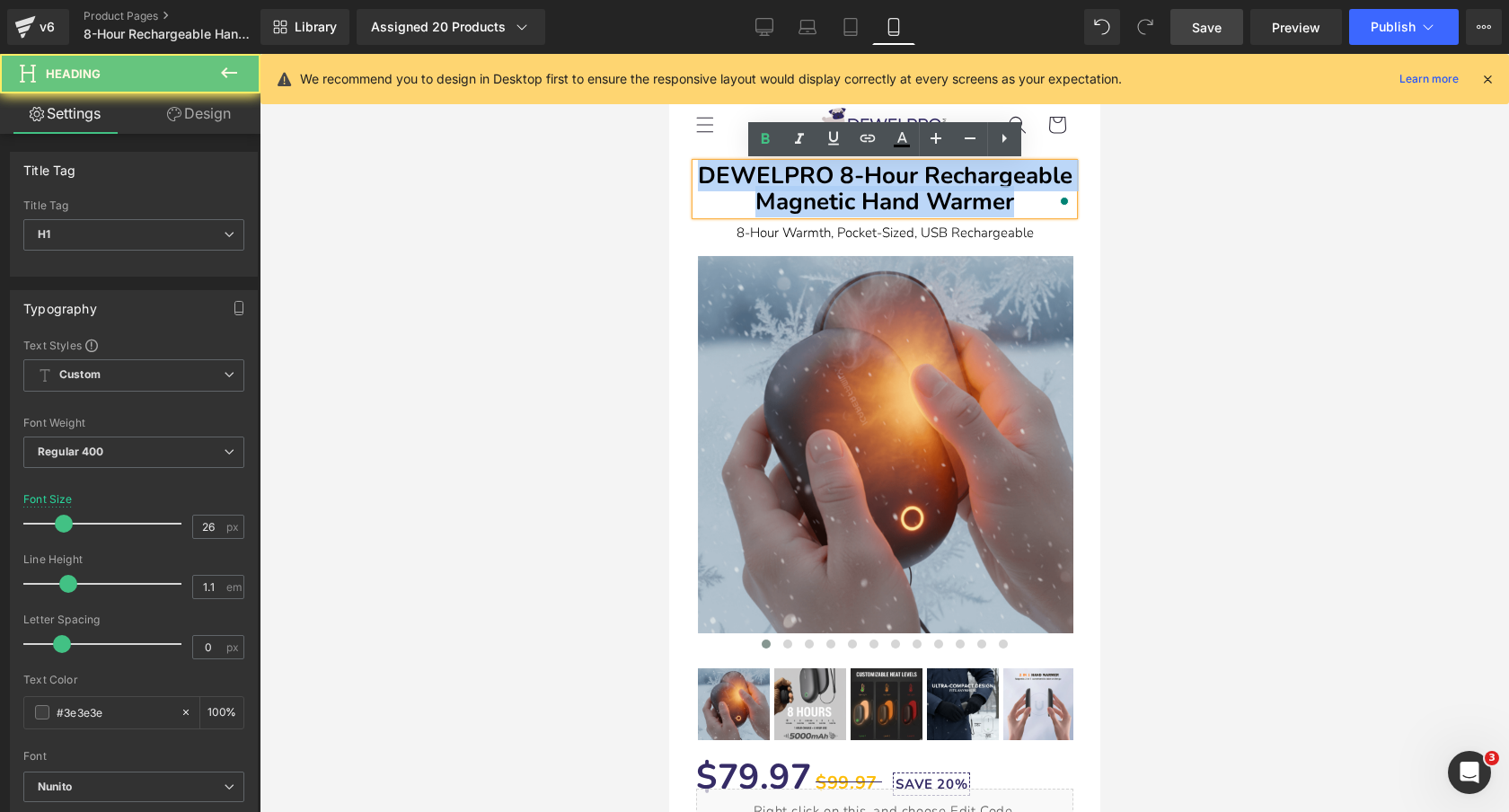
click at [988, 190] on b "DEWELPRO 8-Hour Rechargeable Magnetic Hand Warmer" at bounding box center [885, 188] width 375 height 57
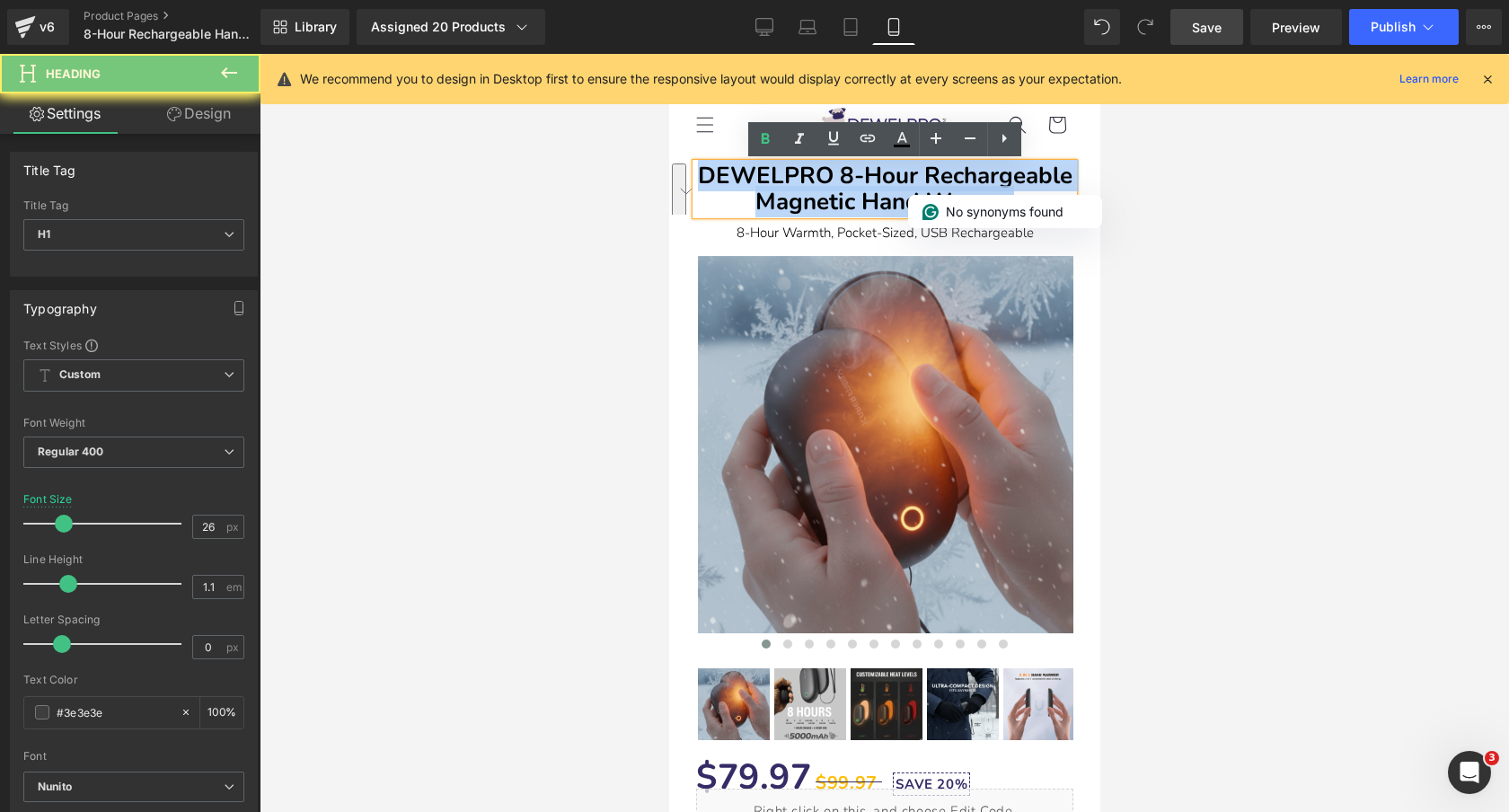
copy b "DEWELPRO 8-Hour Rechargeable Magnetic Hand Warmer"
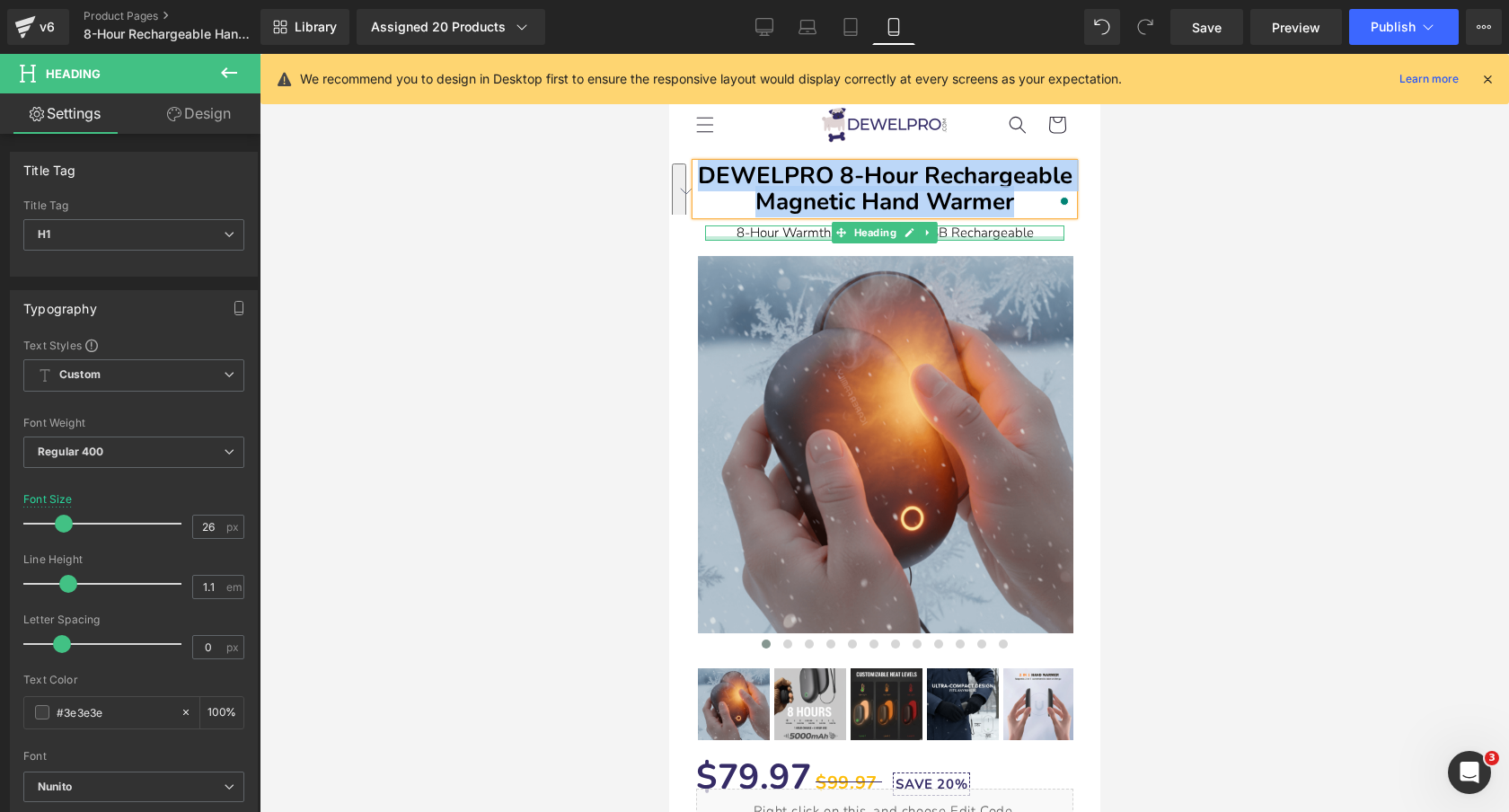
click at [999, 238] on div at bounding box center [884, 239] width 359 height 5
click at [999, 238] on font "8-Hour Warmth, Pocket-Sized, USB Rechargeable" at bounding box center [884, 233] width 297 height 18
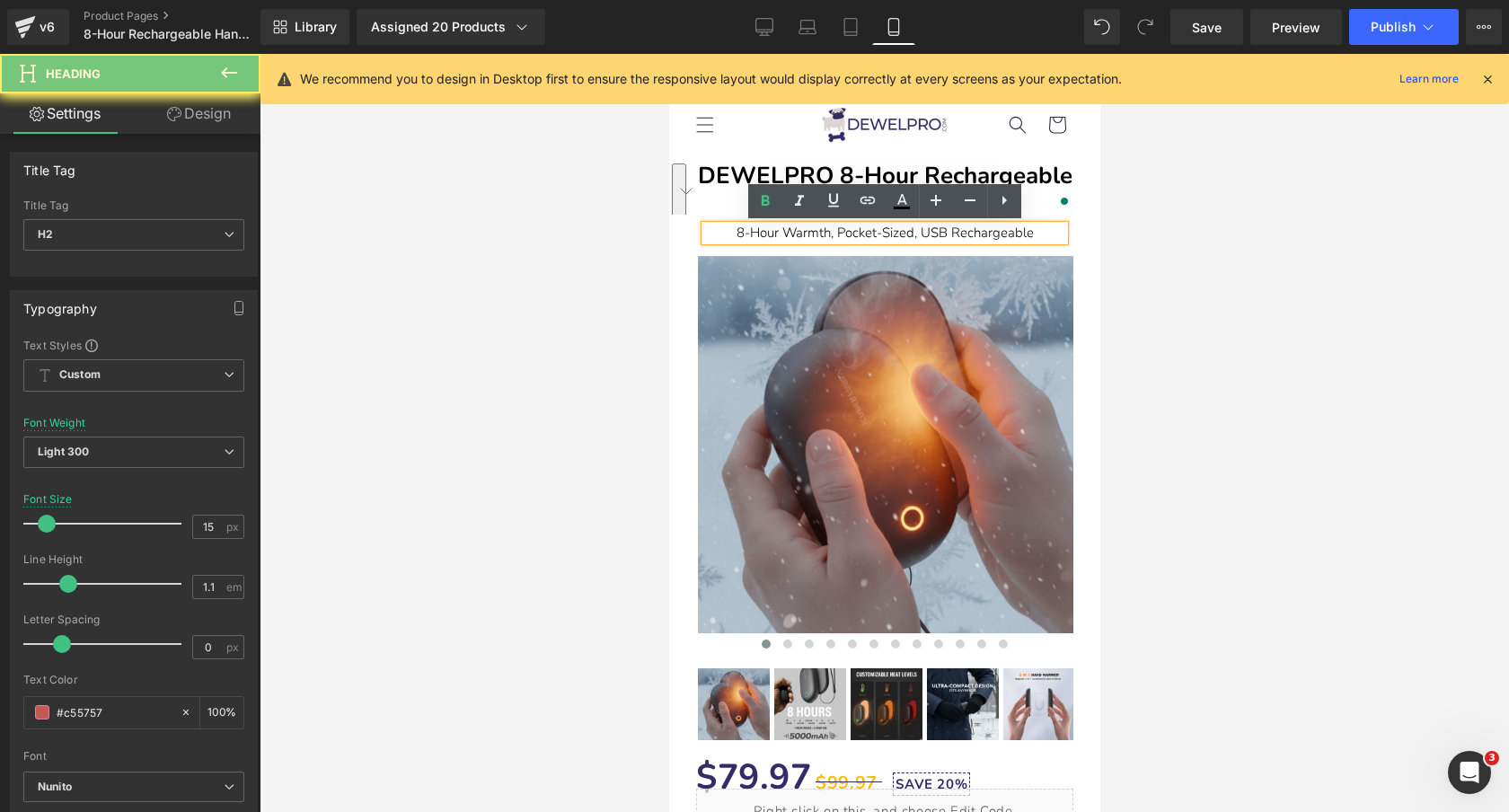
click at [992, 237] on font "8-Hour Warmth, Pocket-Sized, USB Rechargeable" at bounding box center [884, 233] width 297 height 18
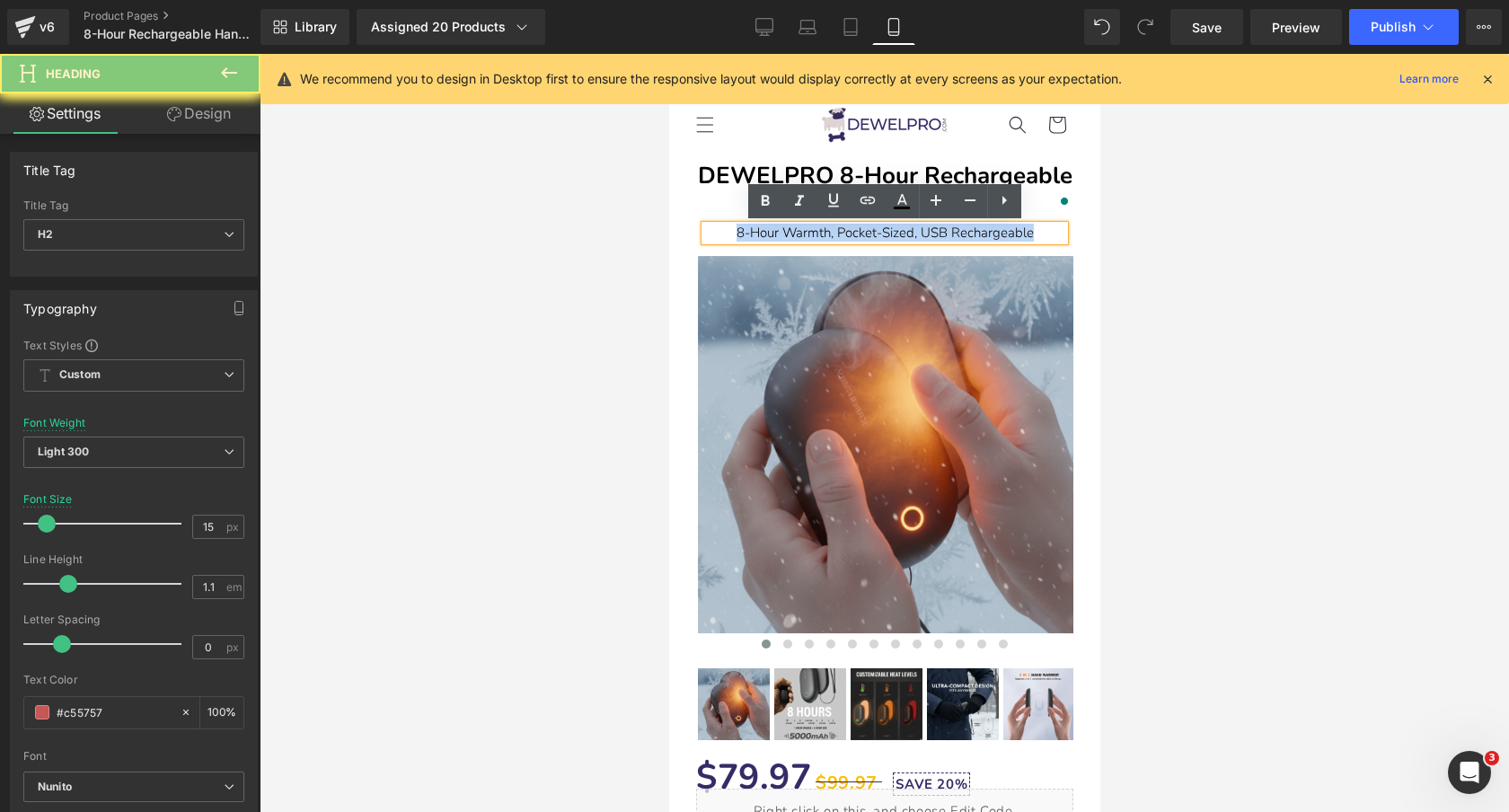
click at [992, 237] on font "8-Hour Warmth, Pocket-Sized, USB Rechargeable" at bounding box center [884, 233] width 297 height 18
click at [924, 237] on font "8-Hour Warmth, Pocket-Sized, USB Rechargeable" at bounding box center [884, 233] width 297 height 18
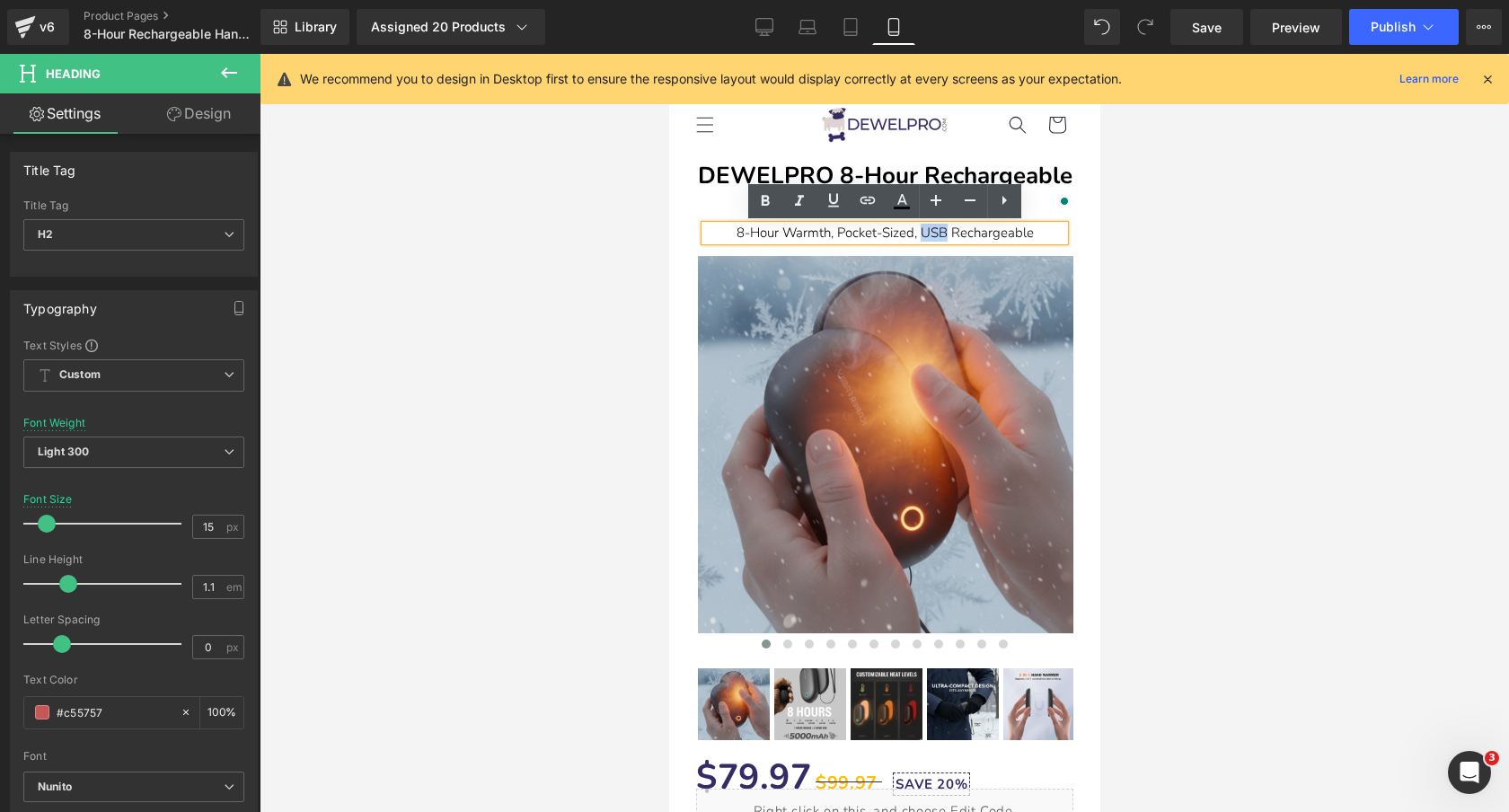
click at [924, 237] on font "8-Hour Warmth, Pocket-Sized, USB Rechargeable" at bounding box center [884, 233] width 297 height 18
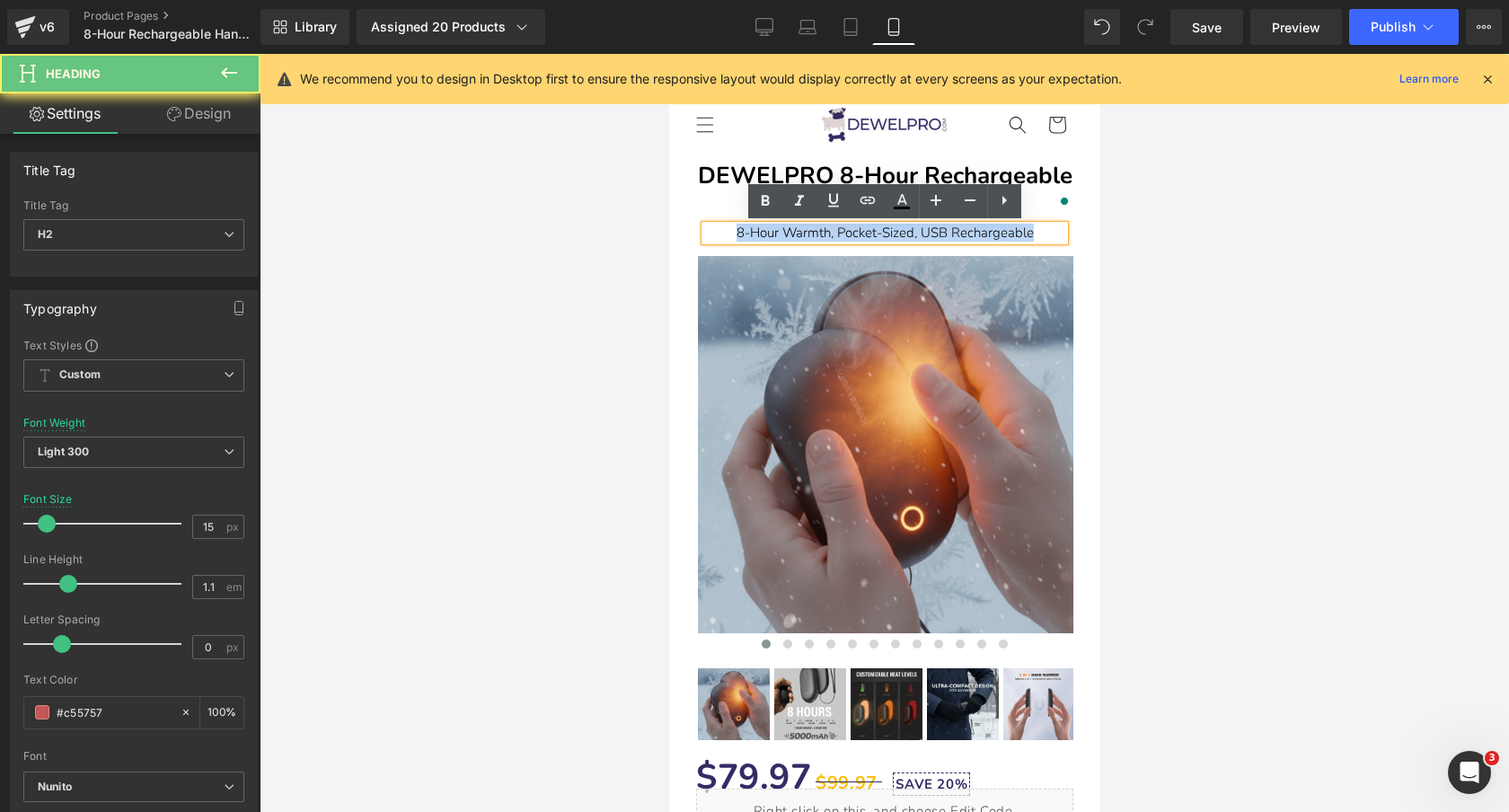
click at [924, 237] on font "8-Hour Warmth, Pocket-Sized, USB Rechargeable" at bounding box center [884, 233] width 297 height 18
copy font "8-Hour Warmth, Pocket-Sized, USB Rechargeable"
